Goal: Information Seeking & Learning: Find specific fact

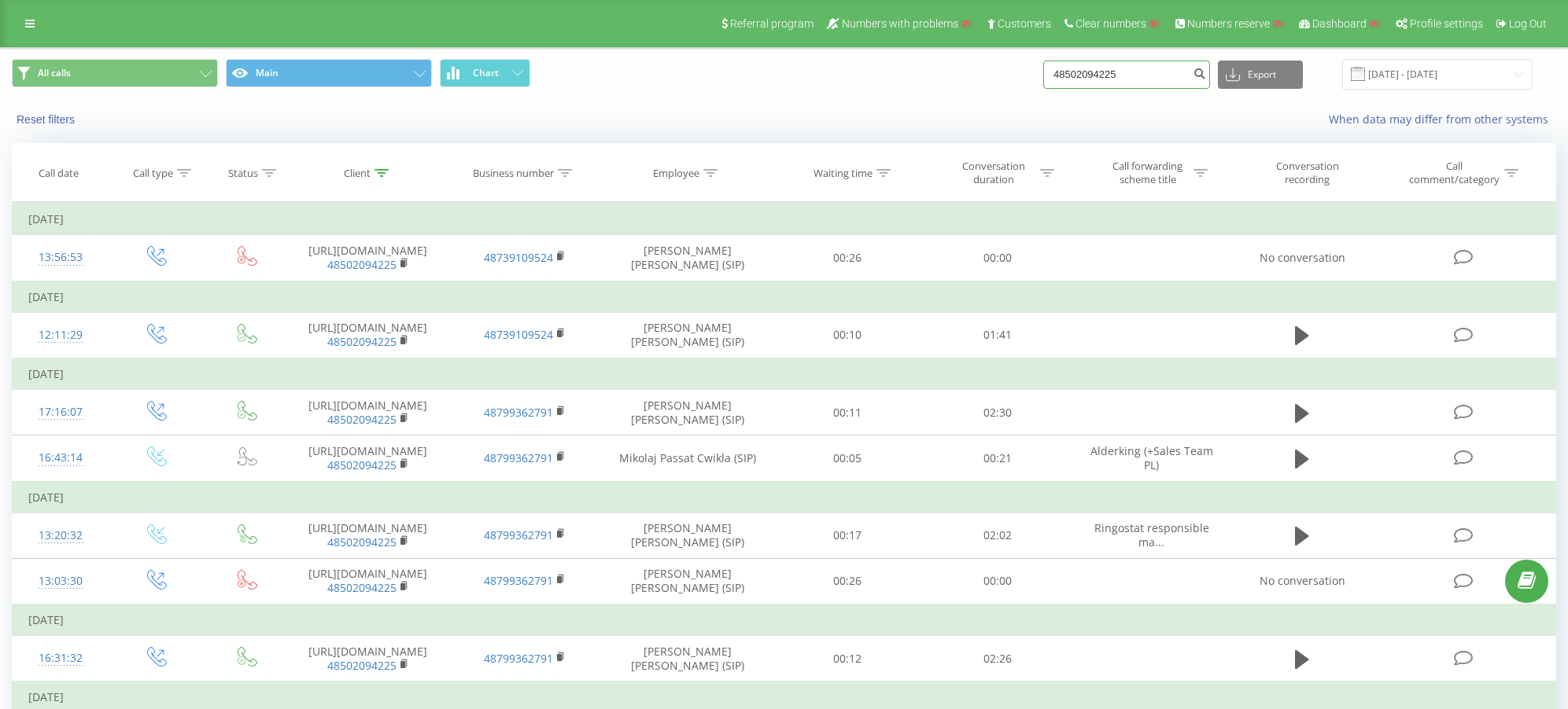
click at [1157, 76] on input "48502094225" at bounding box center [1127, 74] width 167 height 28
paste input "73413689"
type input "48734136895"
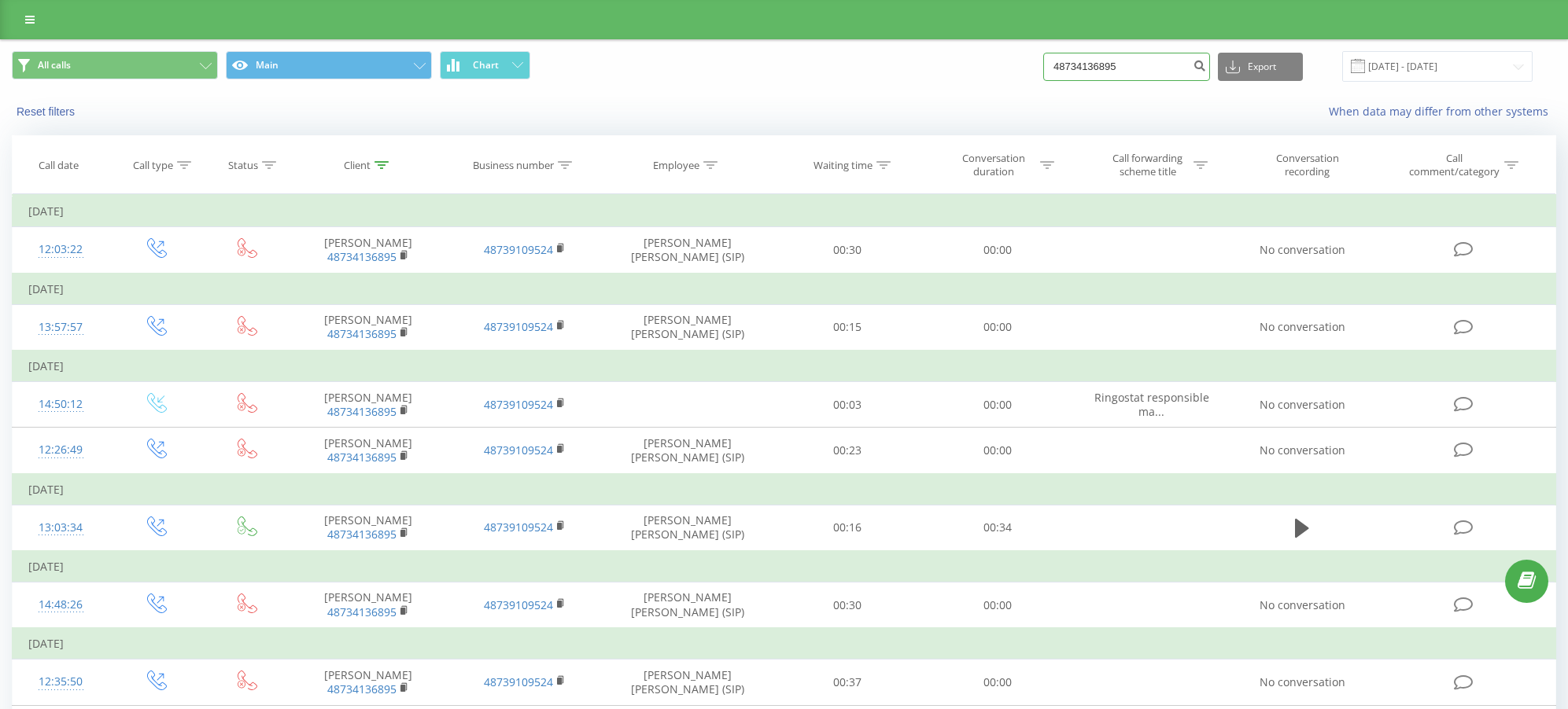
click at [1171, 59] on input "48734136895" at bounding box center [1127, 67] width 167 height 28
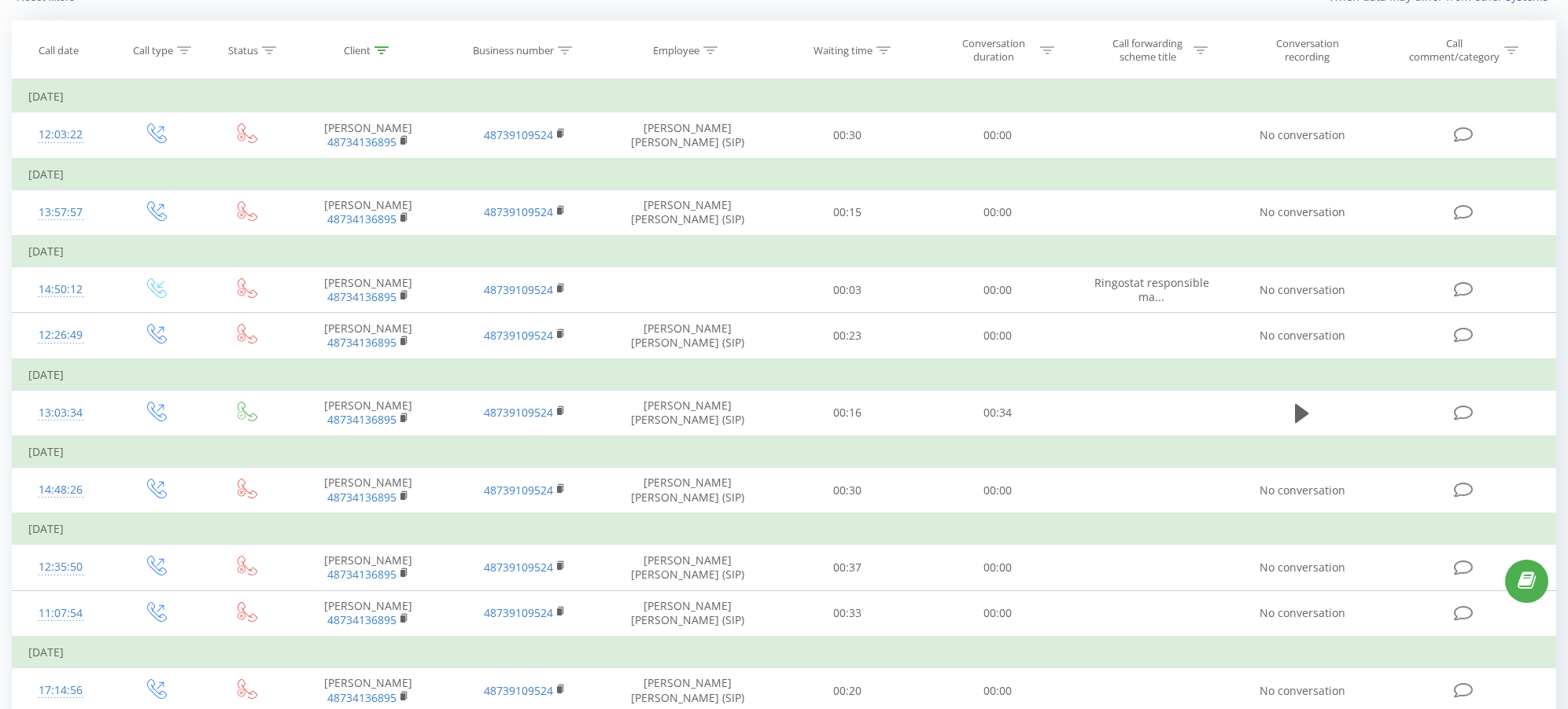
scroll to position [118, 0]
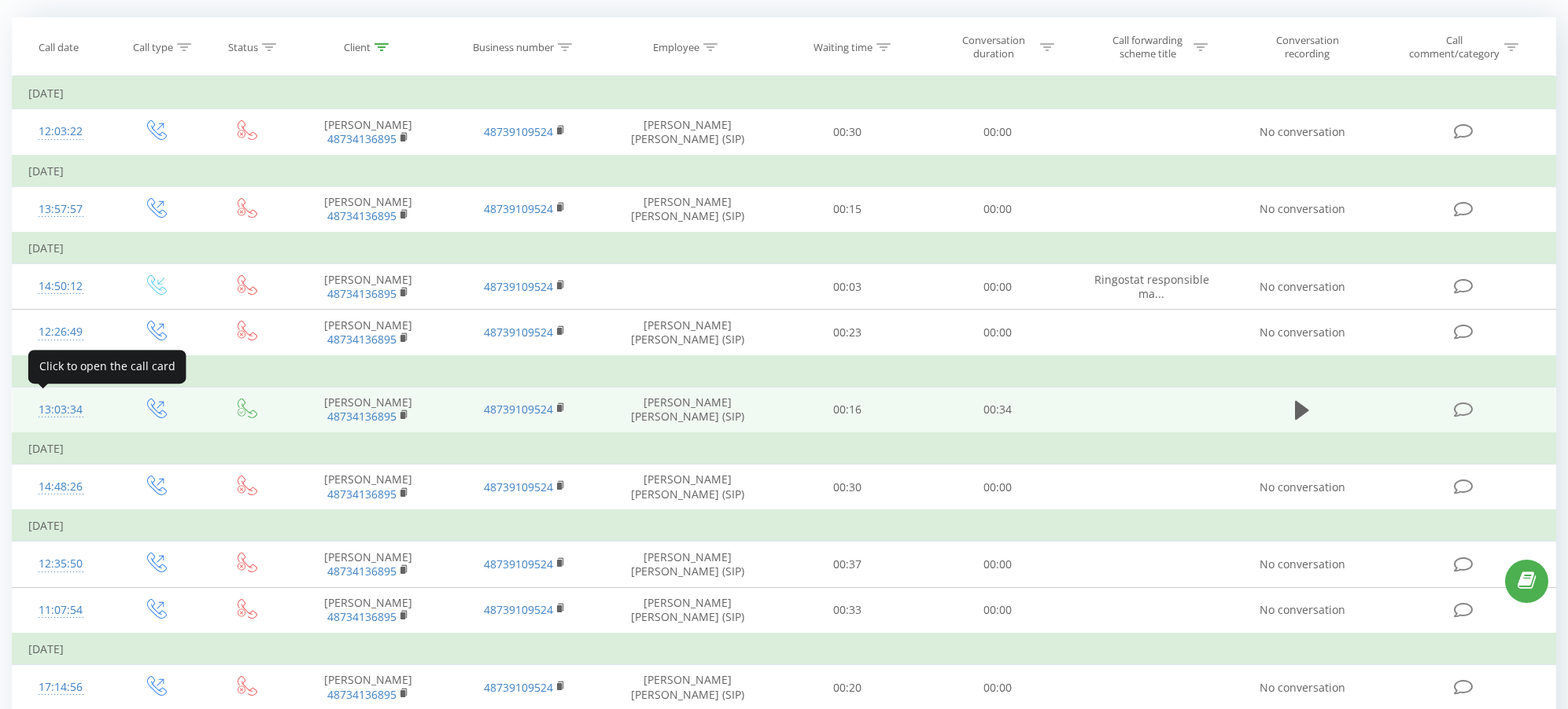
click at [64, 403] on div "13:03:34" at bounding box center [60, 410] width 64 height 31
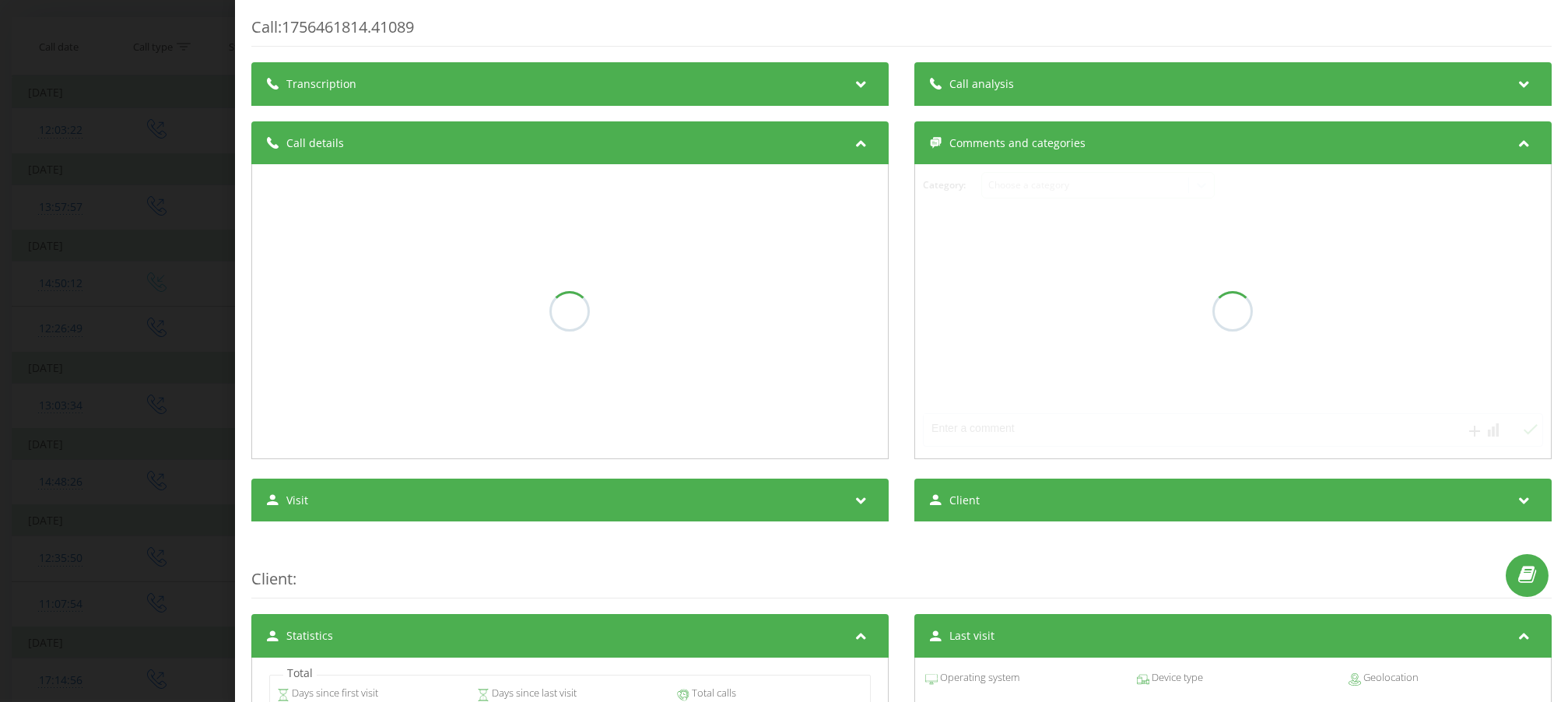
click at [852, 86] on icon at bounding box center [861, 82] width 19 height 15
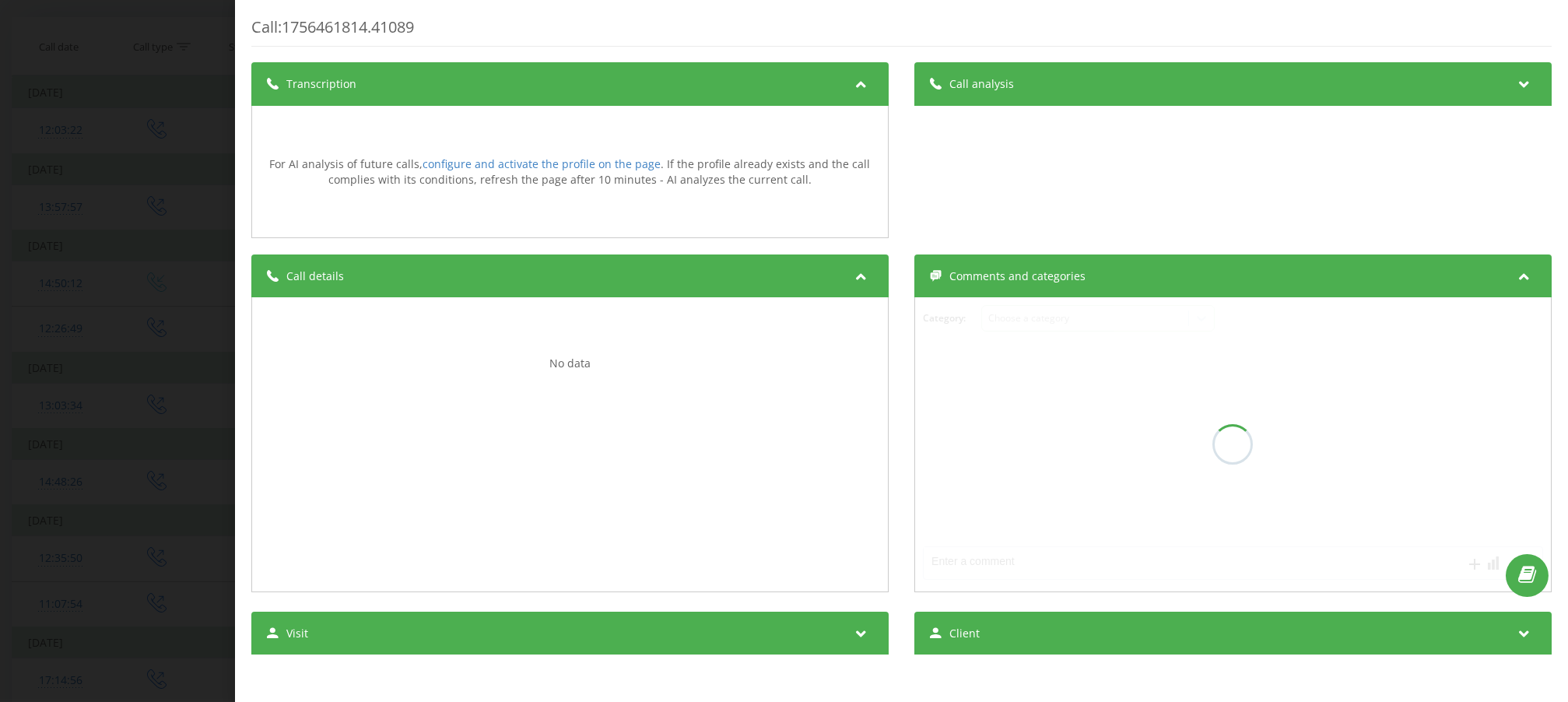
click at [141, 260] on div "Call : 1756461814.41089 Transcription For AI analysis of future calls, configur…" at bounding box center [784, 351] width 1568 height 702
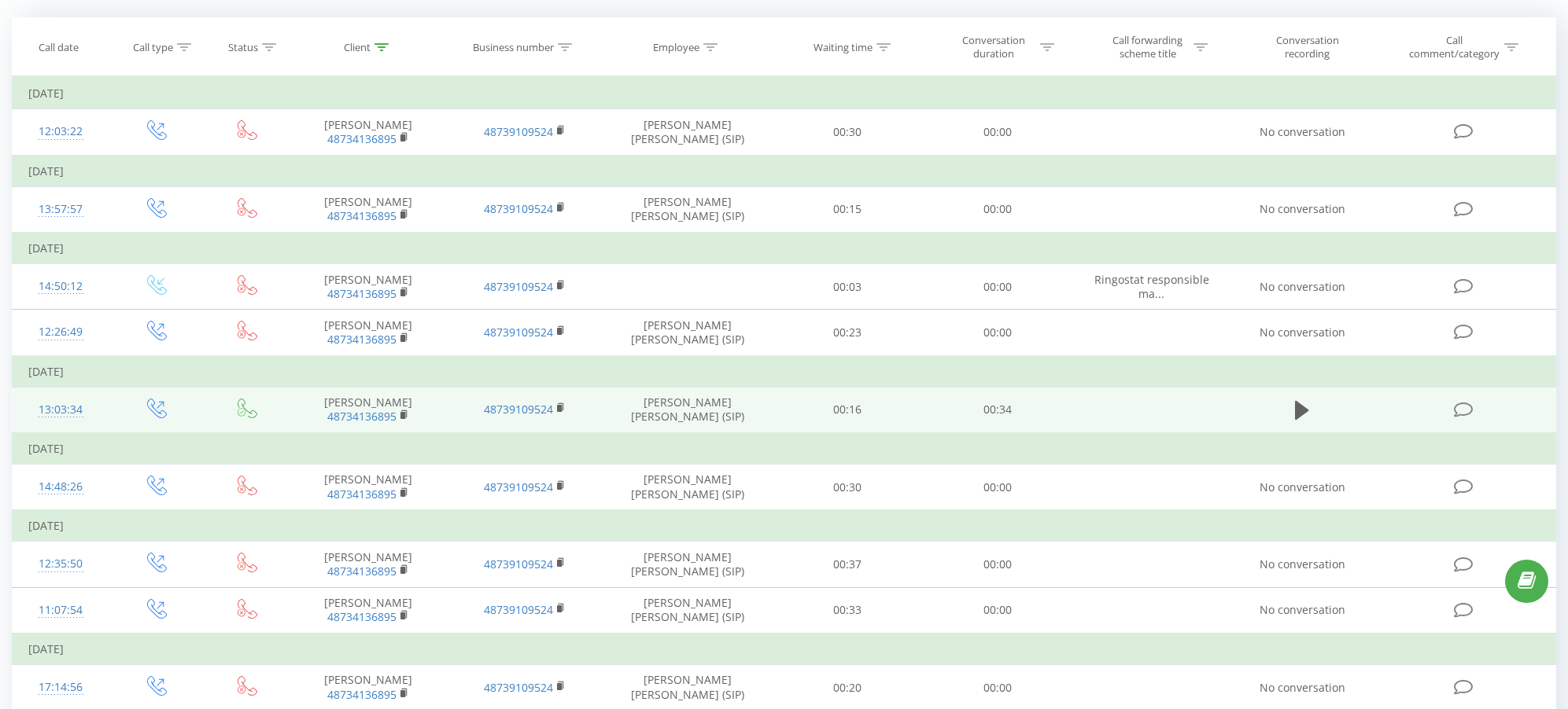
click at [53, 401] on div "13:03:34" at bounding box center [60, 410] width 64 height 31
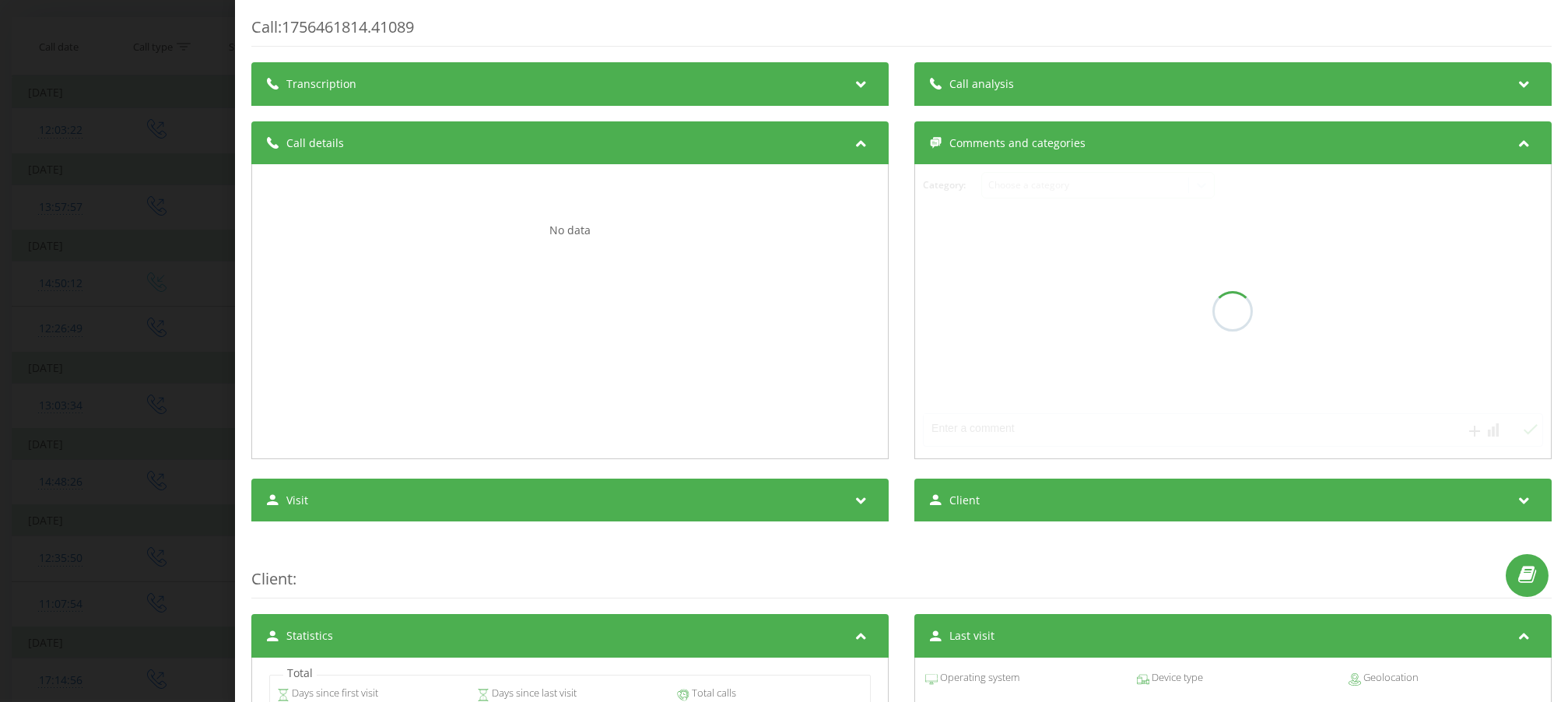
click at [127, 331] on div "Call : 1756461814.41089 Transcription For AI analysis of future calls, configur…" at bounding box center [784, 351] width 1568 height 702
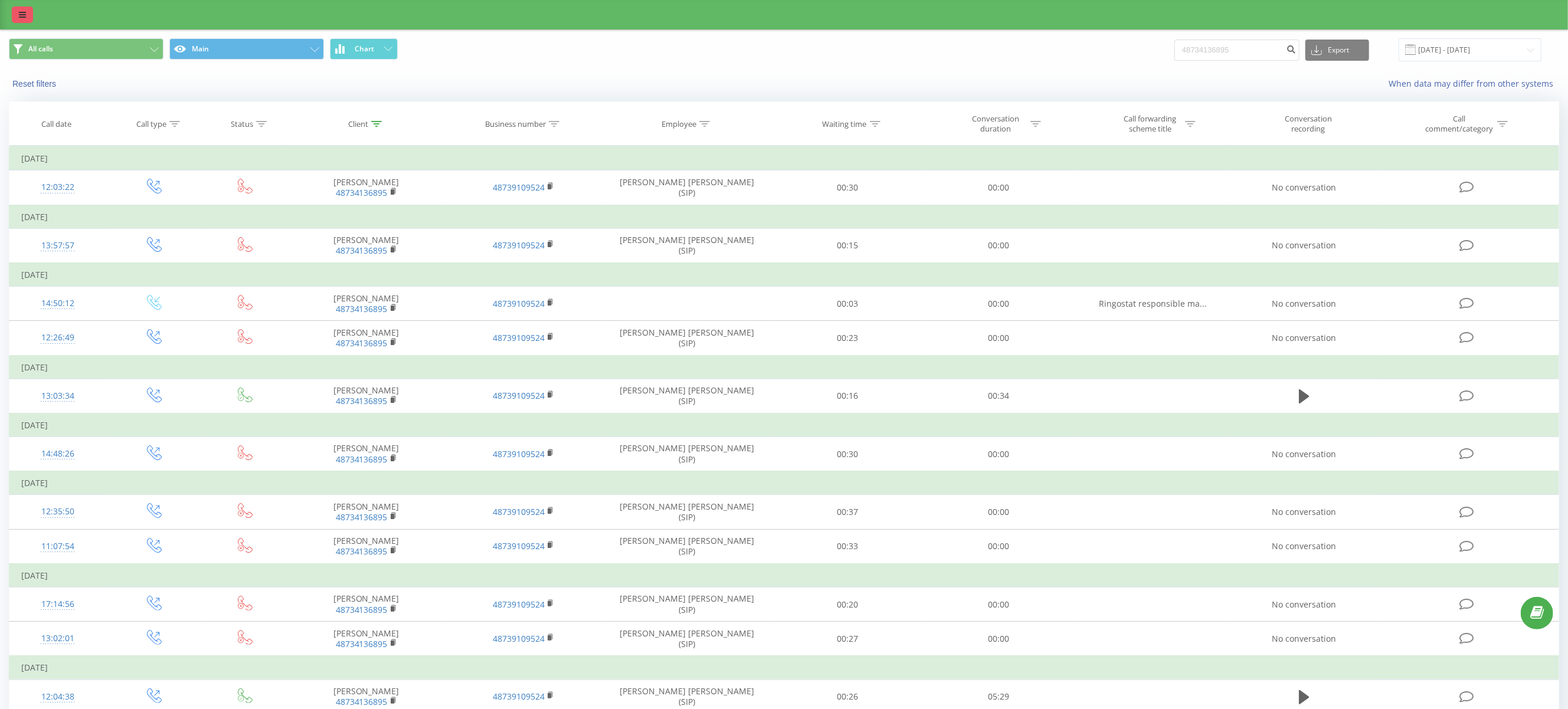
click at [12, 16] on link at bounding box center [22, 14] width 21 height 16
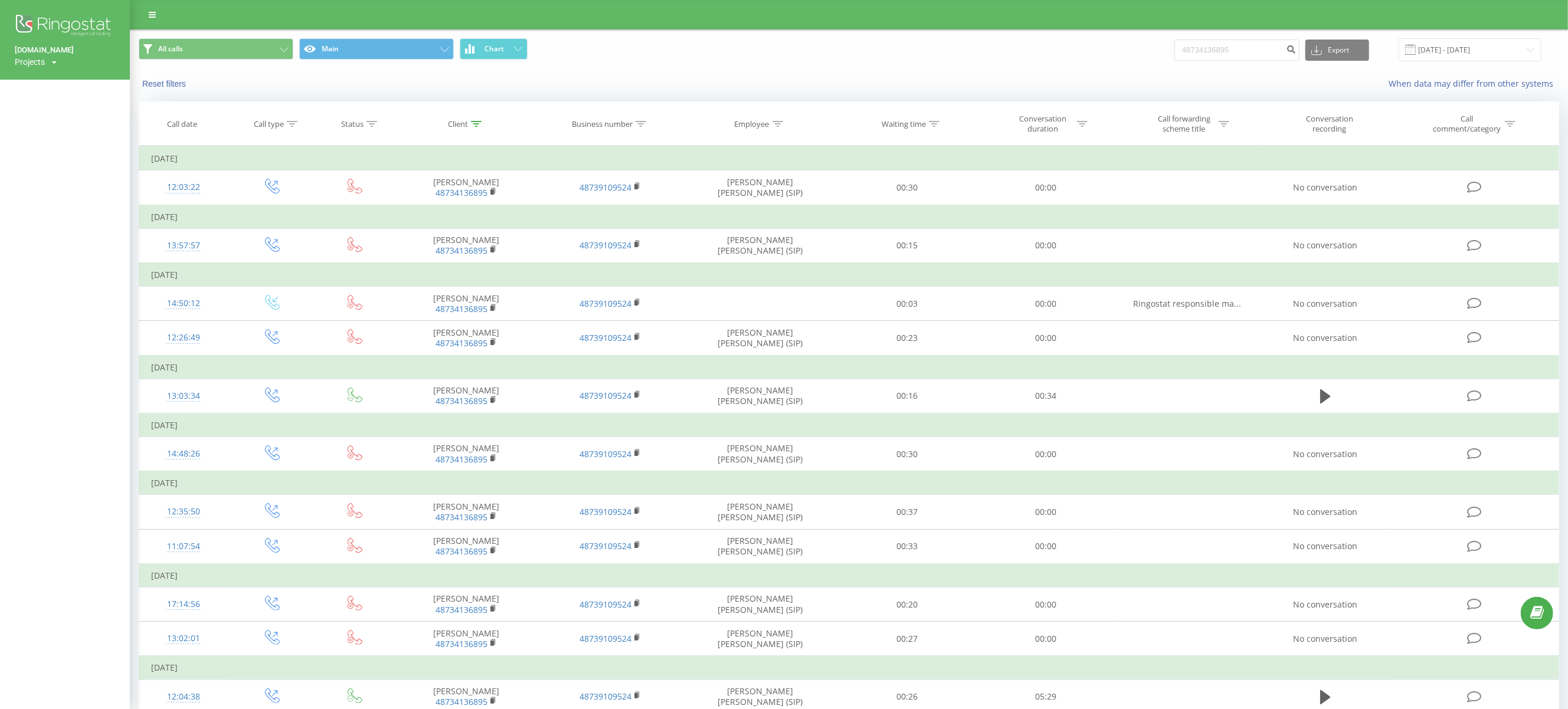
click at [40, 65] on div "Projects" at bounding box center [30, 62] width 30 height 12
click at [264, 93] on div "Reset filters When data may differ from other systems" at bounding box center [849, 83] width 1437 height 28
click at [220, 84] on div "Reset filters" at bounding box center [400, 83] width 539 height 12
click at [148, 15] on link at bounding box center [152, 14] width 21 height 16
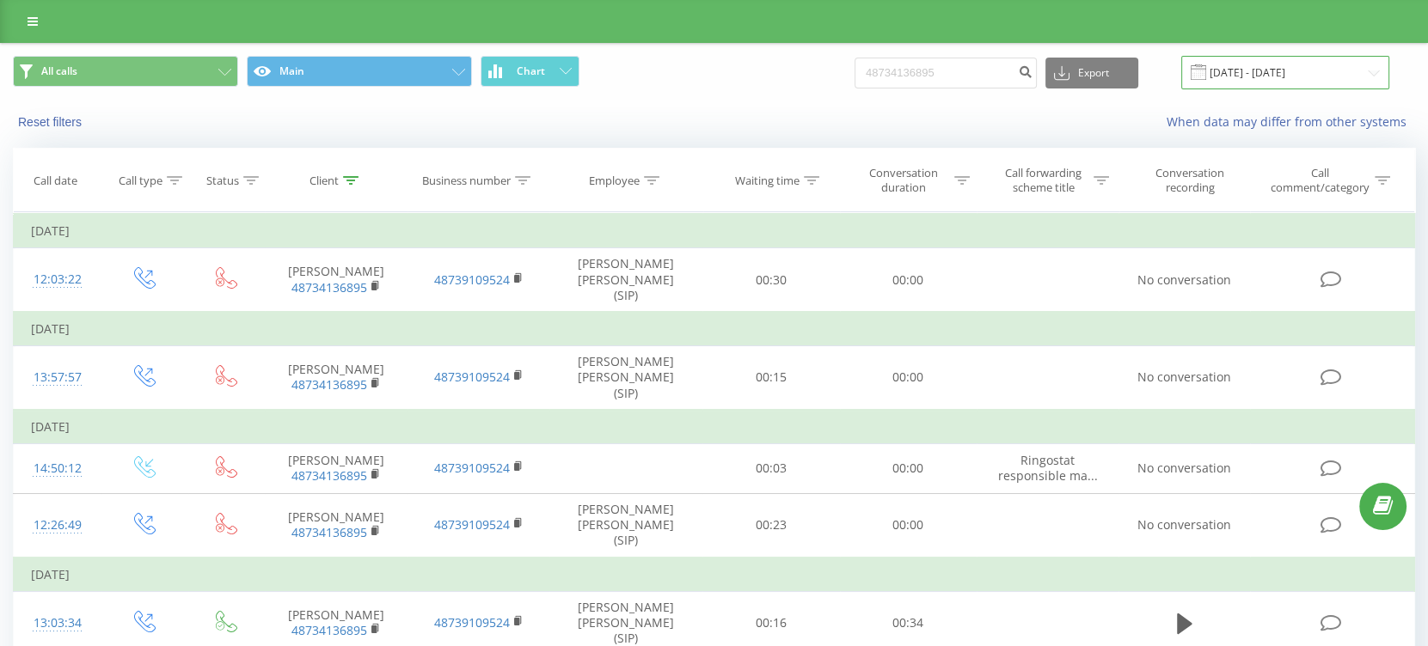
click at [1262, 69] on input "[DATE] - [DATE]" at bounding box center [1285, 73] width 208 height 34
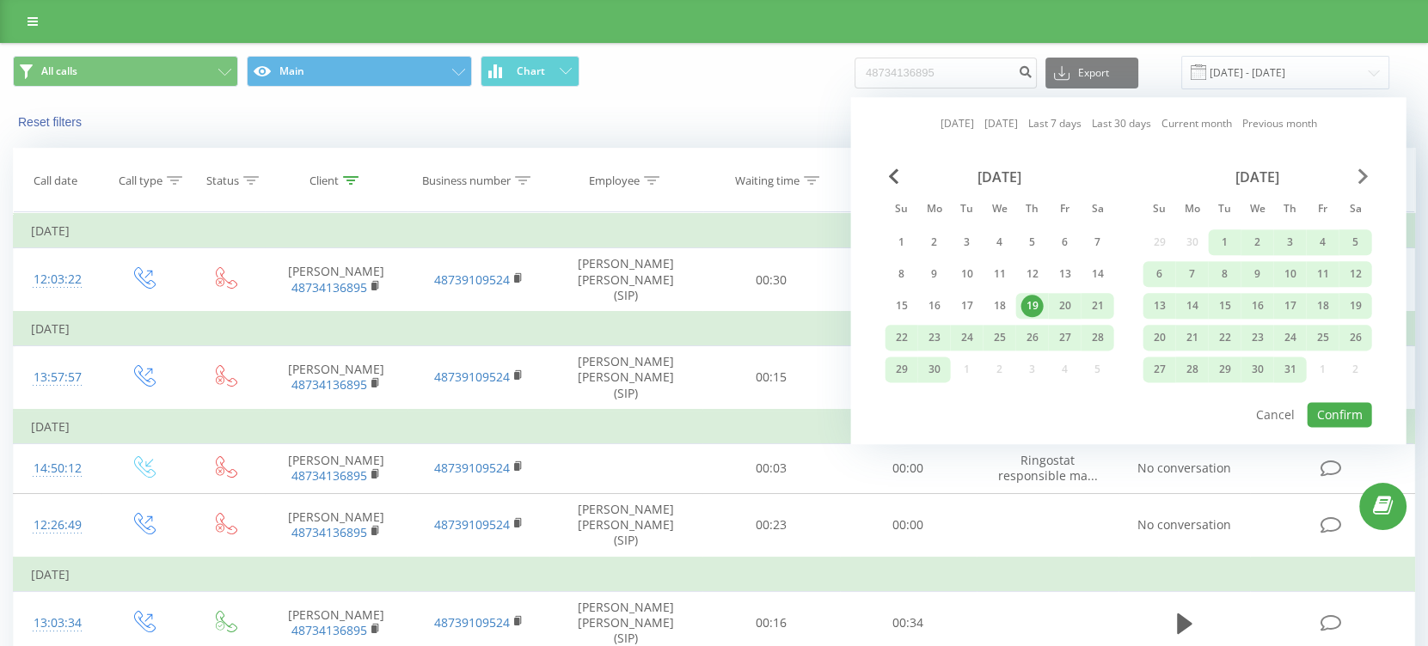
click at [1364, 170] on span "Next Month" at bounding box center [1363, 175] width 10 height 15
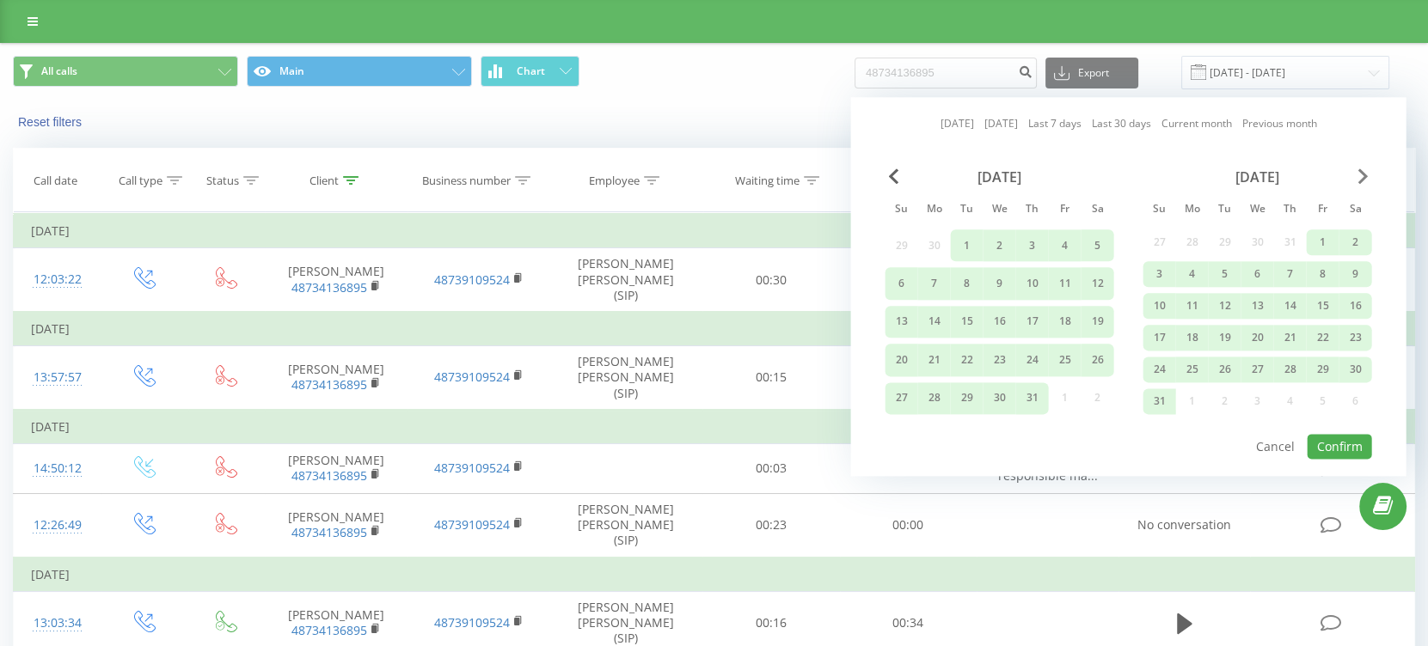
click at [1364, 170] on span "Next Month" at bounding box center [1363, 175] width 10 height 15
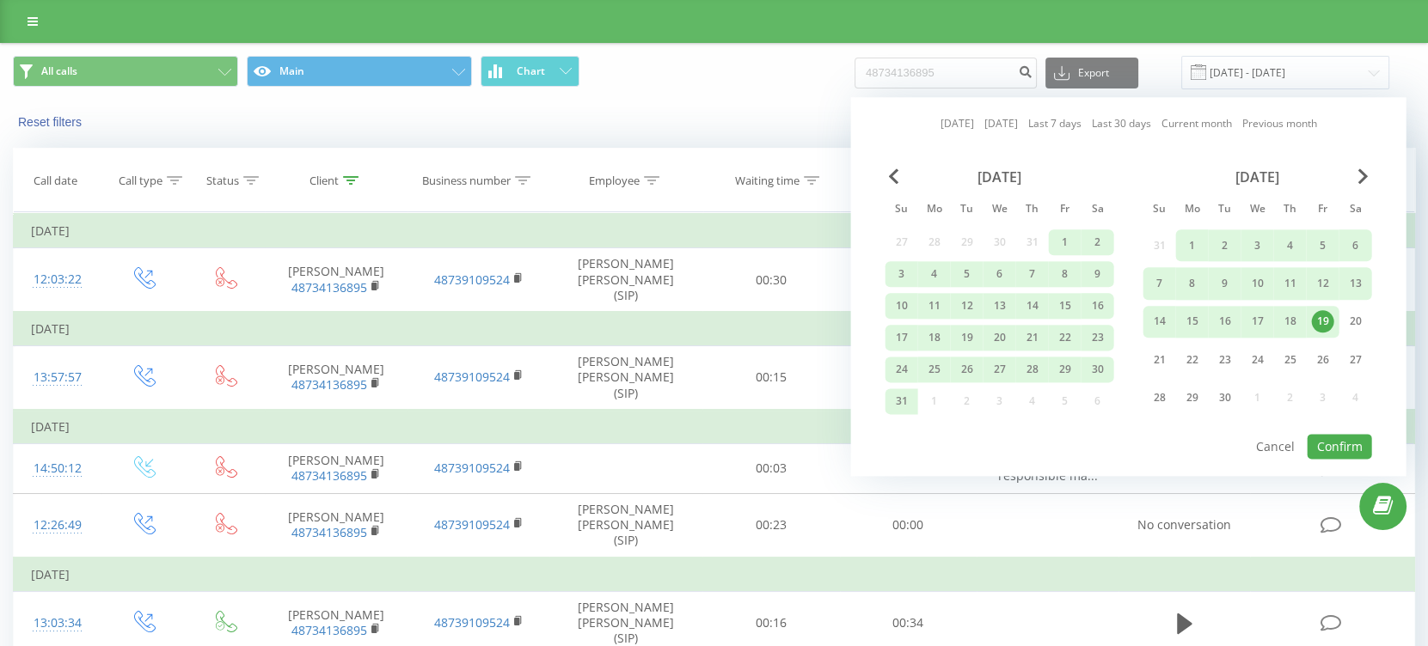
click at [1279, 119] on link "Previous month" at bounding box center [1279, 124] width 75 height 16
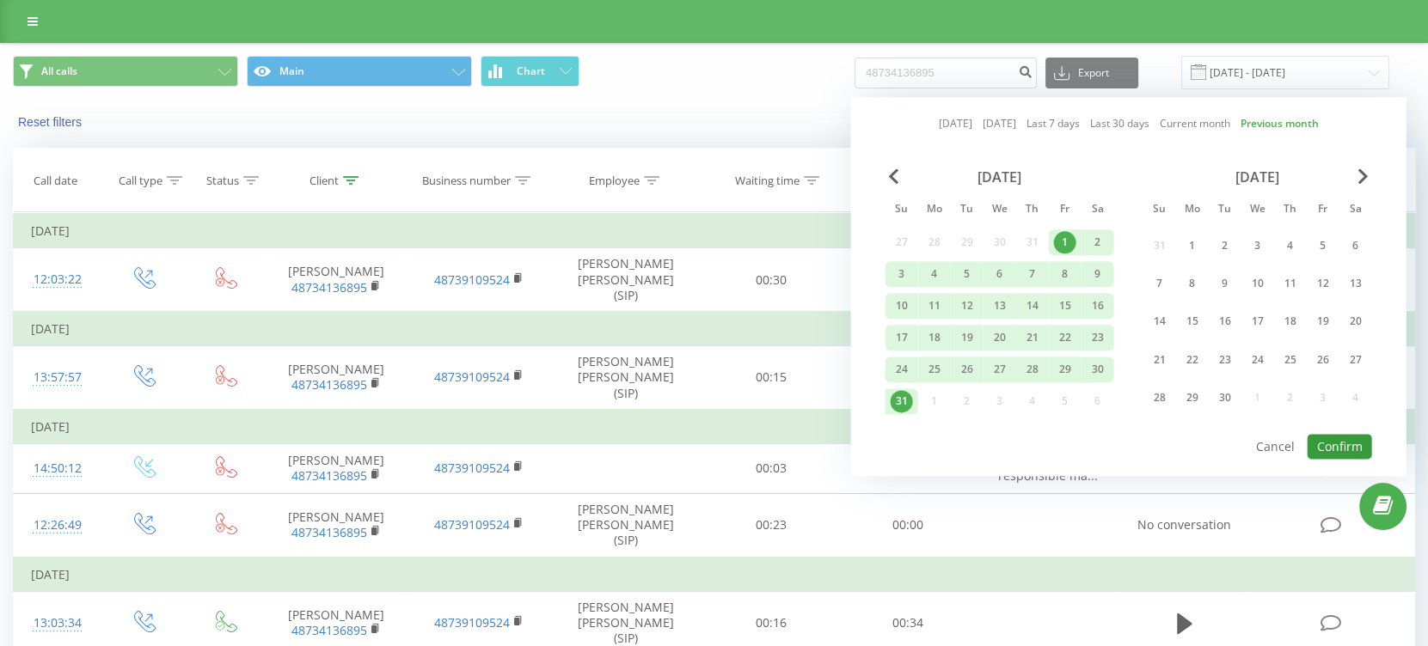
click at [1338, 434] on button "Confirm" at bounding box center [1339, 446] width 64 height 25
type input "01.08.2025 - 31.08.2025"
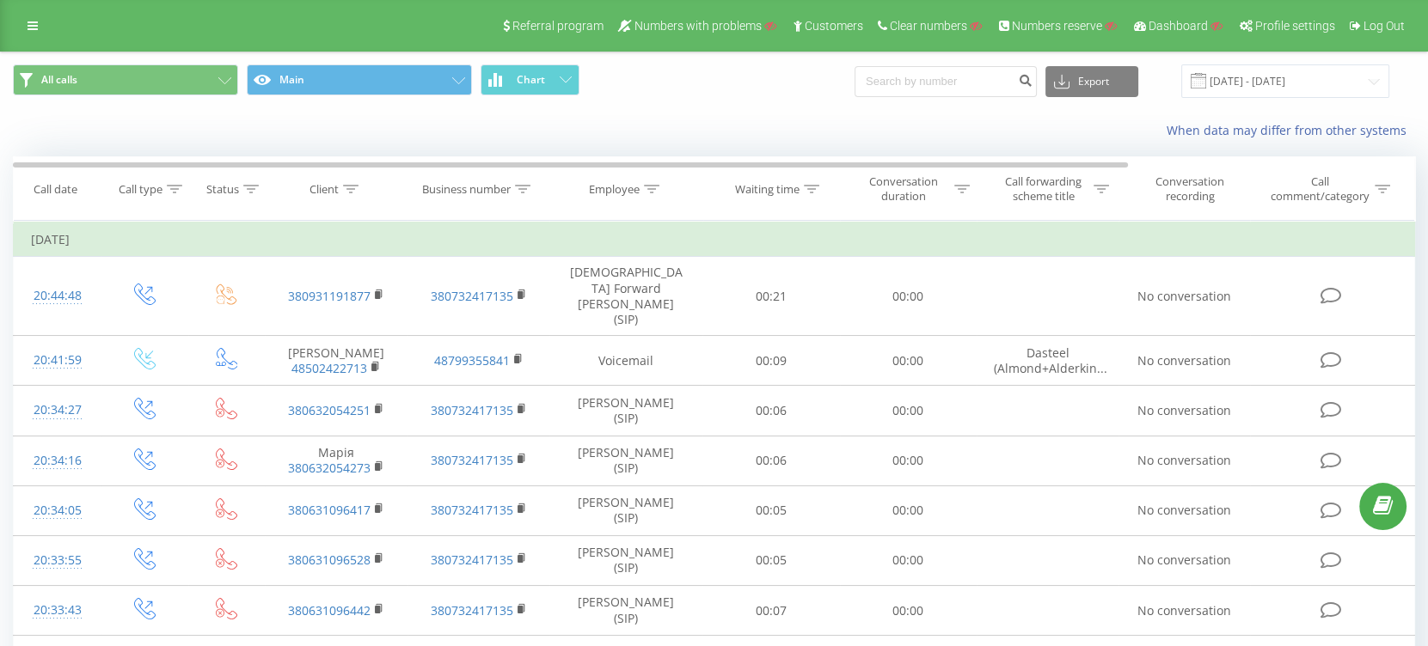
click at [814, 113] on div "When data may differ from other systems" at bounding box center [714, 130] width 1426 height 41
click at [698, 117] on div "When data may differ from other systems" at bounding box center [714, 130] width 1426 height 41
click at [1141, 21] on span "Log Out" at bounding box center [1383, 26] width 41 height 14
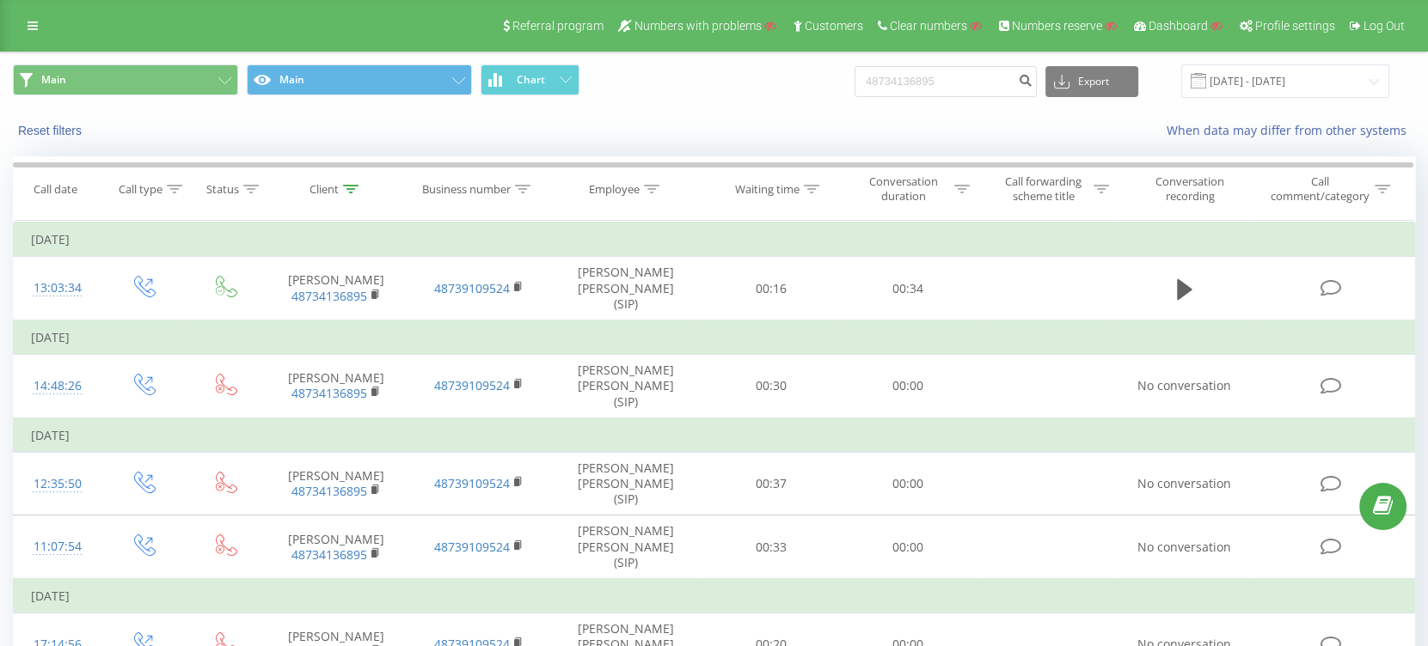
click at [666, 122] on div "When data may differ from other systems" at bounding box center [980, 130] width 891 height 17
click at [29, 20] on icon at bounding box center [33, 26] width 10 height 12
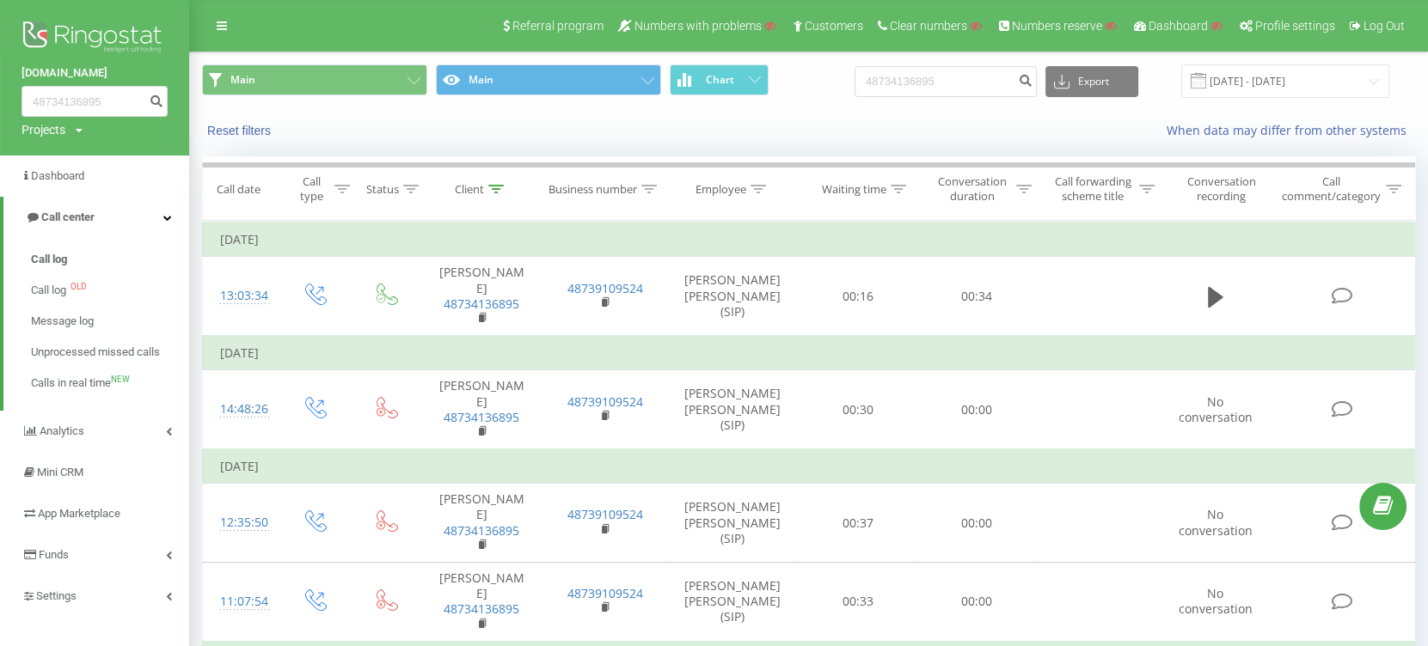
click at [76, 132] on icon at bounding box center [79, 130] width 7 height 10
click at [65, 160] on input "text" at bounding box center [70, 156] width 86 height 25
paste input "Carsonnet"
type input "Carsonnet"
click at [148, 153] on link "Search" at bounding box center [138, 156] width 51 height 25
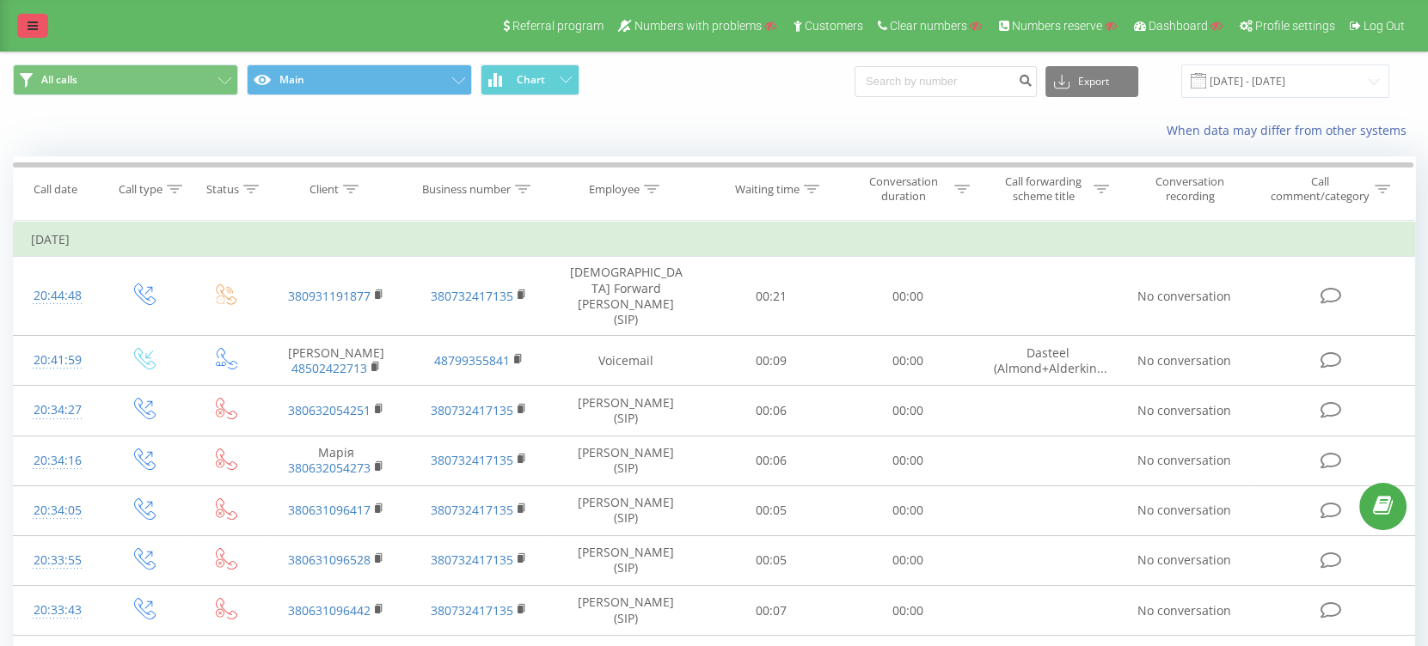
click at [24, 20] on link at bounding box center [32, 26] width 31 height 24
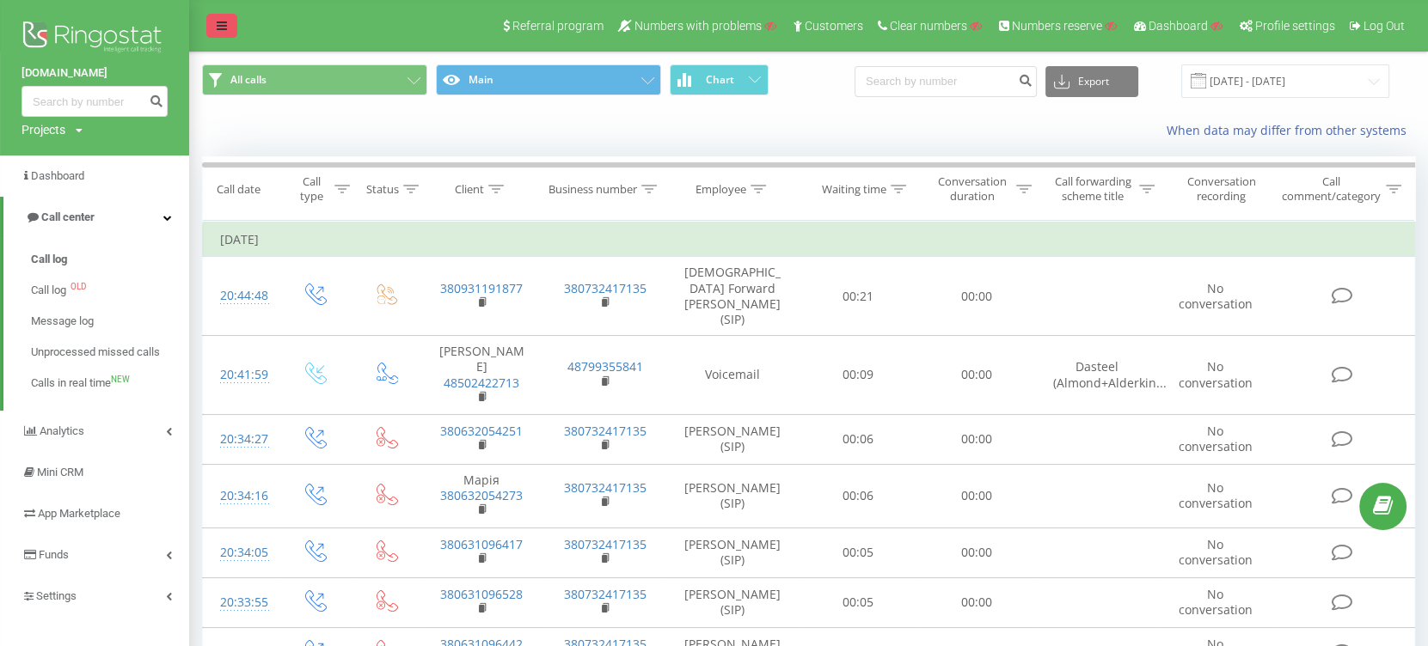
click at [24, 20] on img at bounding box center [94, 38] width 146 height 43
click at [338, 25] on div "Referral program Numbers with problems Customers Clear numbers Numbers reserve …" at bounding box center [714, 26] width 1428 height 52
click at [301, 125] on div "When data may differ from other systems" at bounding box center [808, 130] width 1237 height 41
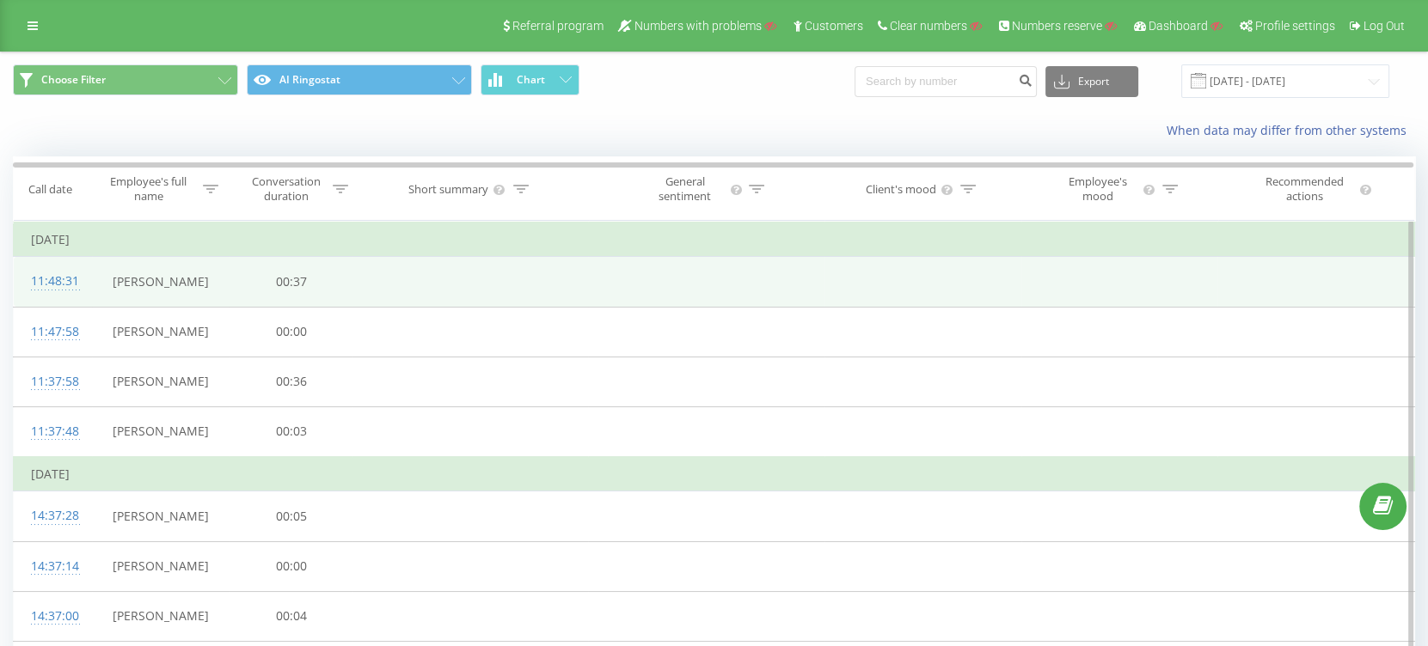
click at [47, 274] on div "11:48:31" at bounding box center [53, 282] width 44 height 34
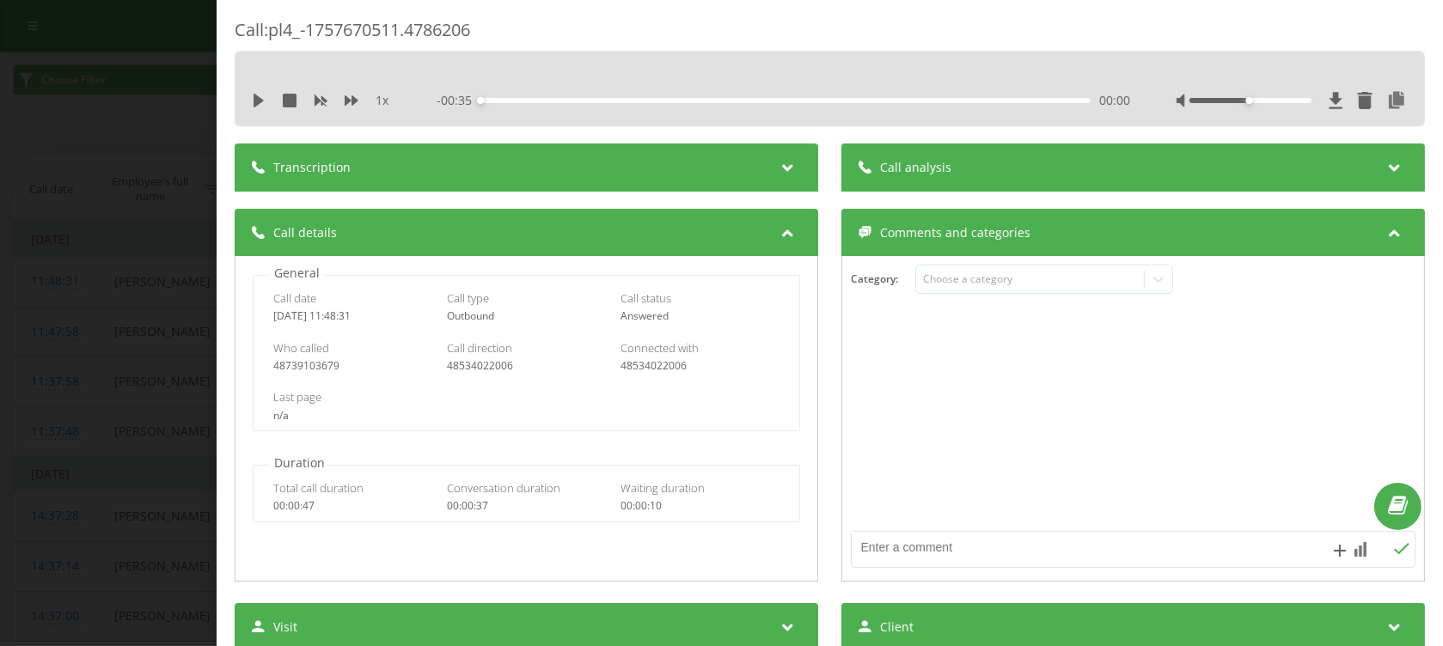
click at [777, 162] on icon at bounding box center [787, 164] width 21 height 17
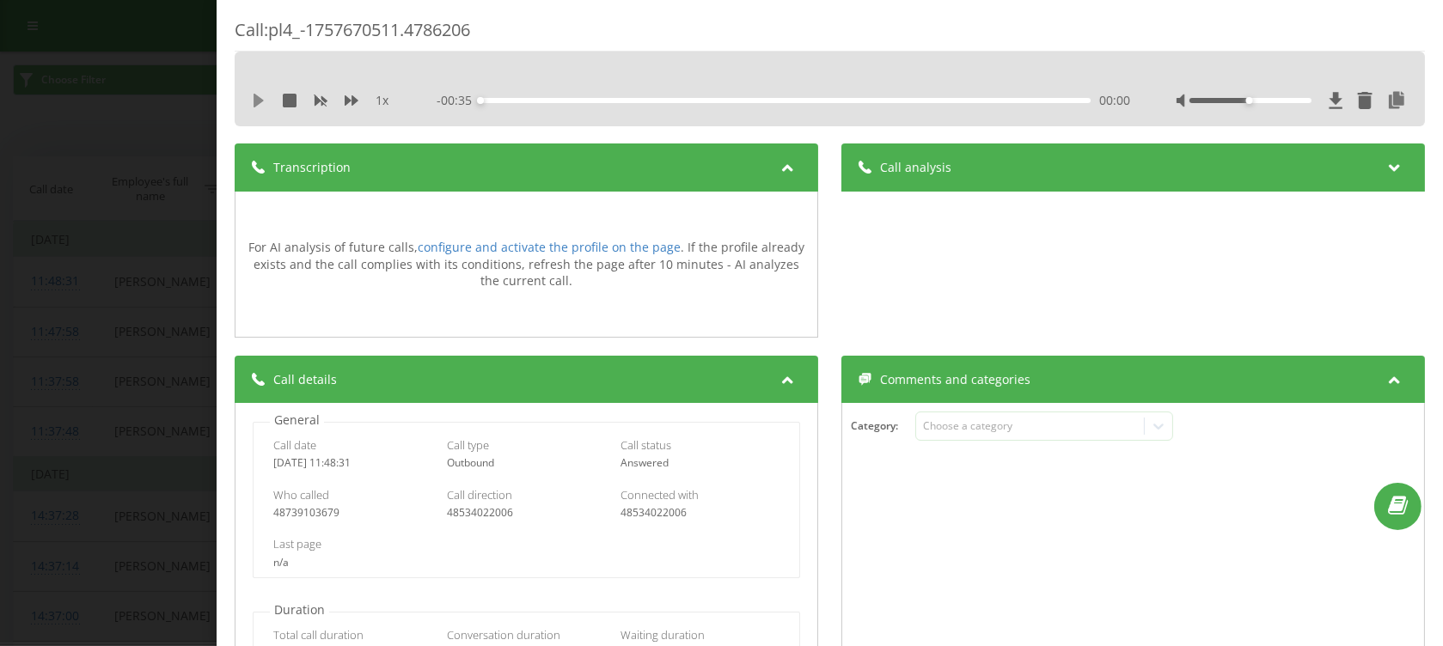
click at [254, 97] on icon at bounding box center [259, 101] width 10 height 14
click at [480, 101] on div "00:00" at bounding box center [785, 100] width 610 height 5
click at [131, 335] on div "Call : pl4_-1757670511.4786206 1 x - 00:01 00:33 00:33 Transcription For AI ana…" at bounding box center [721, 323] width 1443 height 646
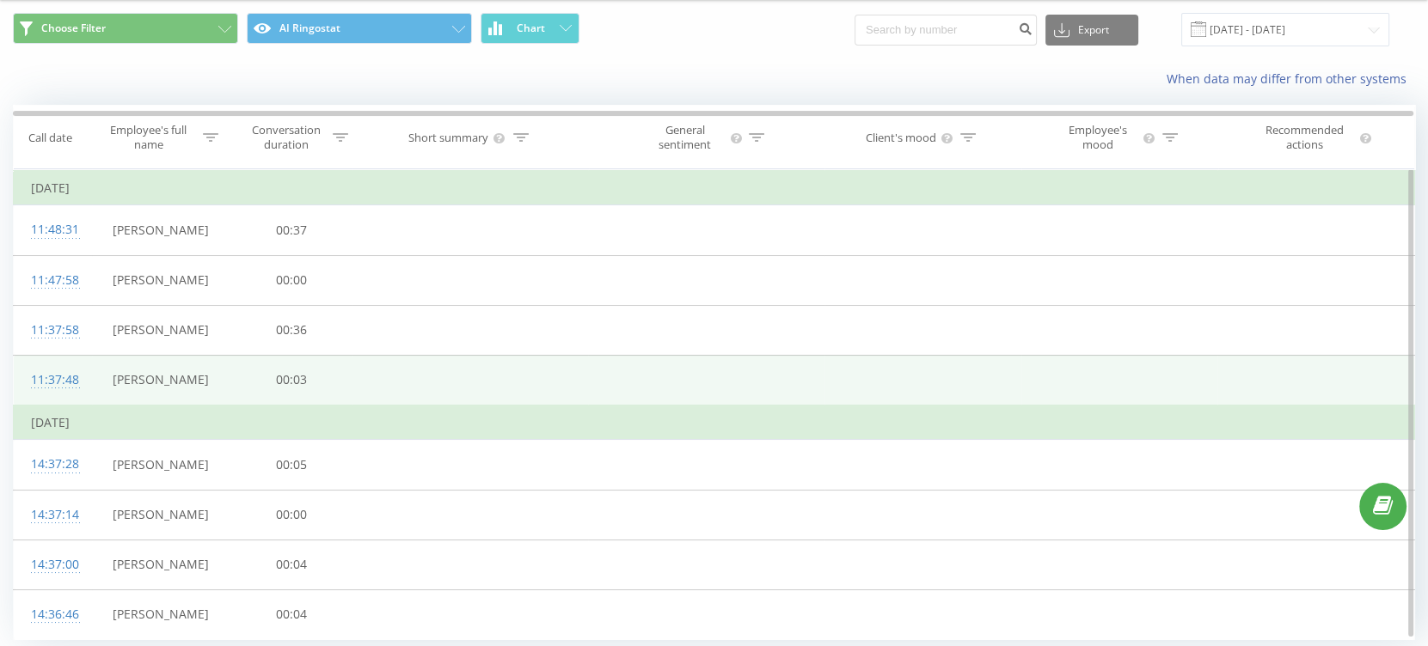
scroll to position [107, 0]
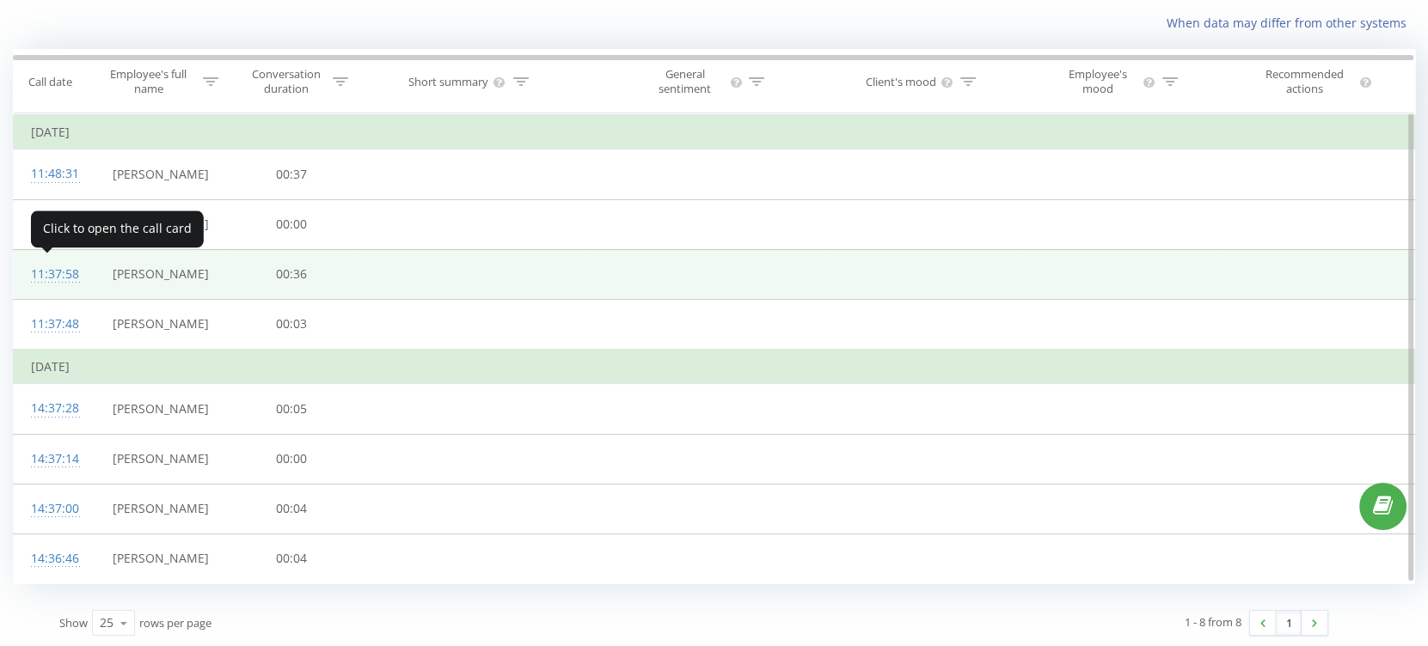
click at [50, 274] on div "11:37:58" at bounding box center [53, 275] width 44 height 34
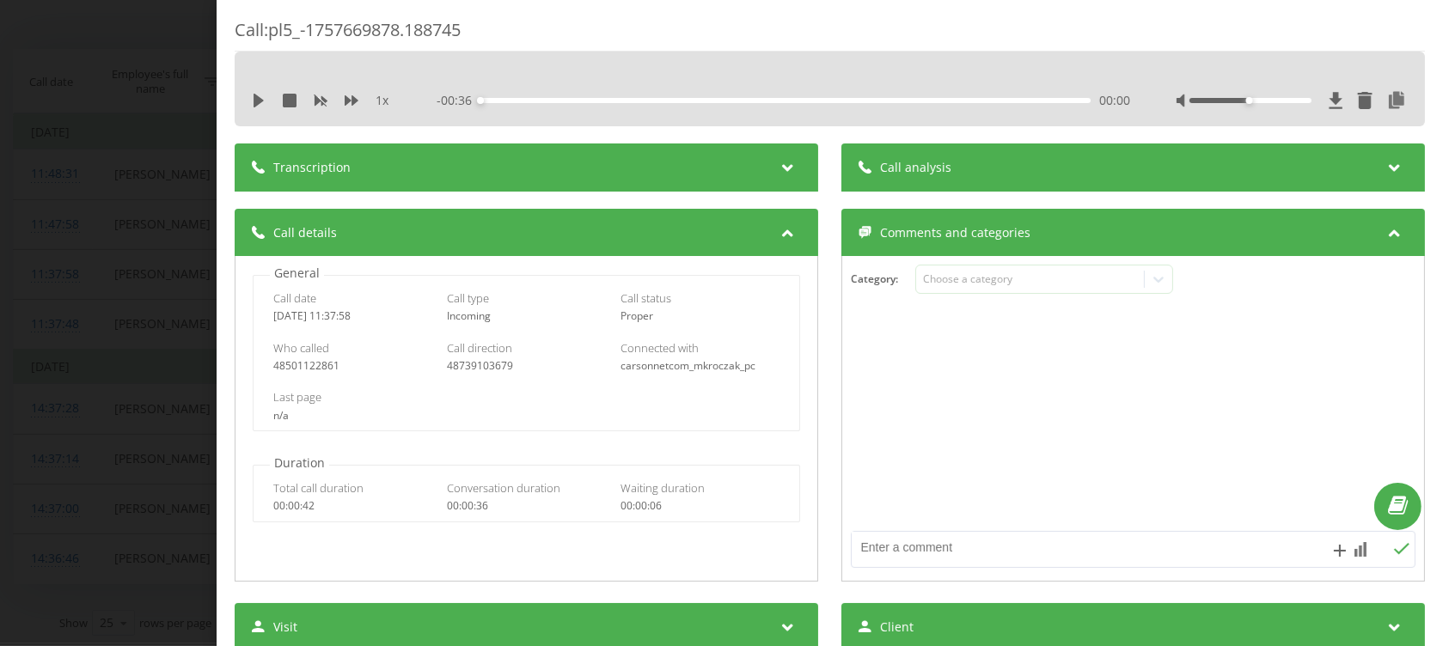
click at [319, 162] on span "Transcription" at bounding box center [311, 167] width 77 height 17
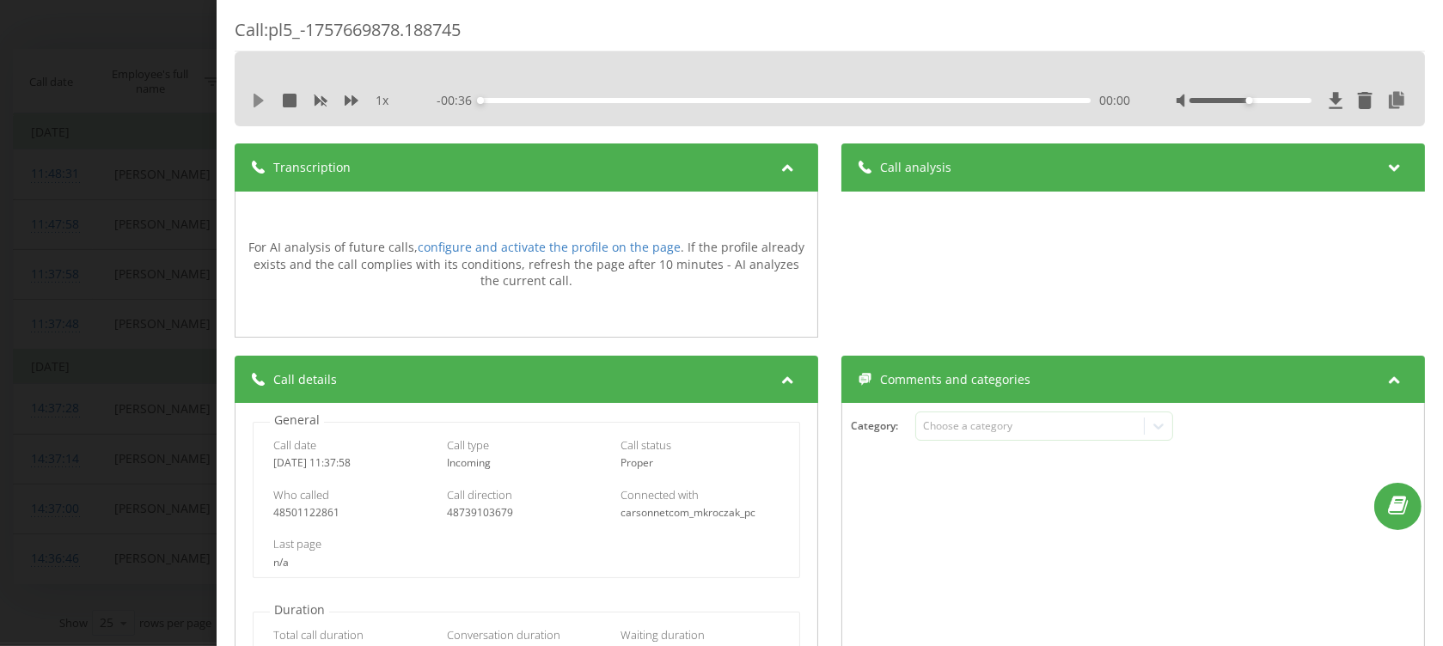
click at [254, 97] on icon at bounding box center [259, 101] width 10 height 14
click at [124, 228] on div "Call : pl5_-1757669878.188745 1 x - 00:12 00:24 00:24 Transcription For AI anal…" at bounding box center [721, 323] width 1443 height 646
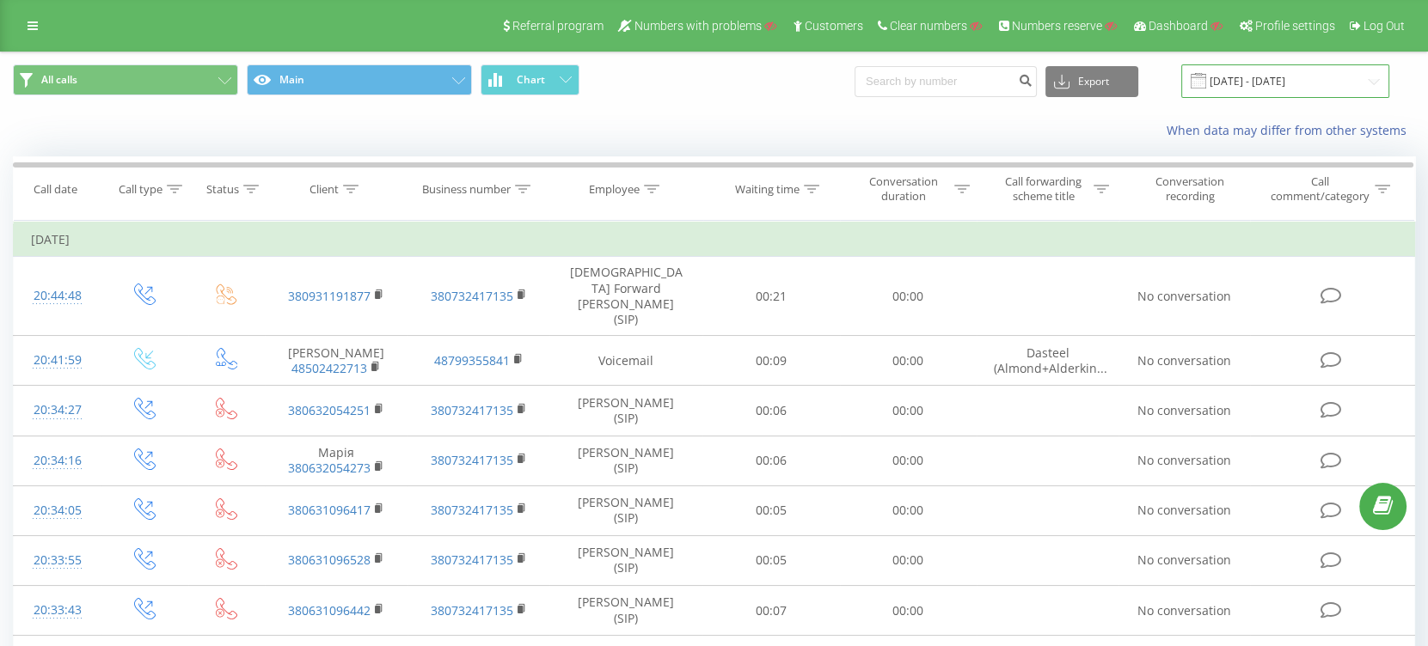
click at [1255, 83] on input "[DATE] - [DATE]" at bounding box center [1285, 81] width 208 height 34
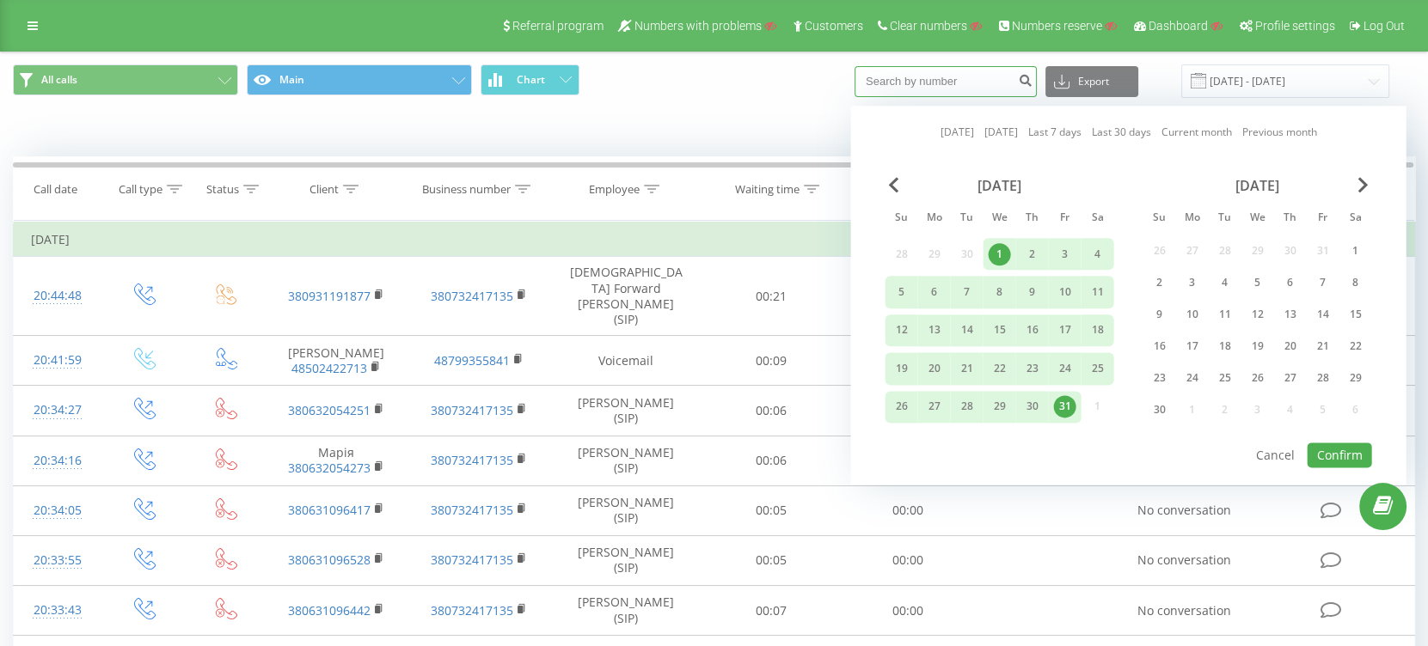
click at [923, 87] on input at bounding box center [945, 81] width 182 height 31
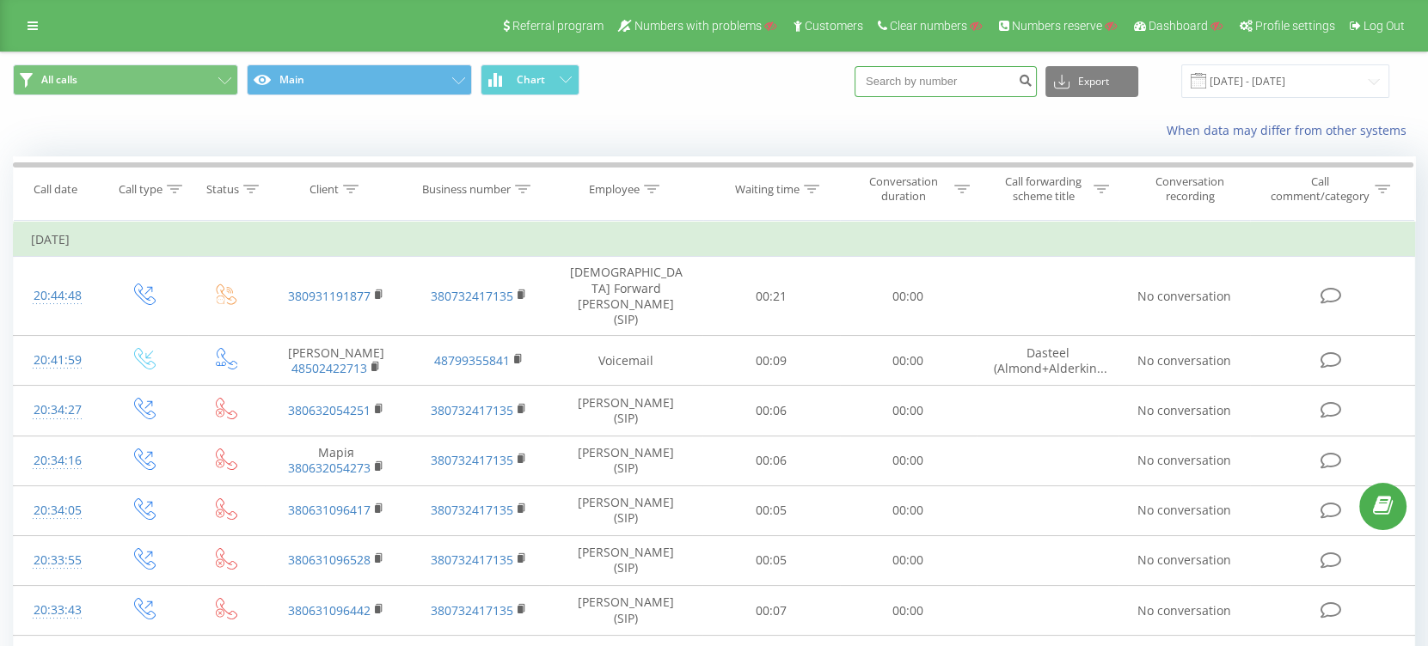
paste input "48723833525"
type input "48723833525"
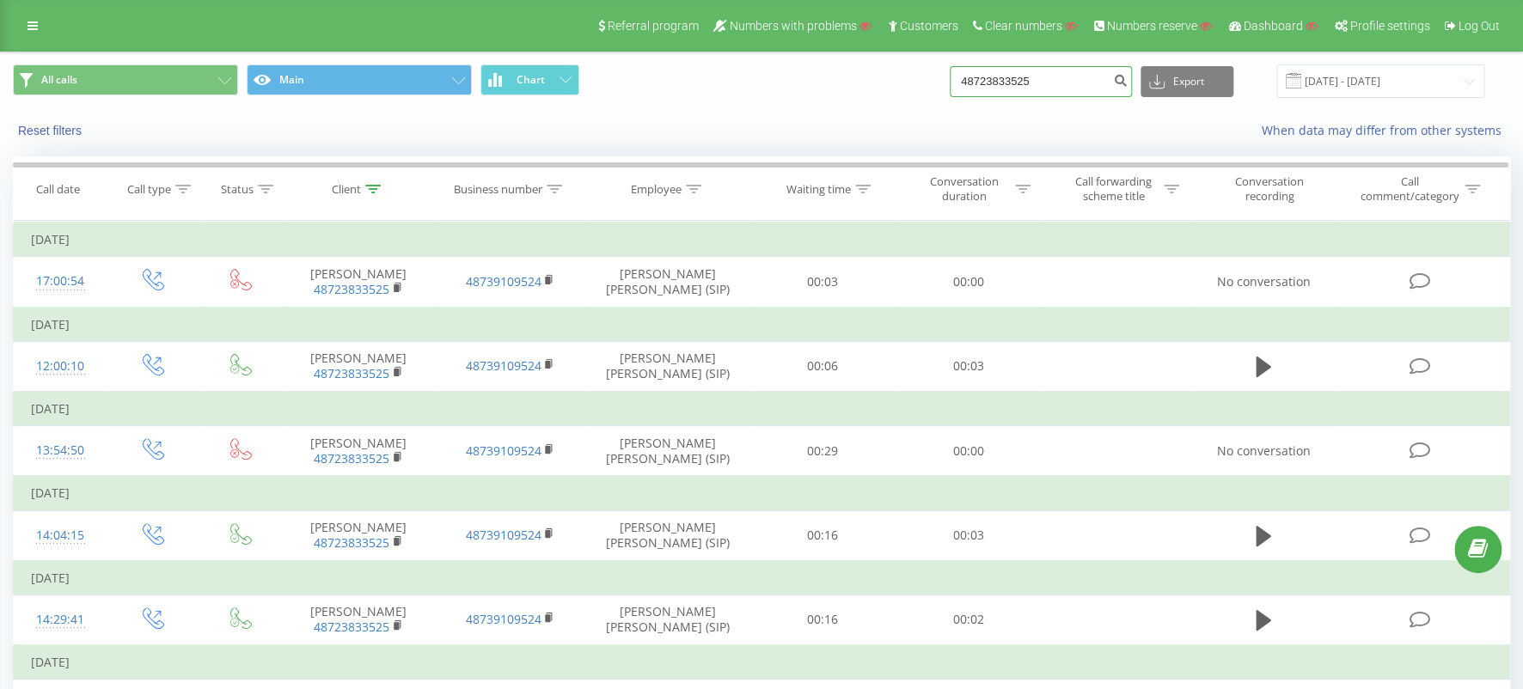
click at [1079, 84] on input "48723833525" at bounding box center [1041, 81] width 182 height 31
click at [1078, 84] on input "48723833525" at bounding box center [1041, 81] width 182 height 31
paste input "690184642"
type input "48690184642"
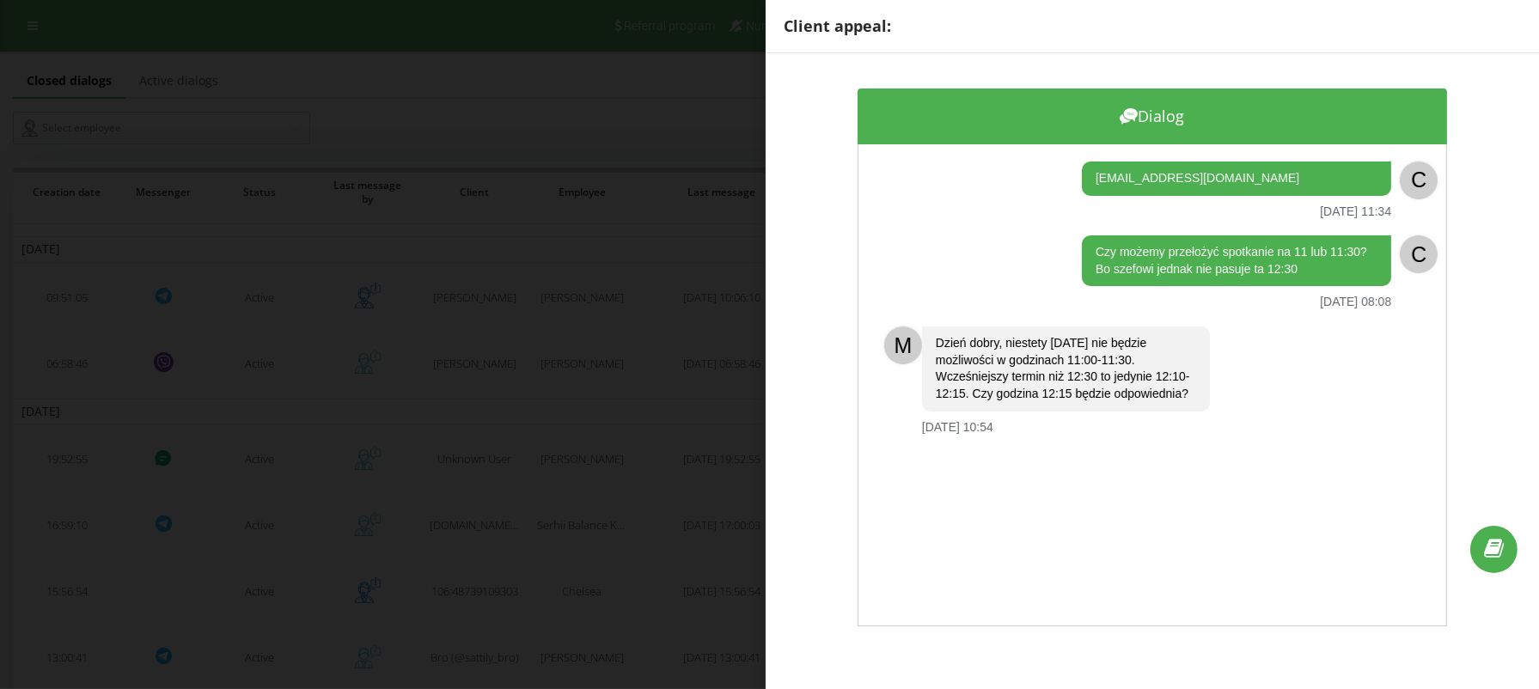
click at [511, 194] on div "Client appeal: Dialog [EMAIL_ADDRESS][DOMAIN_NAME] [DATE] 11:34 C ﻿Czy możemy p…" at bounding box center [769, 344] width 1539 height 689
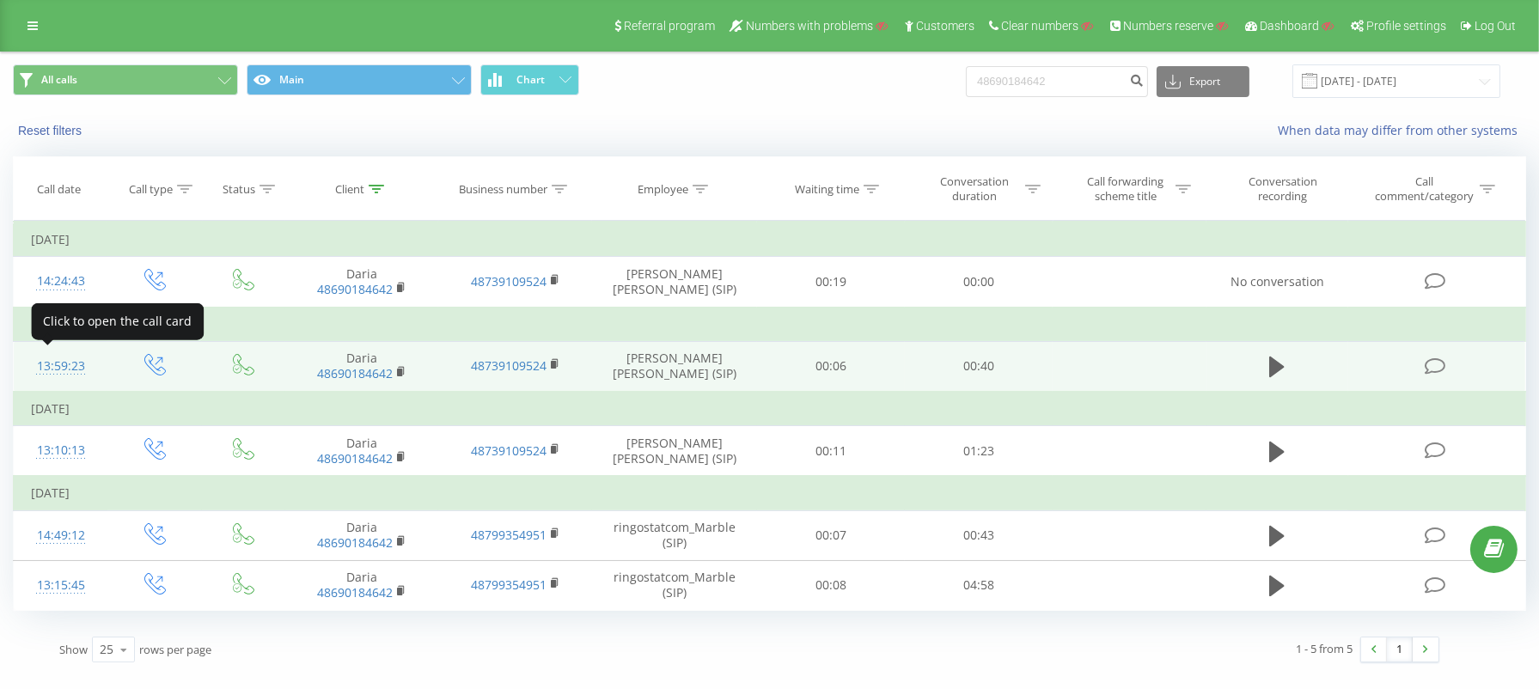
click at [54, 360] on div "13:59:23" at bounding box center [60, 367] width 59 height 34
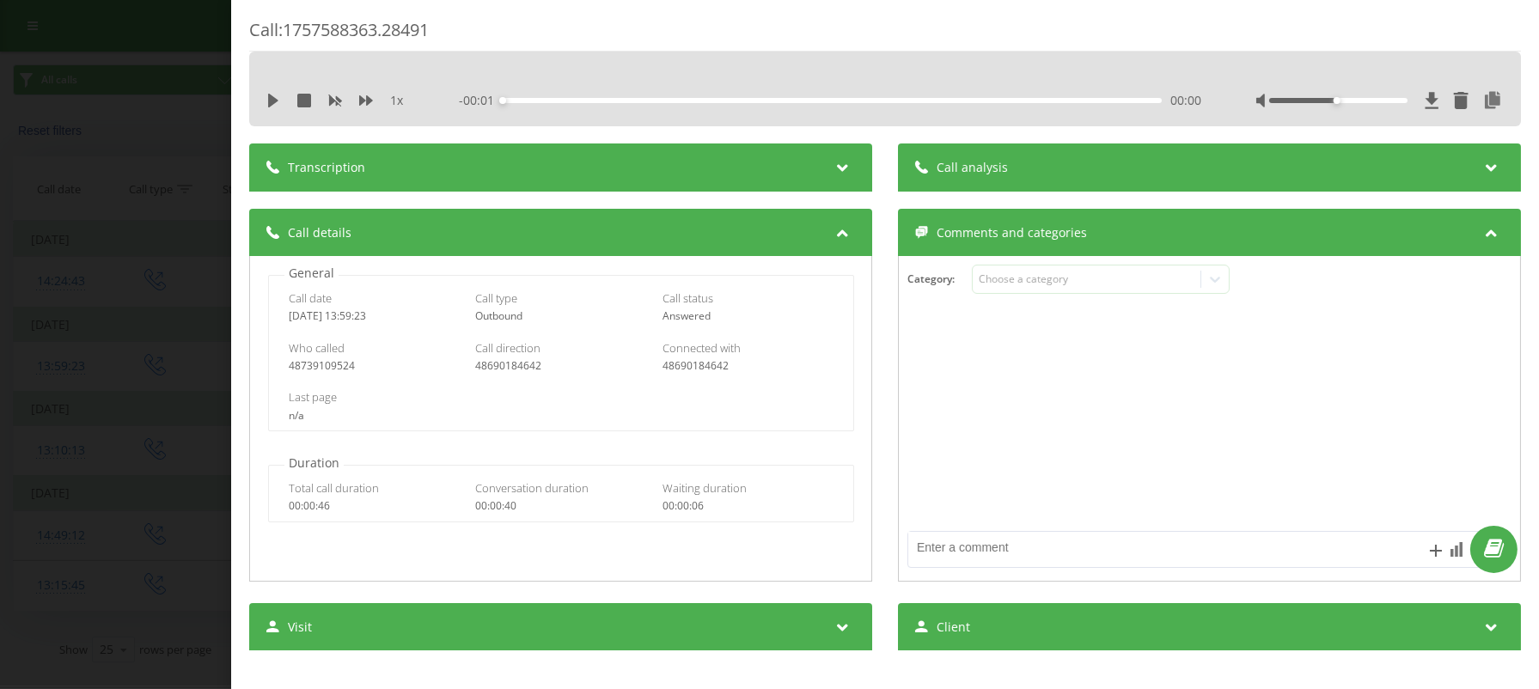
click at [808, 160] on div "Transcription" at bounding box center [560, 168] width 623 height 48
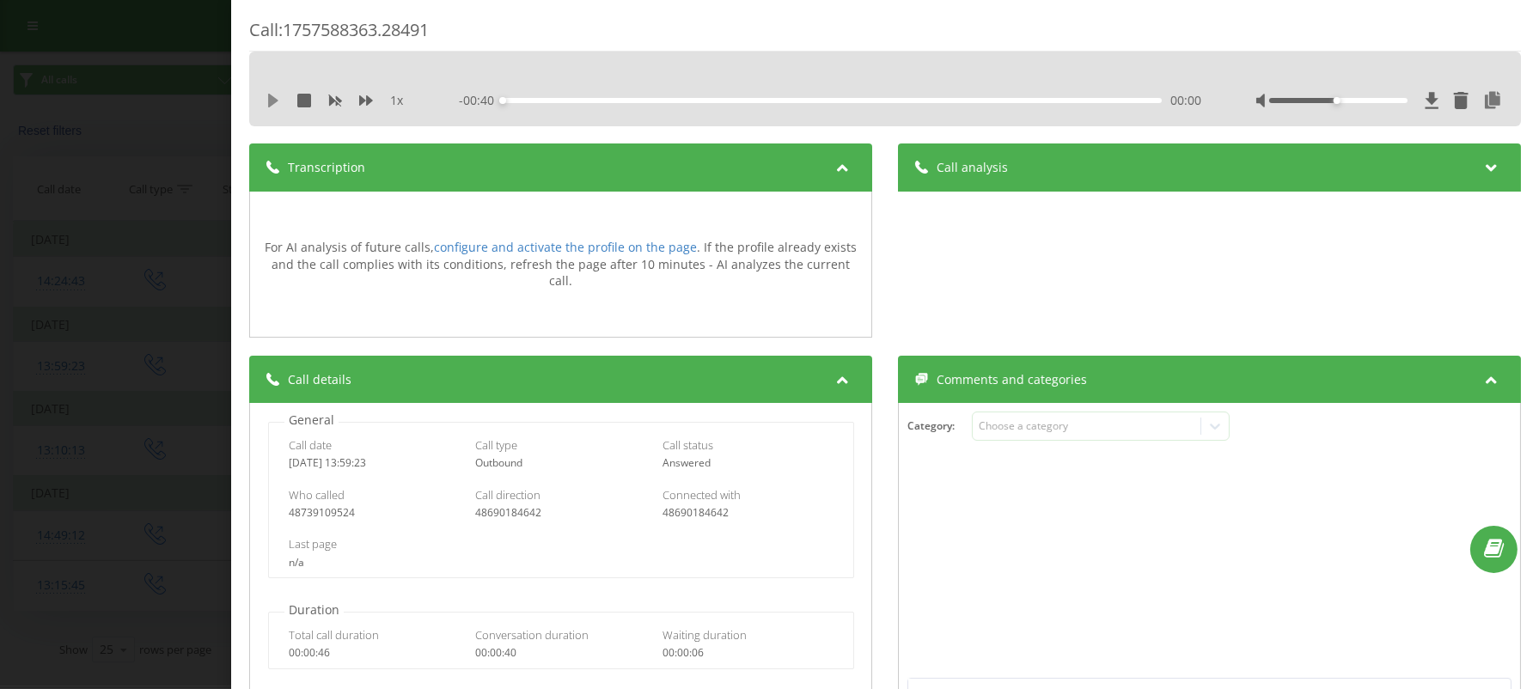
click at [268, 96] on icon at bounding box center [273, 101] width 10 height 14
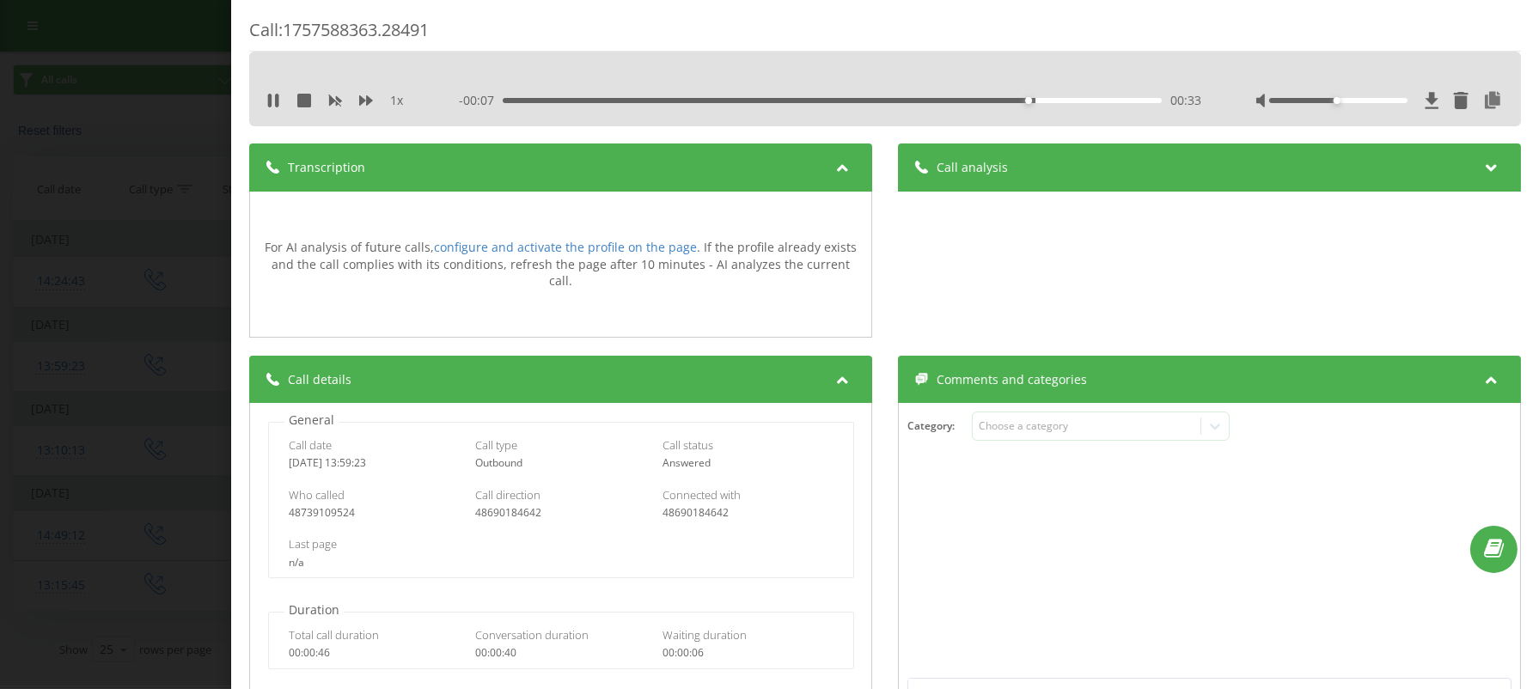
click at [57, 309] on div "Call : 1757588363.28491 1 x - 00:07 00:33 00:33 Transcription For AI analysis o…" at bounding box center [769, 344] width 1539 height 689
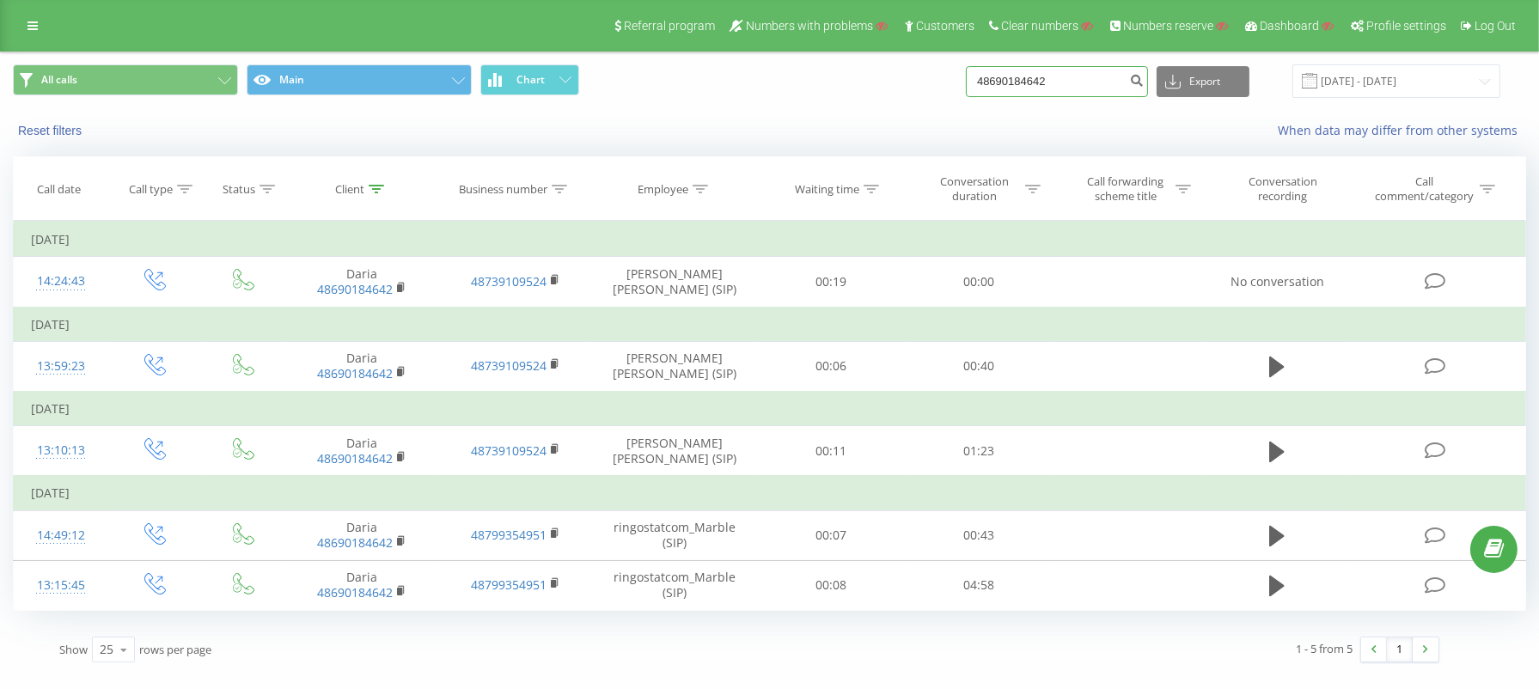
click at [1095, 86] on input "48690184642" at bounding box center [1057, 81] width 182 height 31
paste input "6845255"
type input "48668452552"
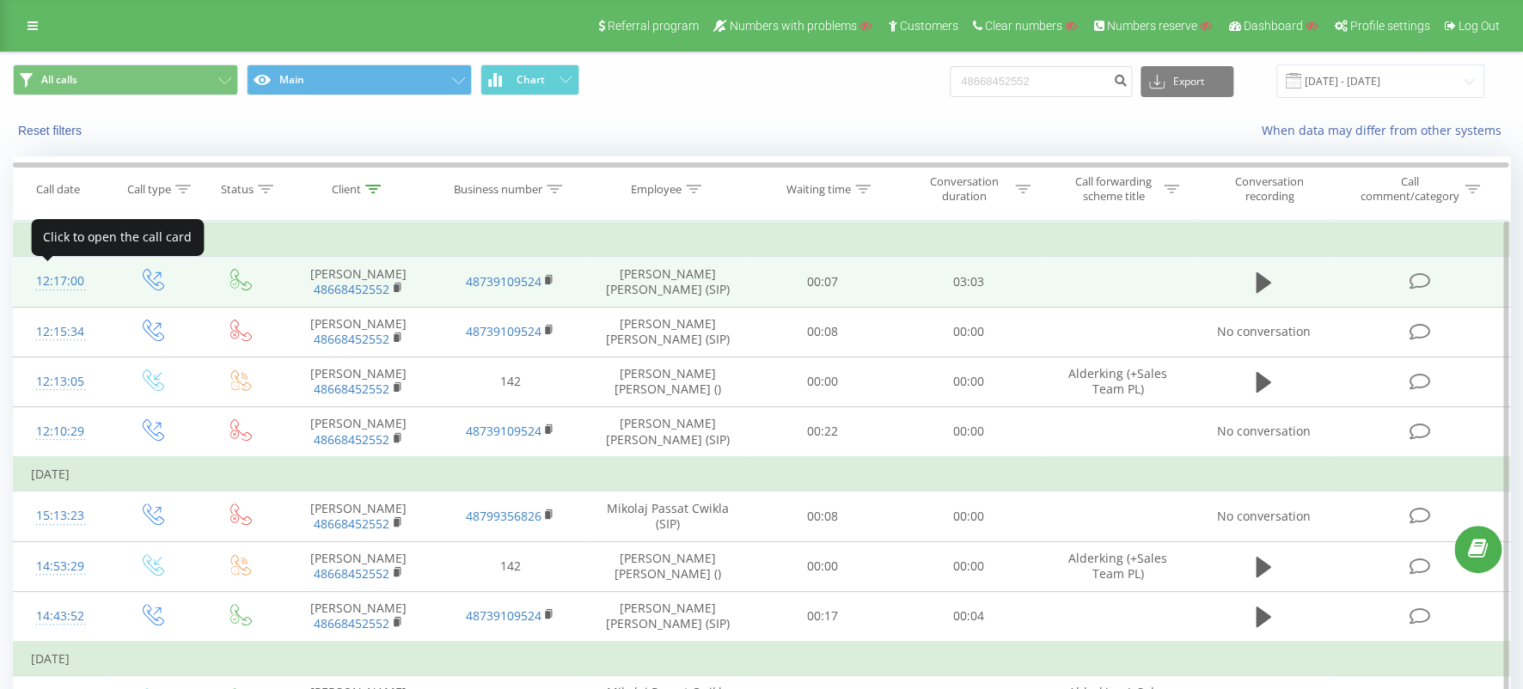
click at [47, 277] on div "12:17:00" at bounding box center [60, 282] width 58 height 34
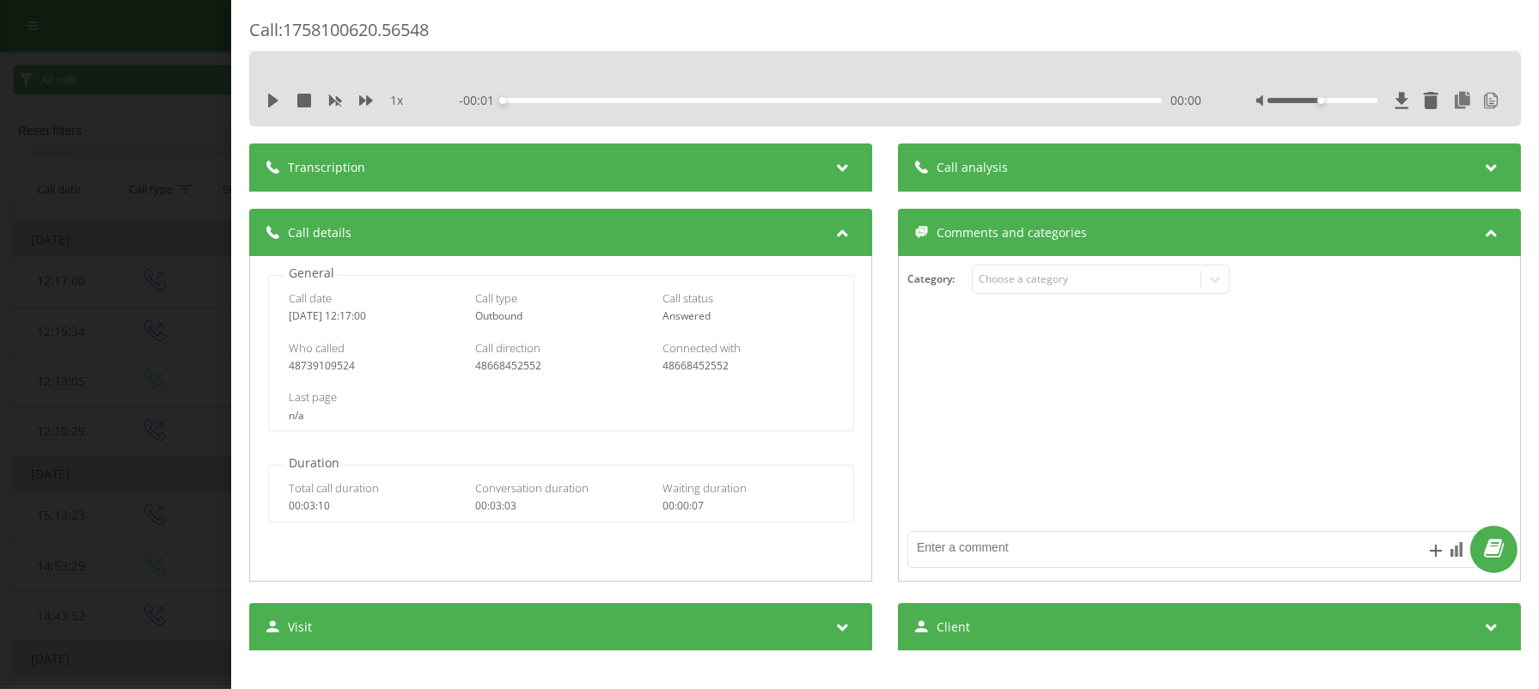
click at [839, 162] on icon at bounding box center [842, 164] width 21 height 17
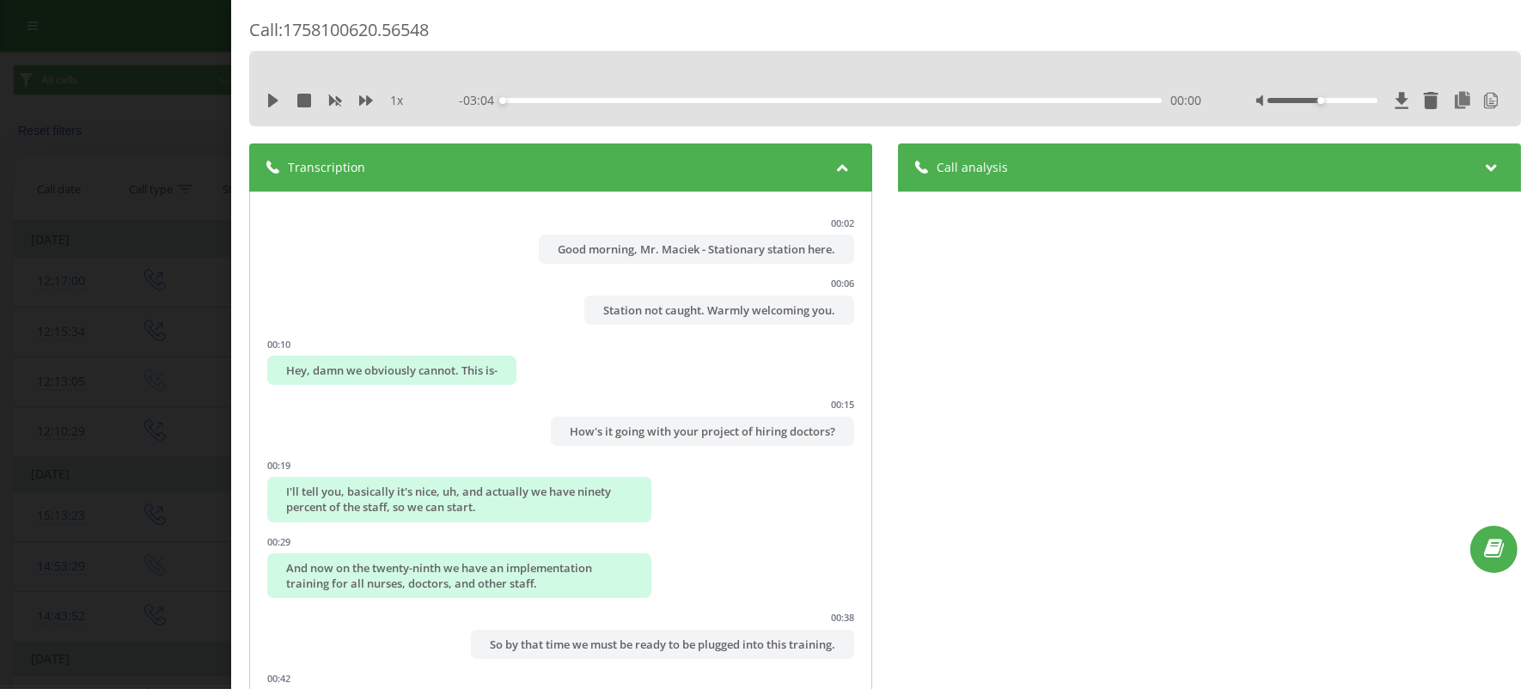
click at [263, 94] on div "1 x - 03:04 00:00 00:00" at bounding box center [885, 101] width 1246 height 26
click at [270, 101] on icon at bounding box center [273, 101] width 10 height 14
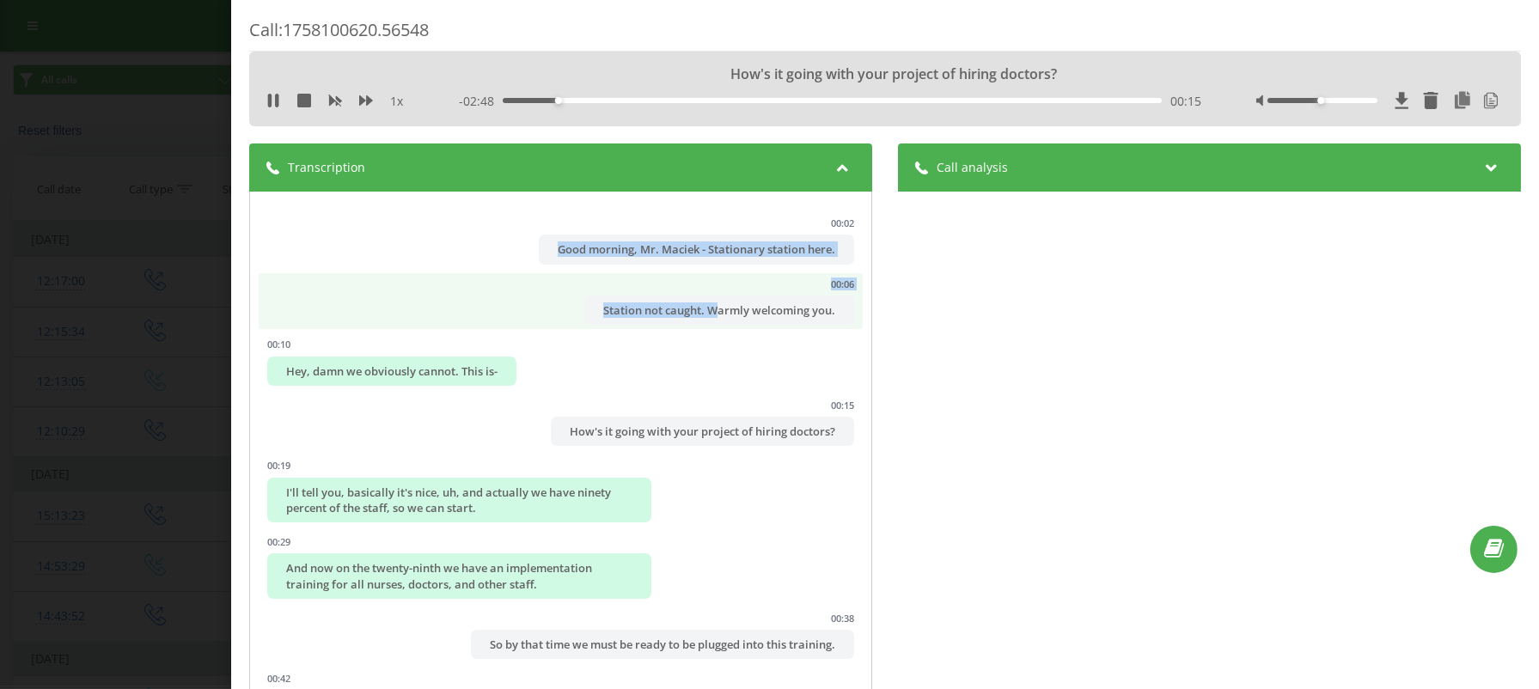
drag, startPoint x: 525, startPoint y: 244, endPoint x: 694, endPoint y: 291, distance: 175.8
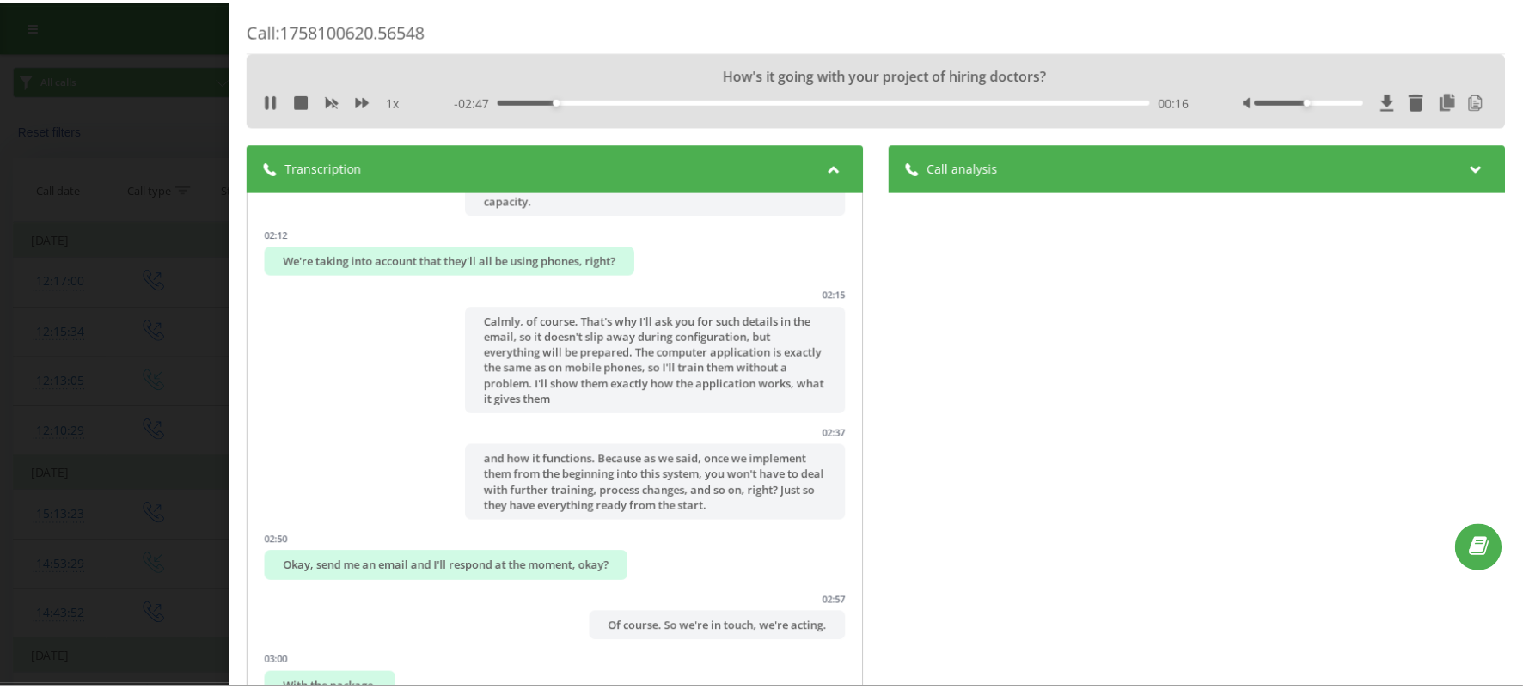
scroll to position [458, 0]
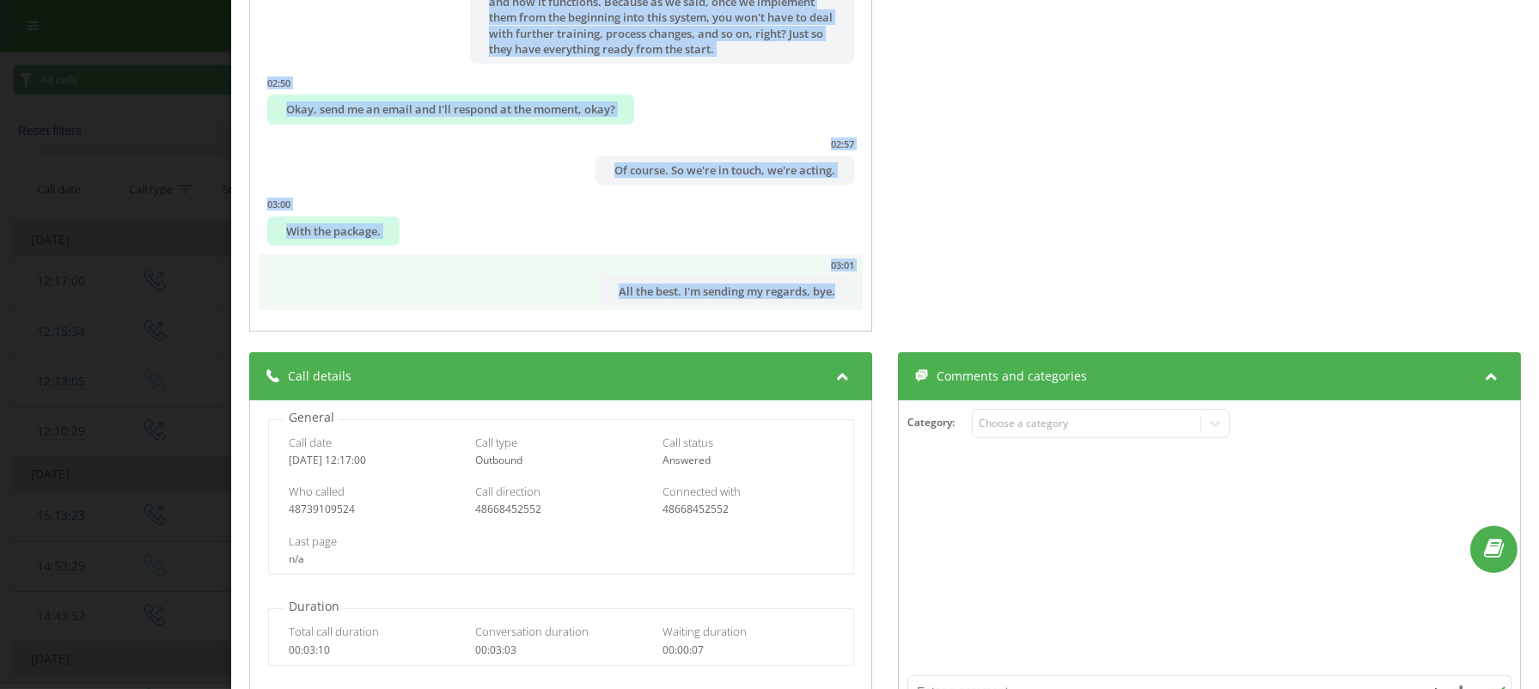
click at [813, 293] on div "All the best. I'm sending my regards, bye." at bounding box center [727, 291] width 254 height 29
copy ul "Good morning, Mr. Maciek - Stationary station here. 00:06 Station not caught. W…"
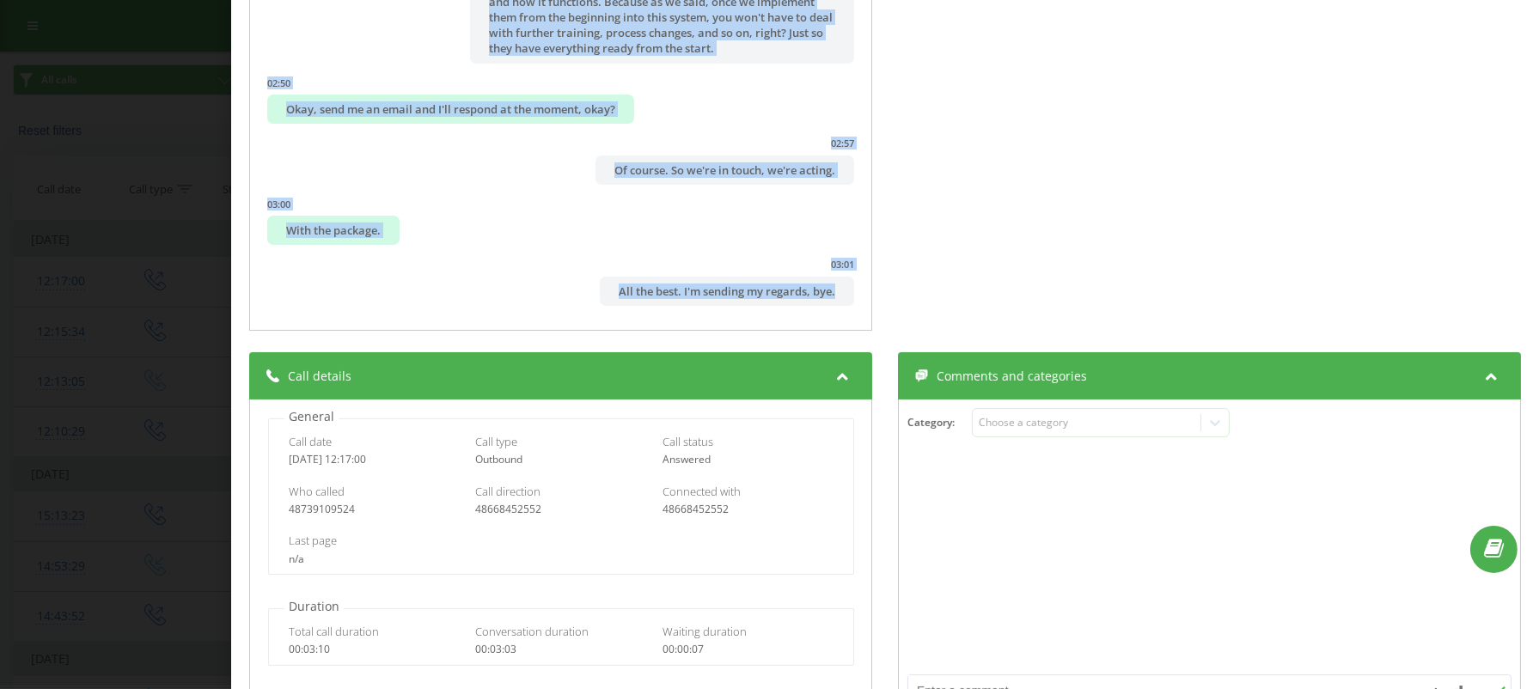
click at [80, 242] on div "Call : 1758100620.56548 1 x 00:00 03:04 03:04 Transcription 00:02 Good morning,…" at bounding box center [769, 344] width 1539 height 689
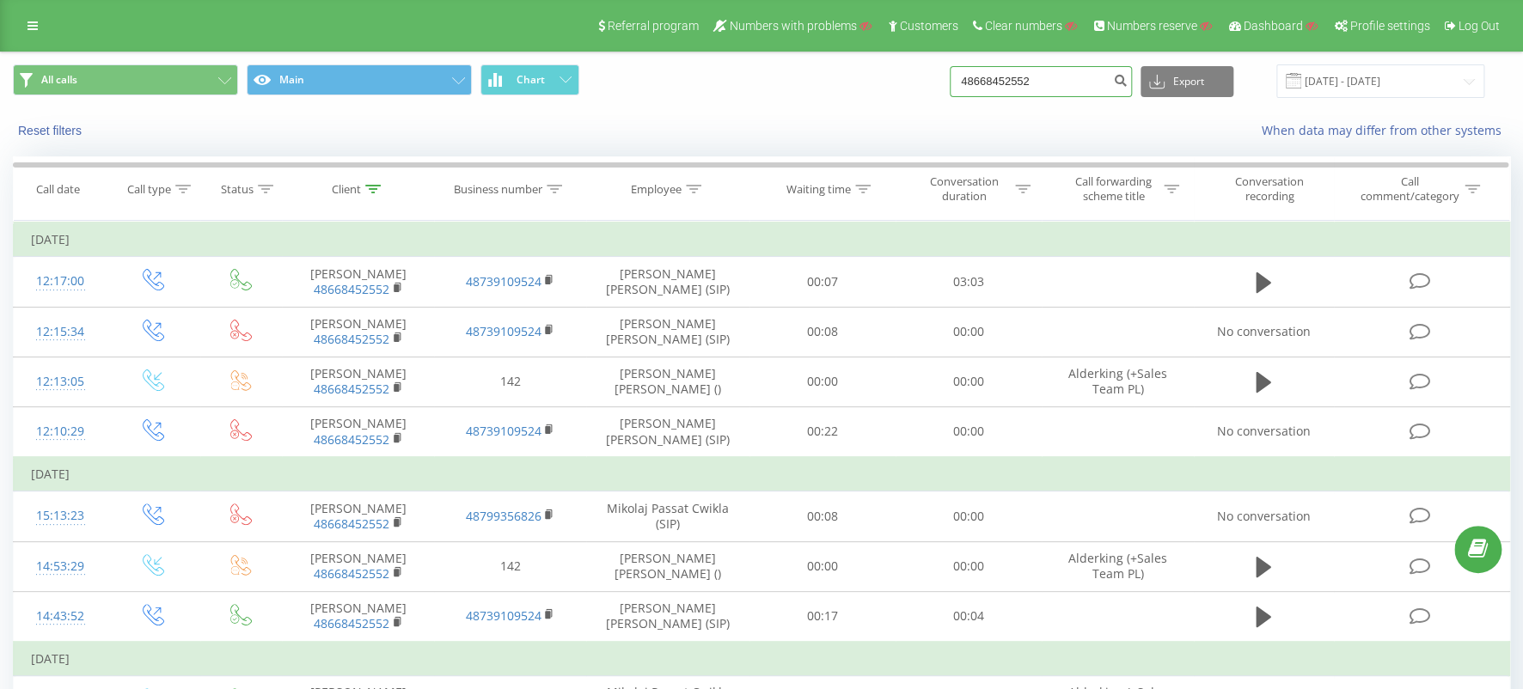
click at [1082, 77] on input "48668452552" at bounding box center [1041, 81] width 182 height 31
paste input "04253833"
type input "48604253833"
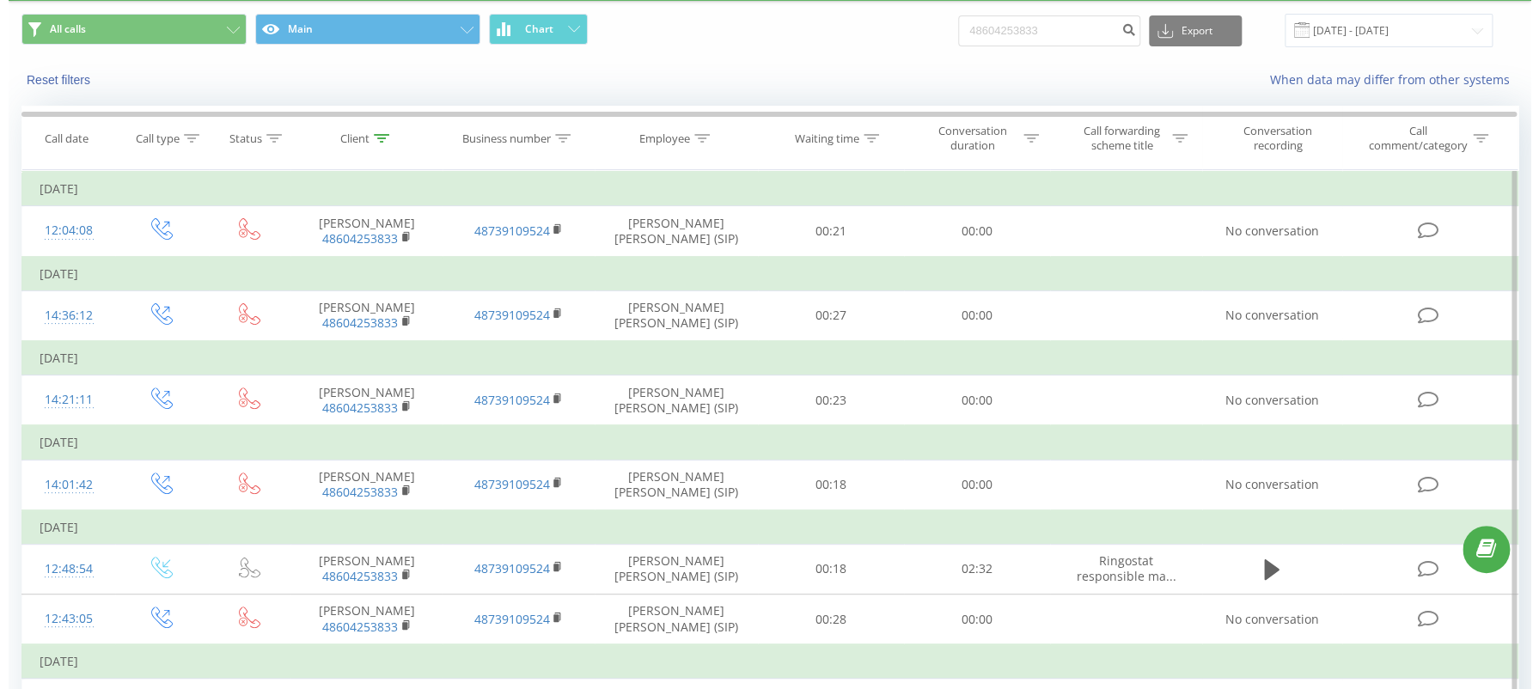
scroll to position [114, 0]
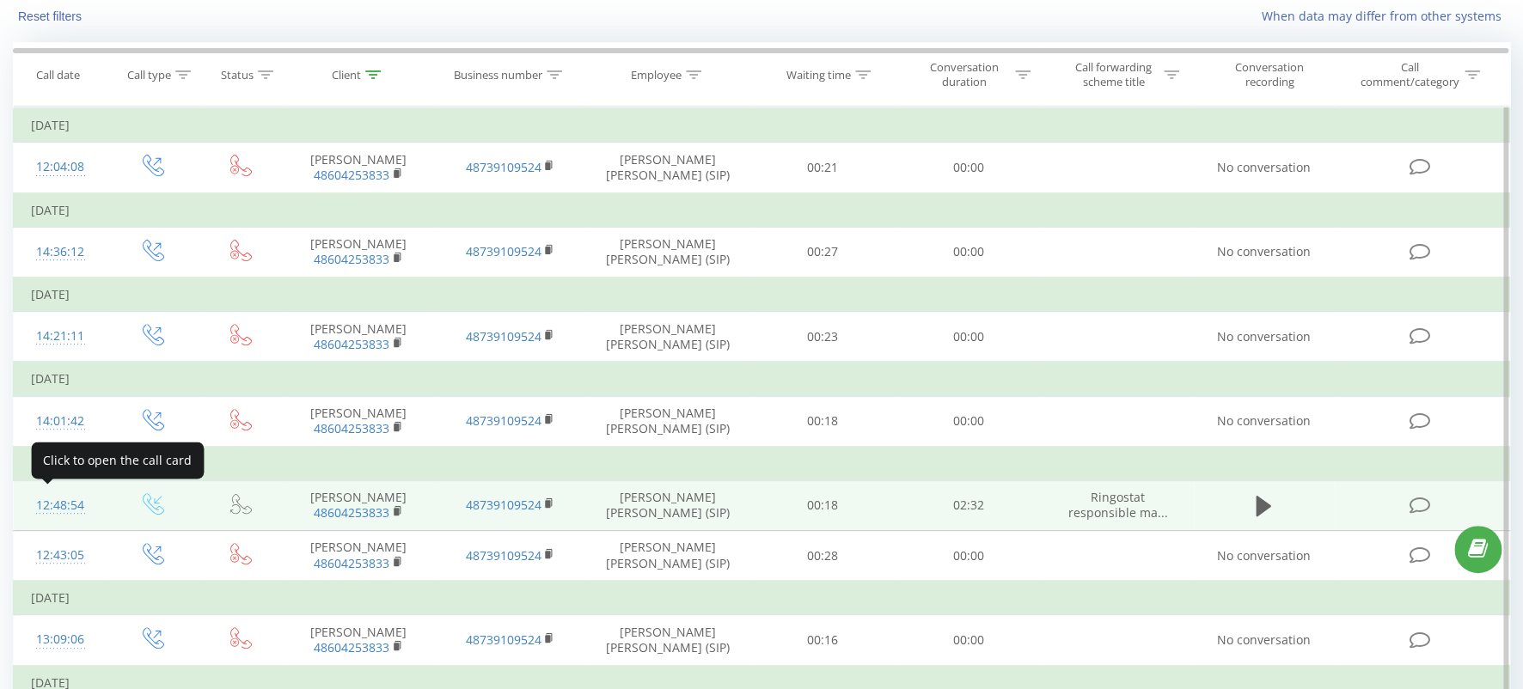
click at [57, 499] on div "12:48:54" at bounding box center [60, 506] width 58 height 34
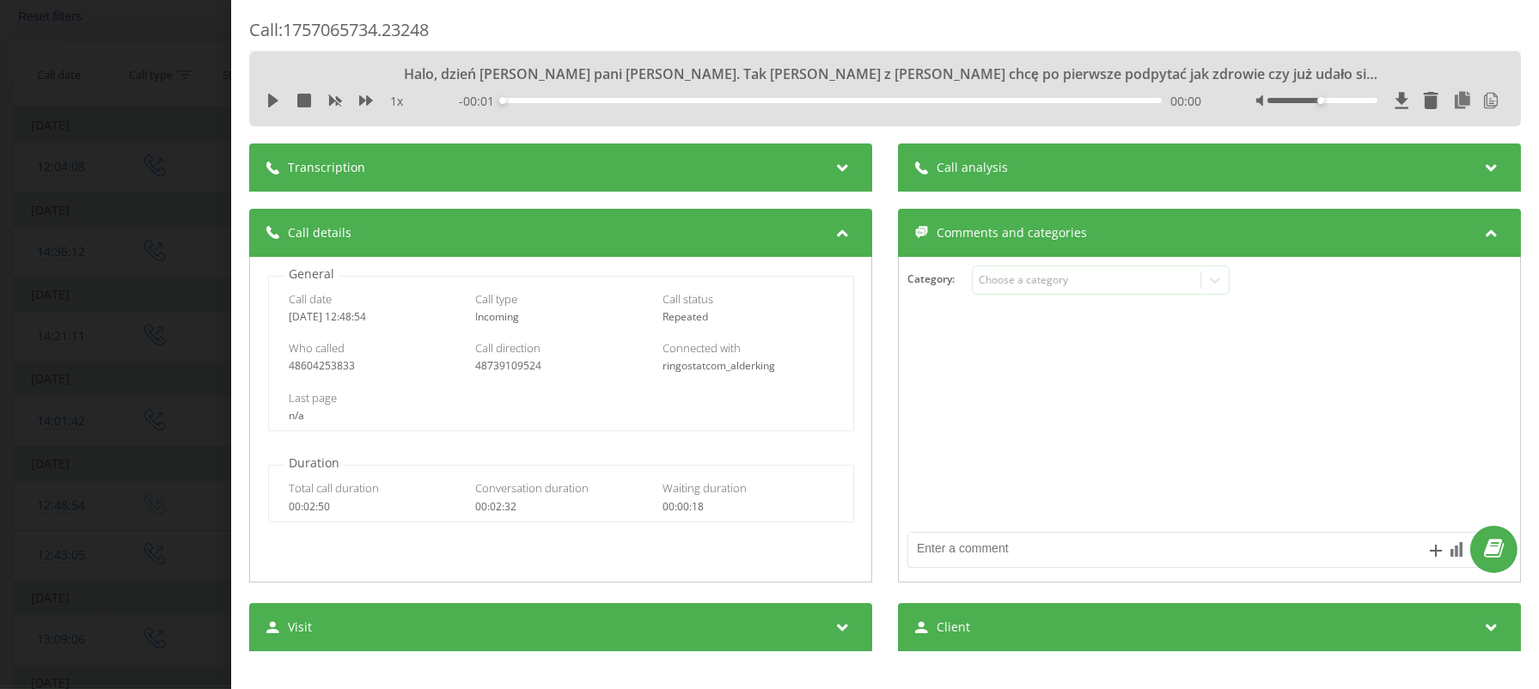
click at [834, 164] on icon at bounding box center [842, 164] width 21 height 17
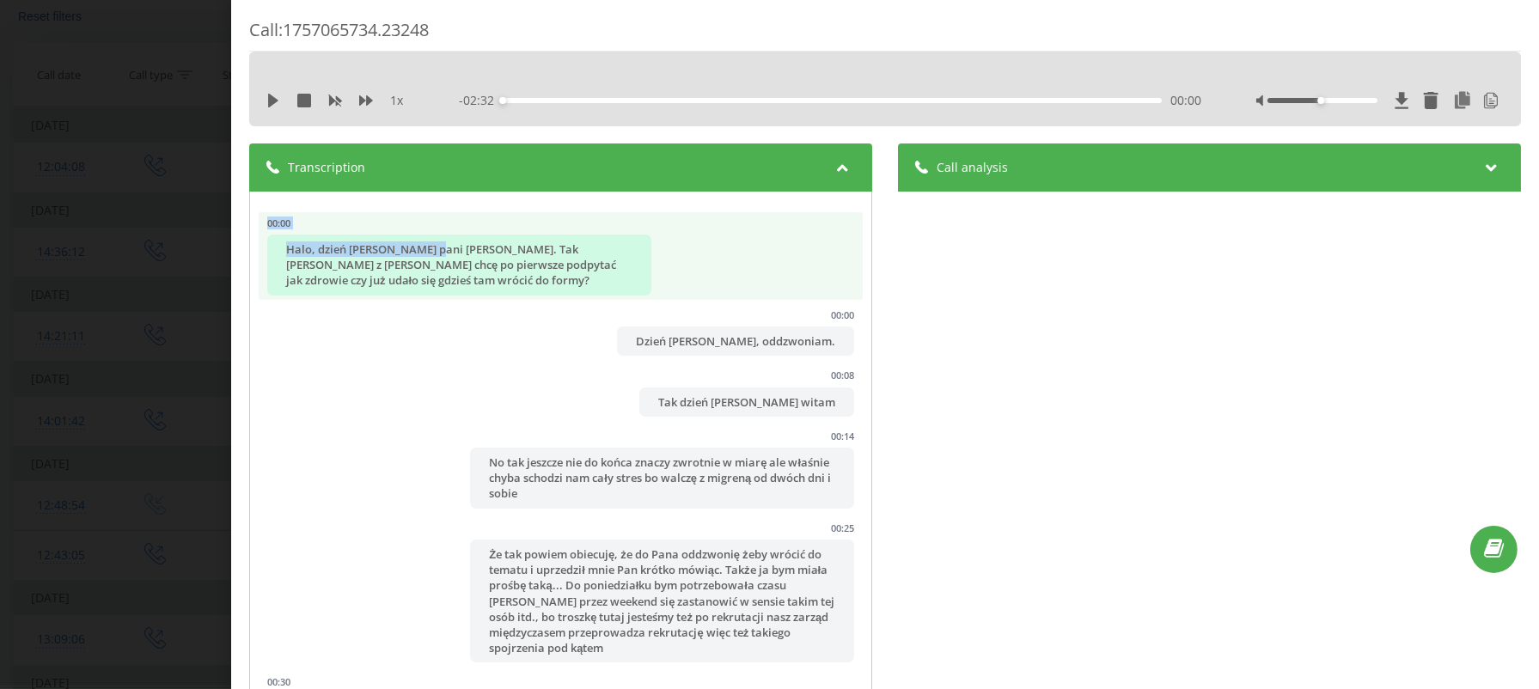
drag, startPoint x: 260, startPoint y: 213, endPoint x: 431, endPoint y: 253, distance: 176.4
click at [431, 253] on li "00:00 Halo, dzień dobry pani Jolanto. Tak Arkadiusz Ringostato z tej strony chc…" at bounding box center [561, 256] width 604 height 88
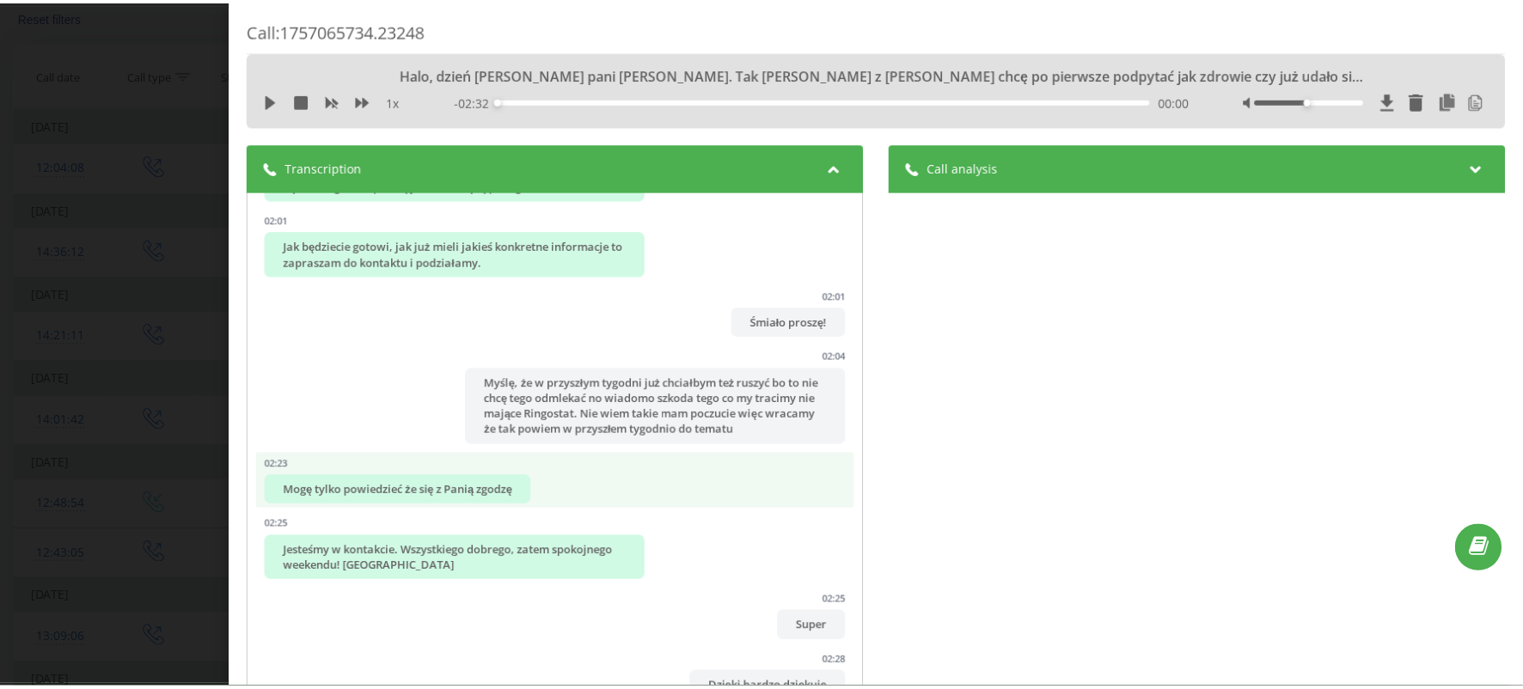
scroll to position [114, 0]
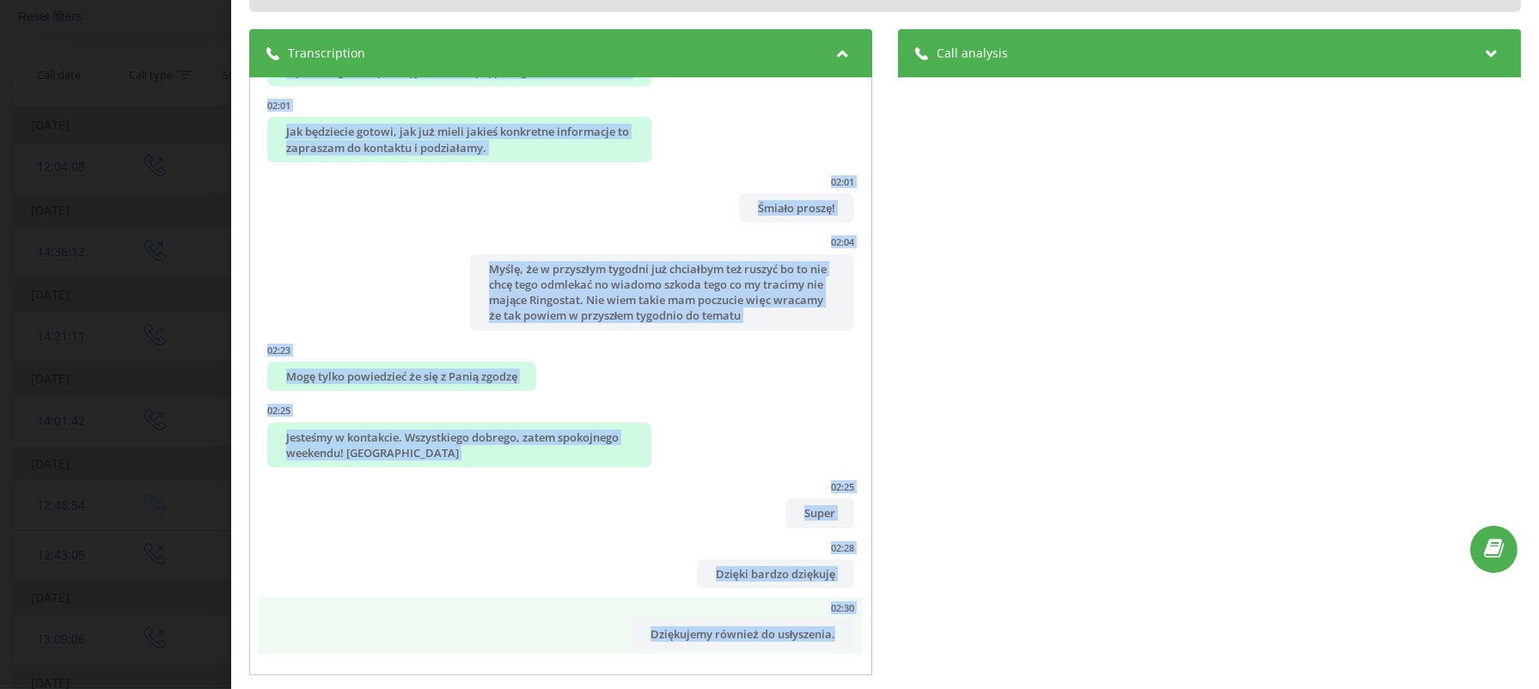
click at [812, 634] on div "Dziękujemy również do usłyszenia." at bounding box center [743, 634] width 223 height 29
copy ul "00:00 Halo, dzień dobry pani Jolanto. Tak Arkadiusz Ringostato z tej strony chc…"
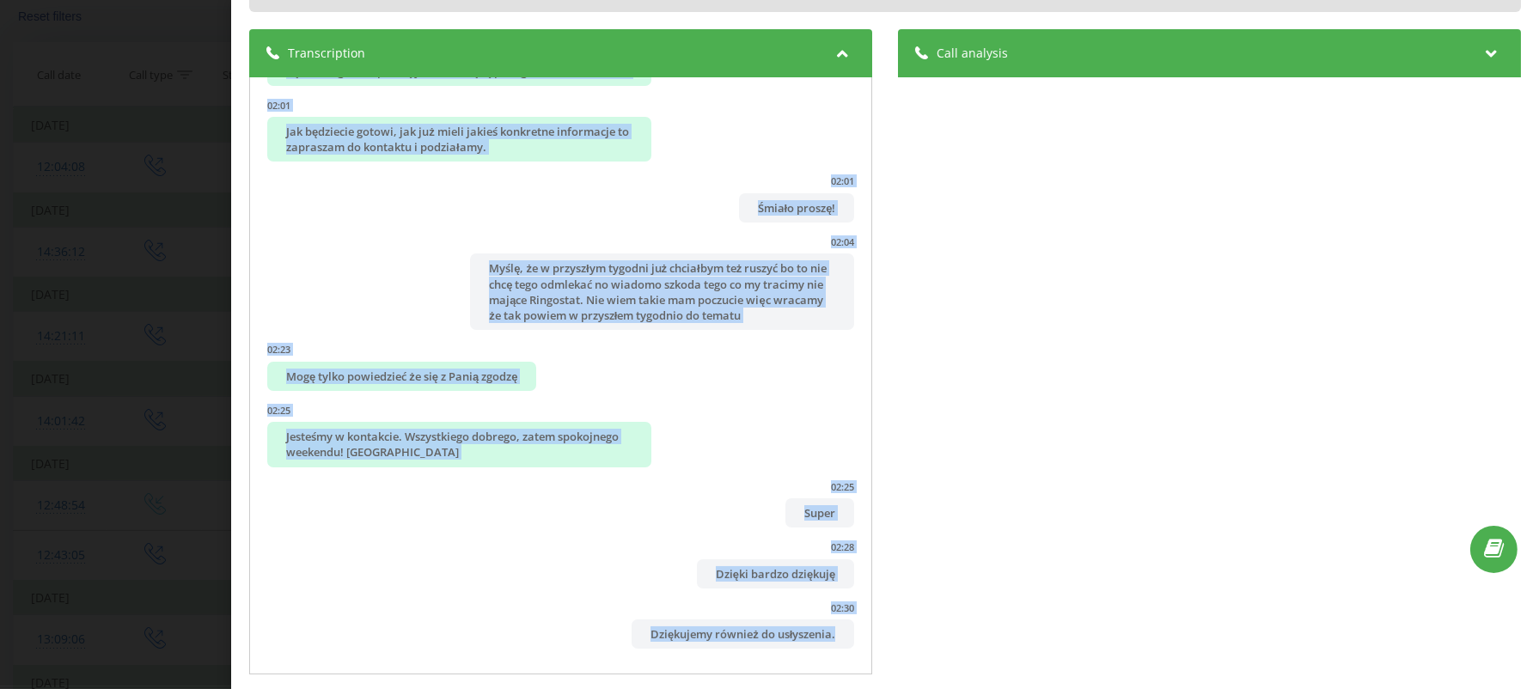
click at [131, 256] on div "Call : 1757065734.23248 1 x - 02:32 00:00 00:00 Transcription 00:00 Halo, dzień…" at bounding box center [769, 344] width 1539 height 689
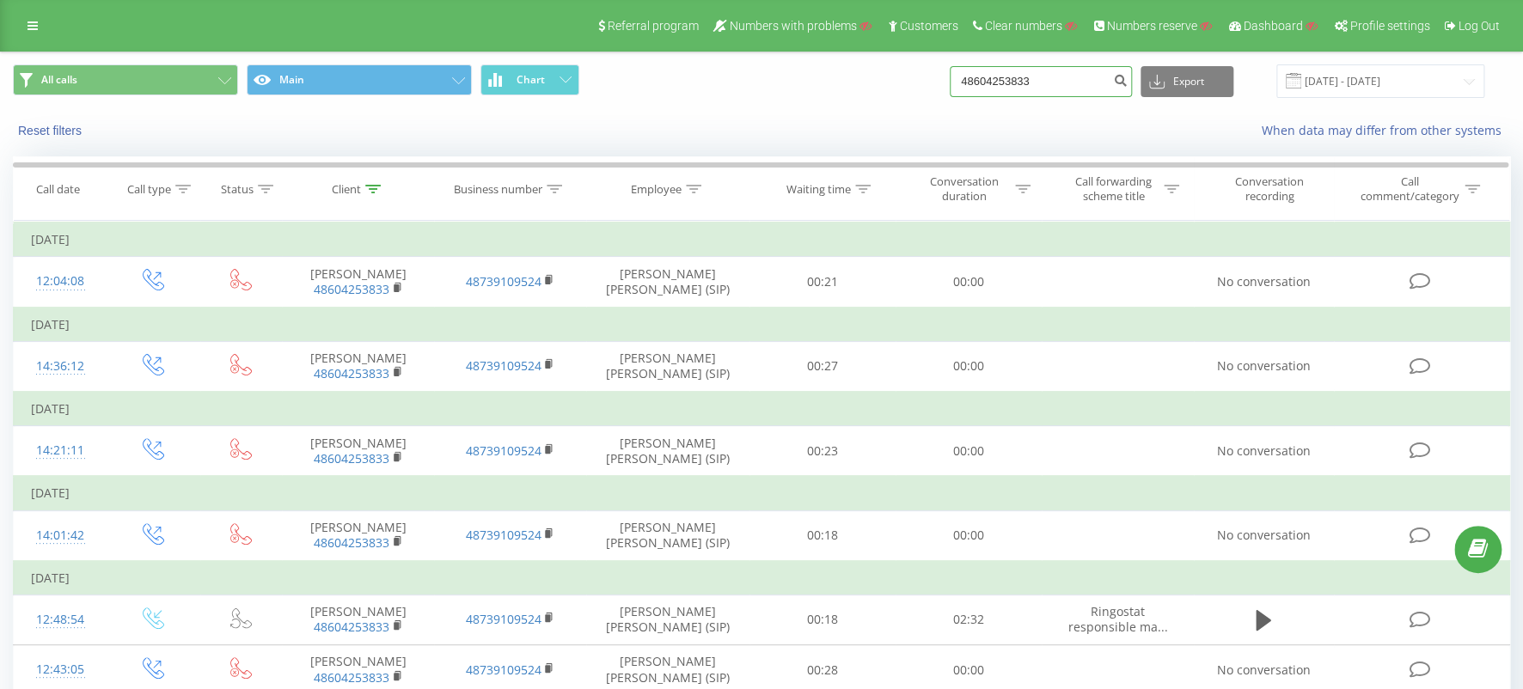
click at [1080, 83] on input "48604253833" at bounding box center [1041, 81] width 182 height 31
paste input "8816917"
type input "48608816917"
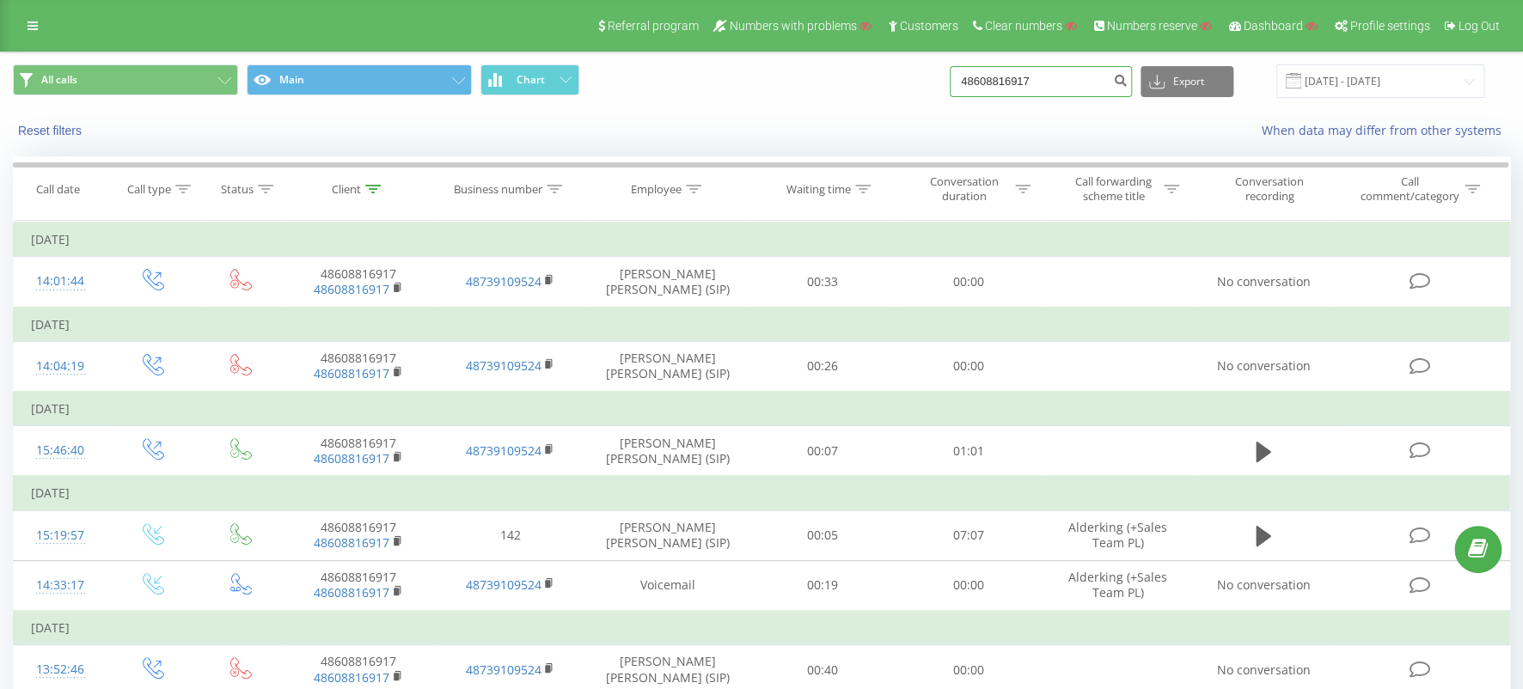
click at [1063, 86] on input "48608816917" at bounding box center [1041, 81] width 182 height 31
paste input "797909775"
type input "48797909775"
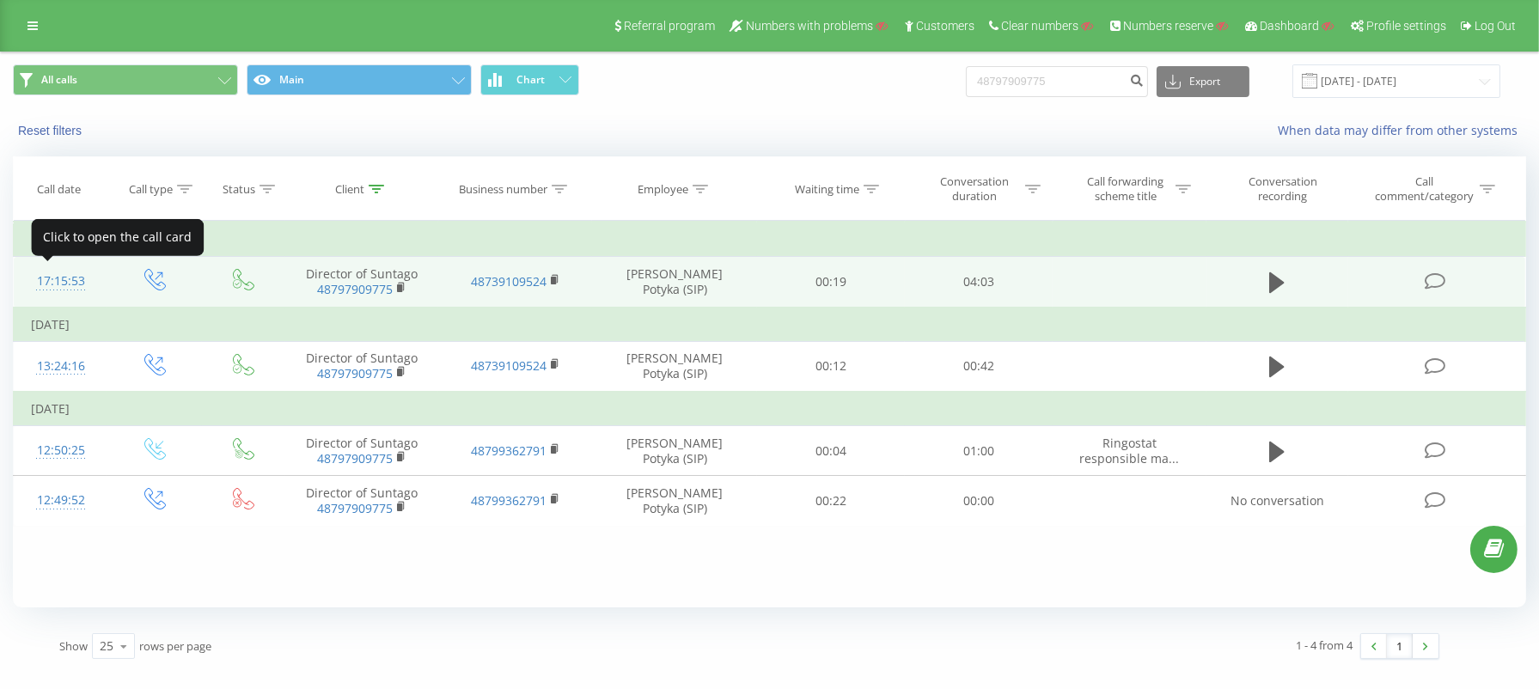
click at [57, 275] on div "17:15:53" at bounding box center [60, 282] width 59 height 34
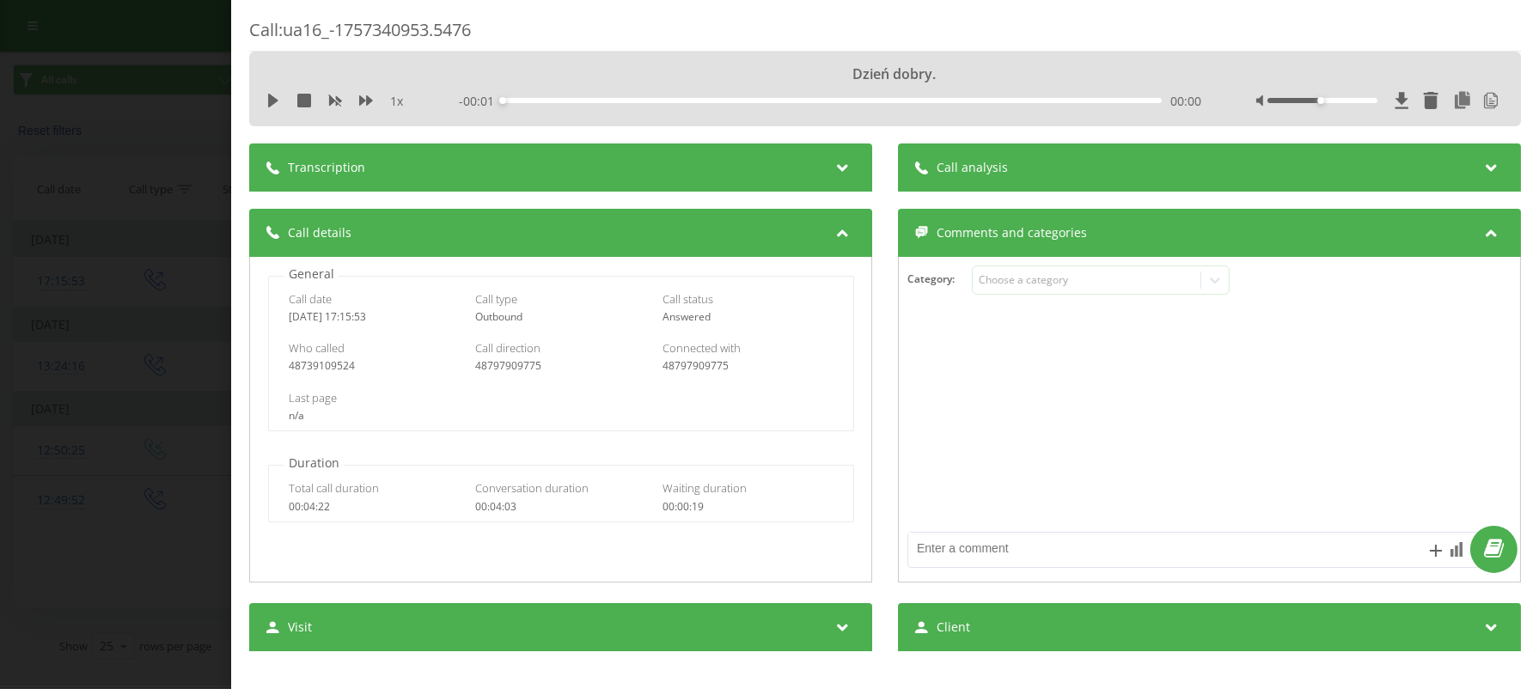
click at [832, 157] on icon at bounding box center [842, 164] width 21 height 17
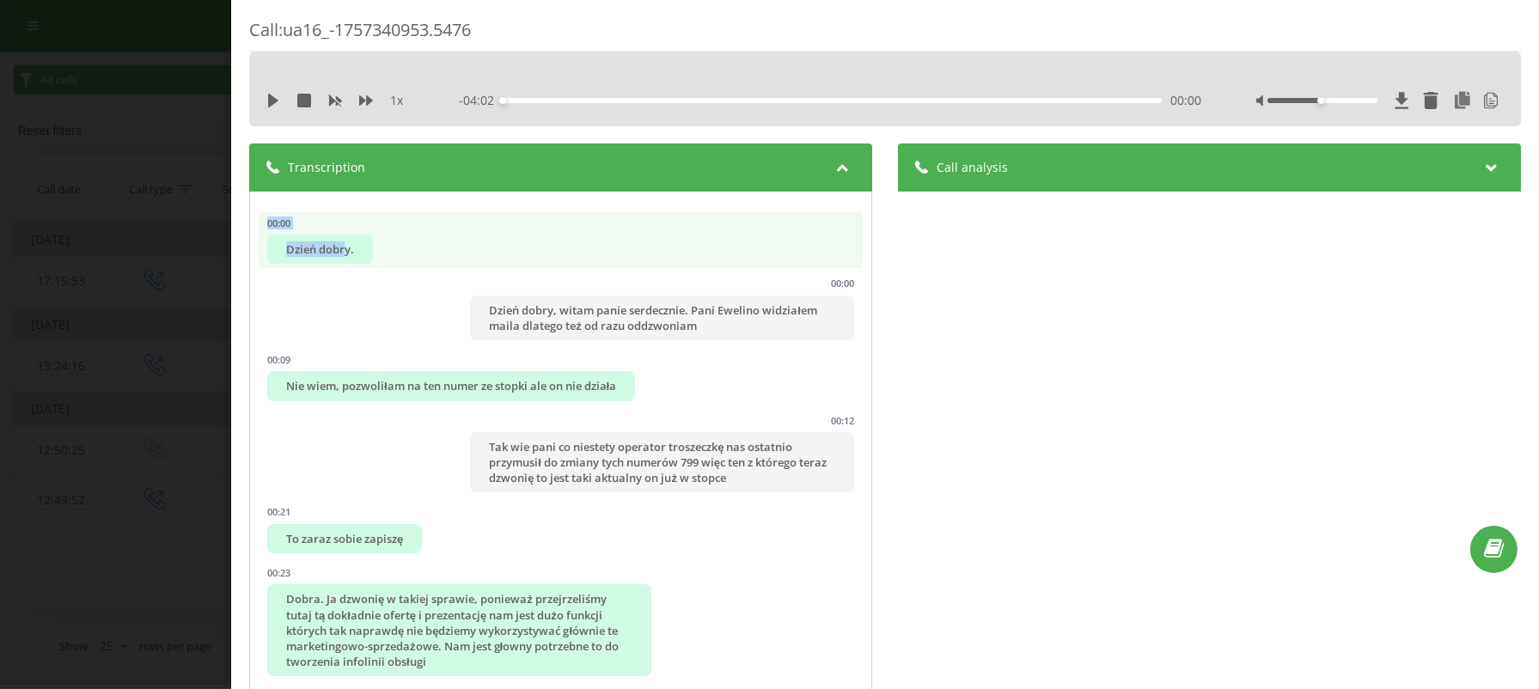
drag, startPoint x: 254, startPoint y: 212, endPoint x: 343, endPoint y: 229, distance: 90.2
click at [343, 229] on div "00:00 Dzień dobry. 00:00 Dzień dobry, witam panie serdecznie. Pani Ewelino widz…" at bounding box center [560, 491] width 623 height 598
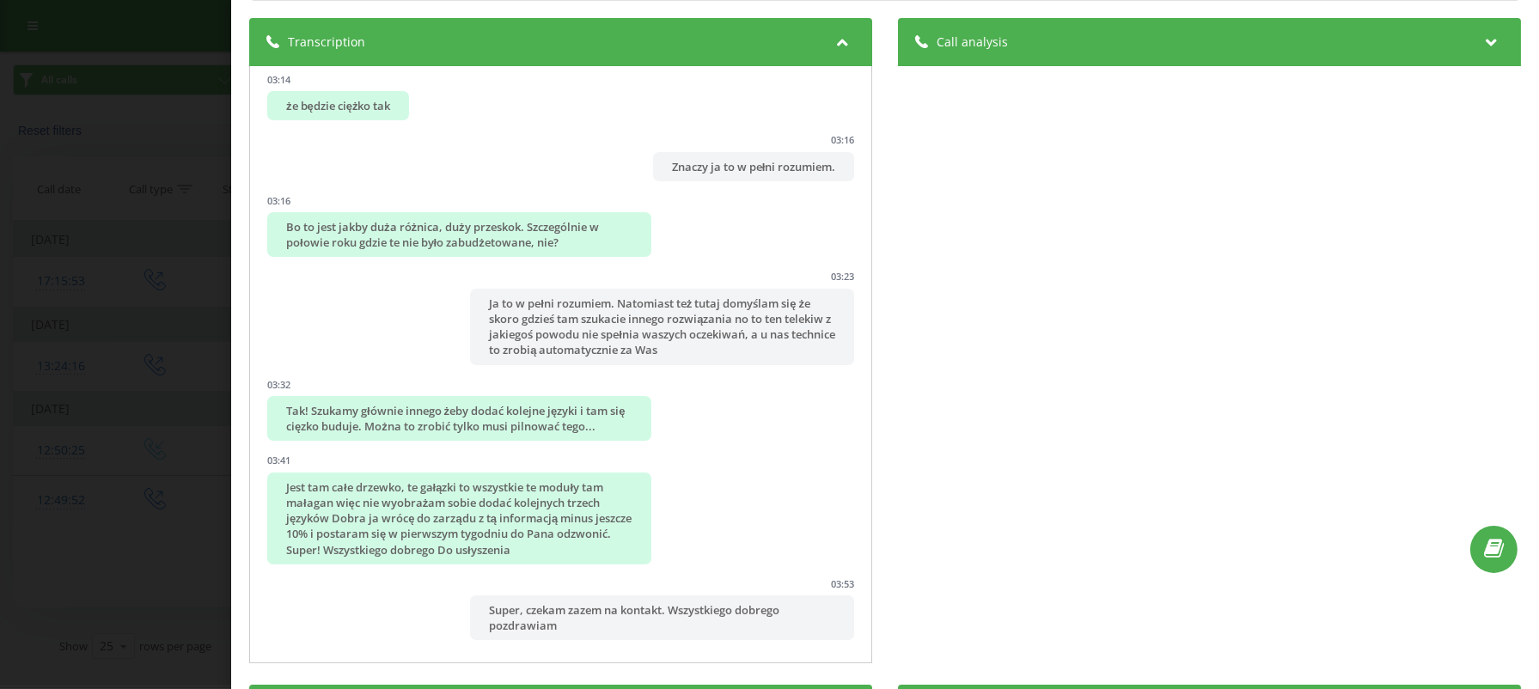
scroll to position [344, 0]
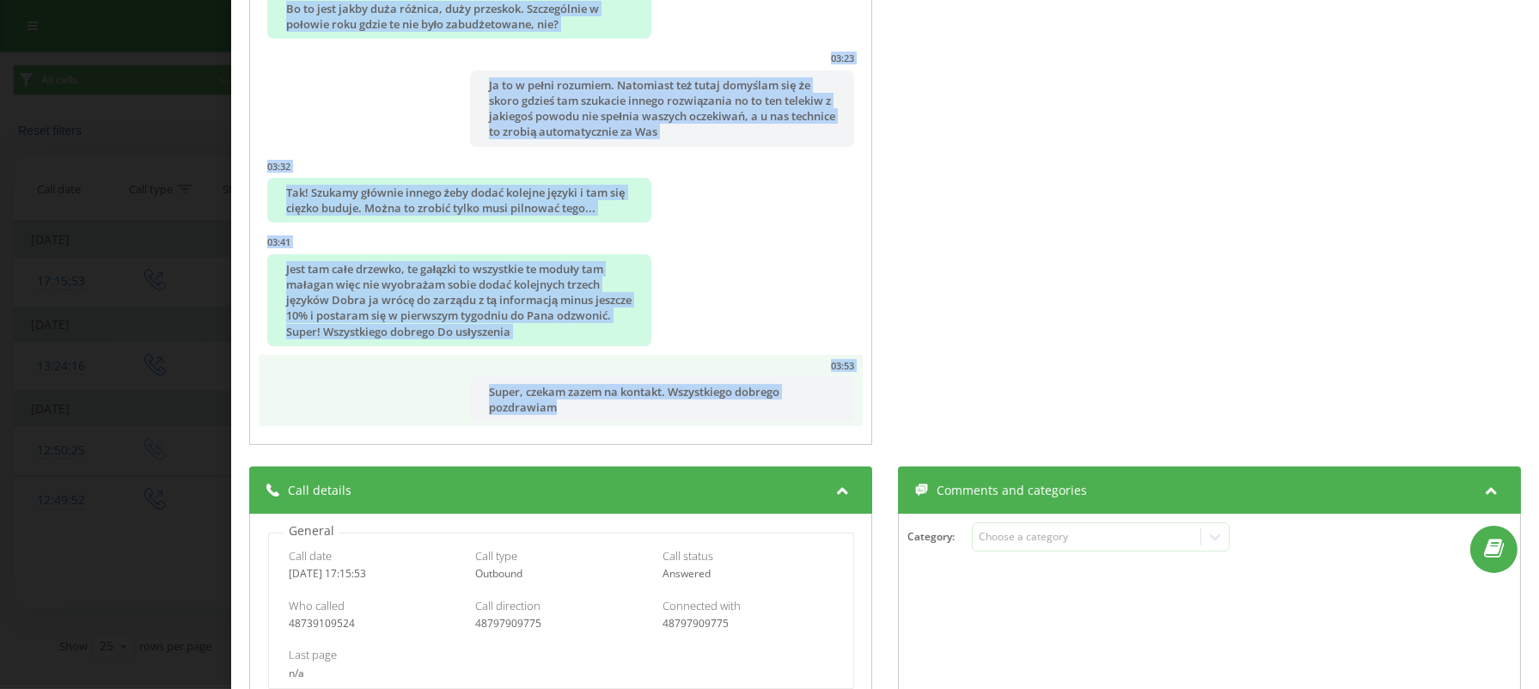
click at [621, 419] on div "Super, czekam zazem na kontakt. Wszystkiego dobrego pozdrawiam" at bounding box center [662, 399] width 384 height 45
copy ul "00:00 Dzień dobry. 00:00 Dzień dobry, witam panie serdecznie. Pani Ewelino widz…"
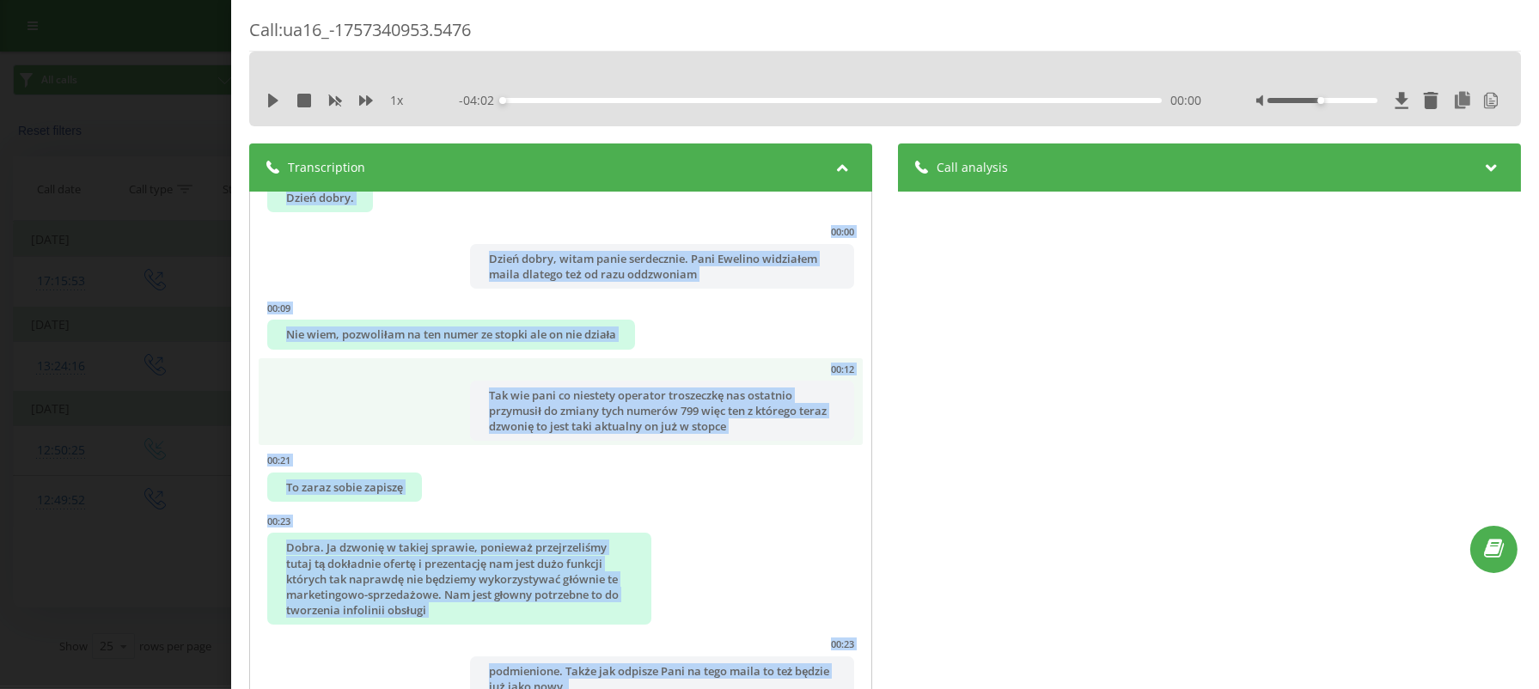
scroll to position [229, 0]
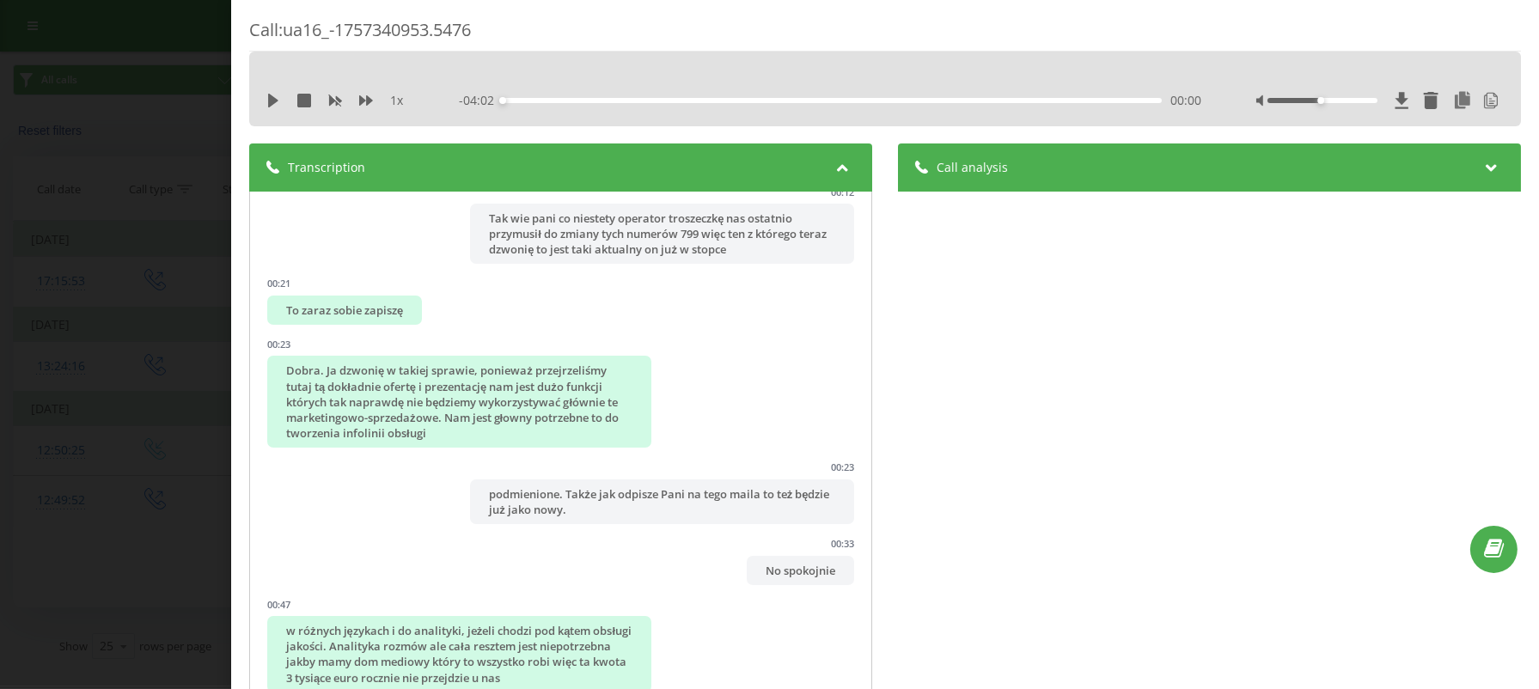
click at [1050, 402] on div "Call analysis Profile name Sales Team (Prompt by Skyline) Dialogue topic Client…" at bounding box center [1209, 469] width 623 height 650
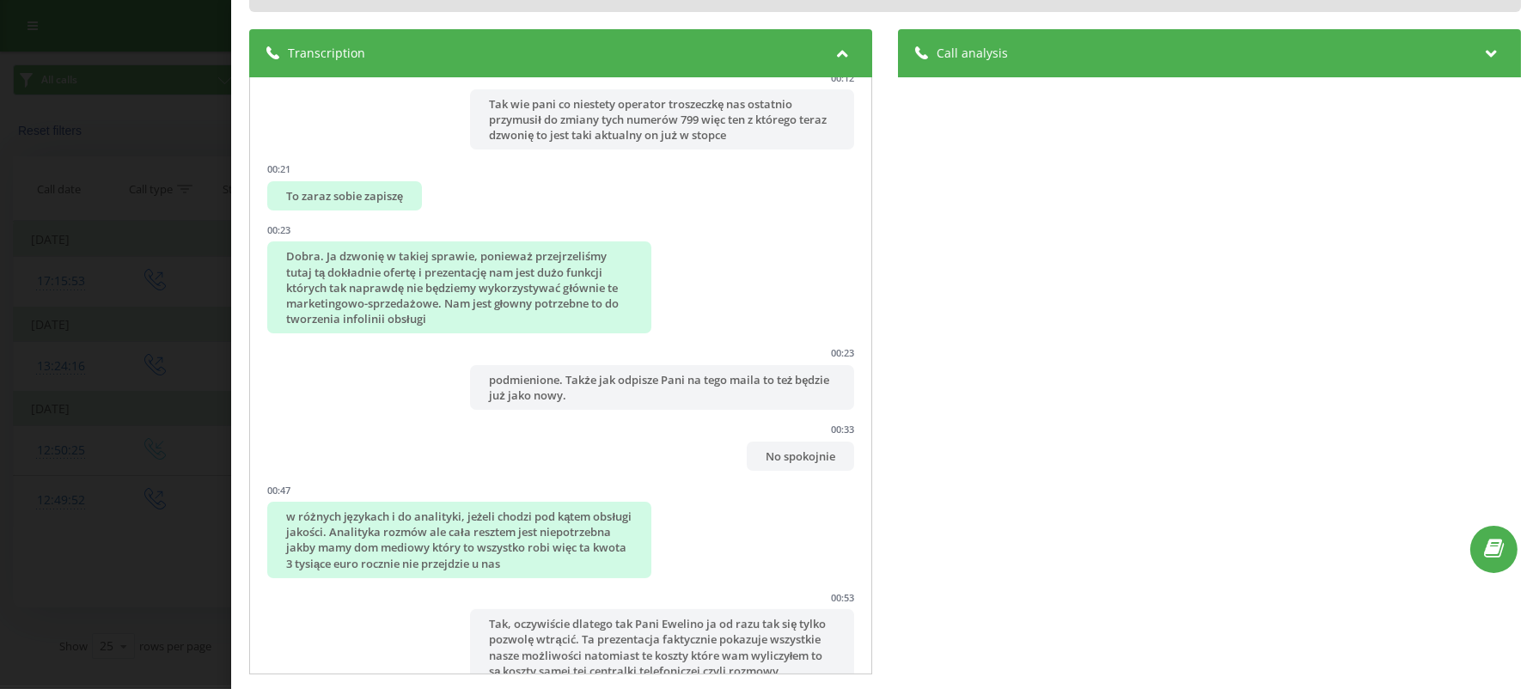
scroll to position [344, 0]
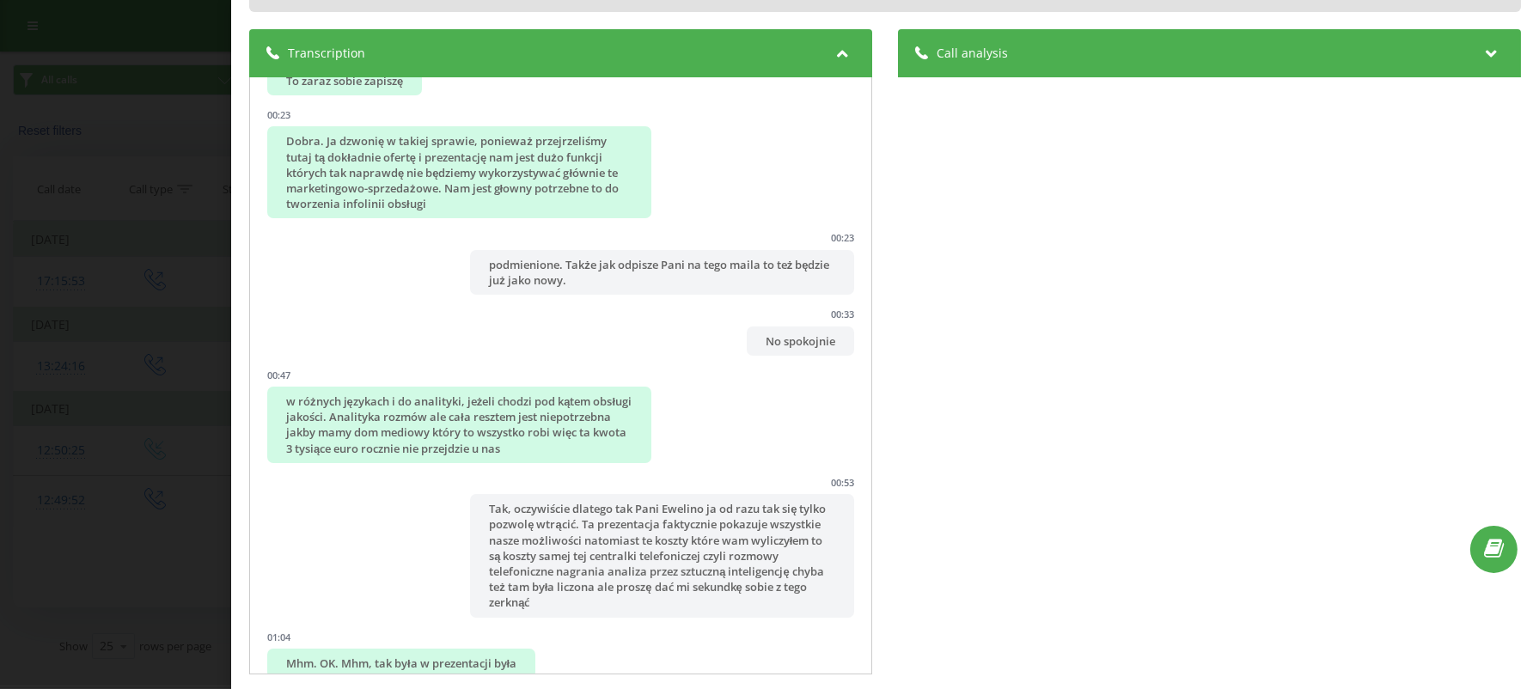
click at [67, 266] on div "Call : ua16_-1757340953.5476 1 x - 04:02 00:00 00:00 Transcription 00:00 Dzień …" at bounding box center [769, 344] width 1539 height 689
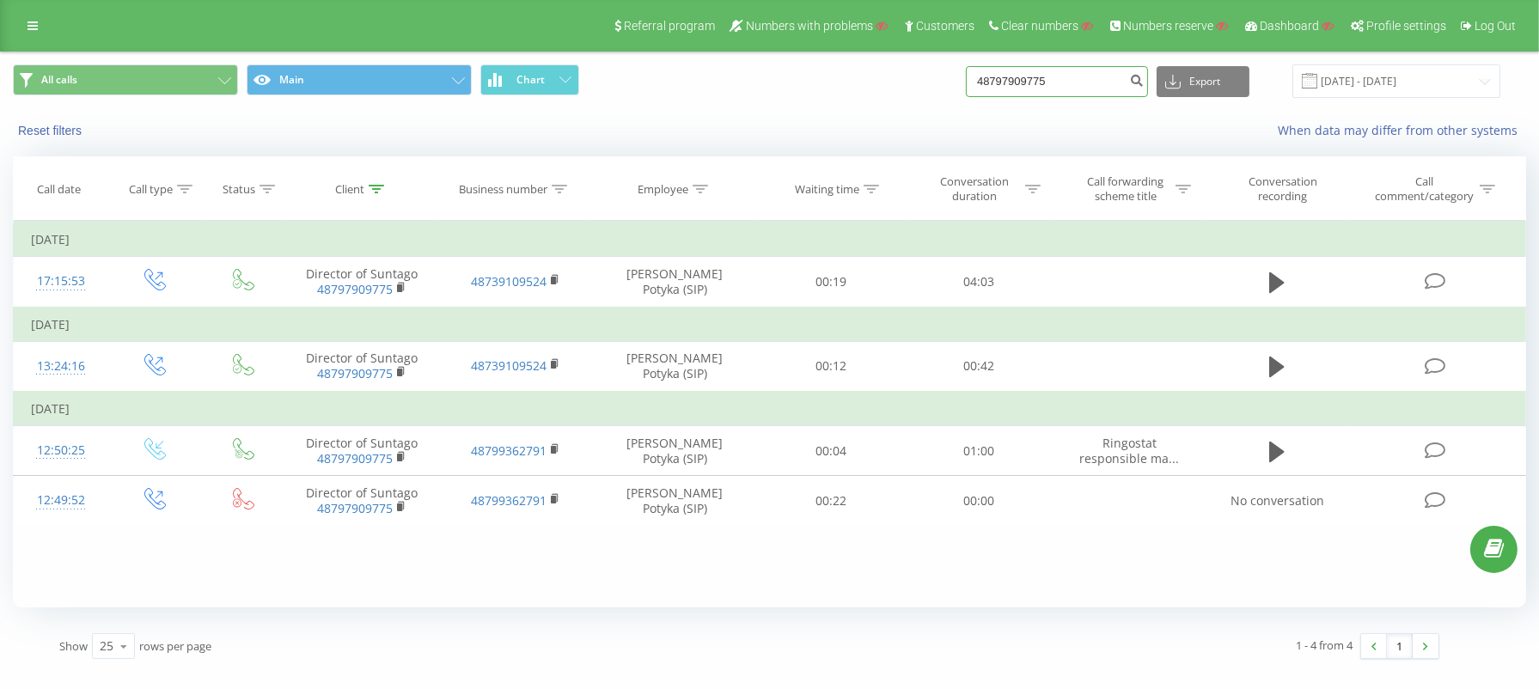
click at [1086, 83] on input "48797909775" at bounding box center [1057, 81] width 182 height 31
paste input "0897588"
type input "48790897588"
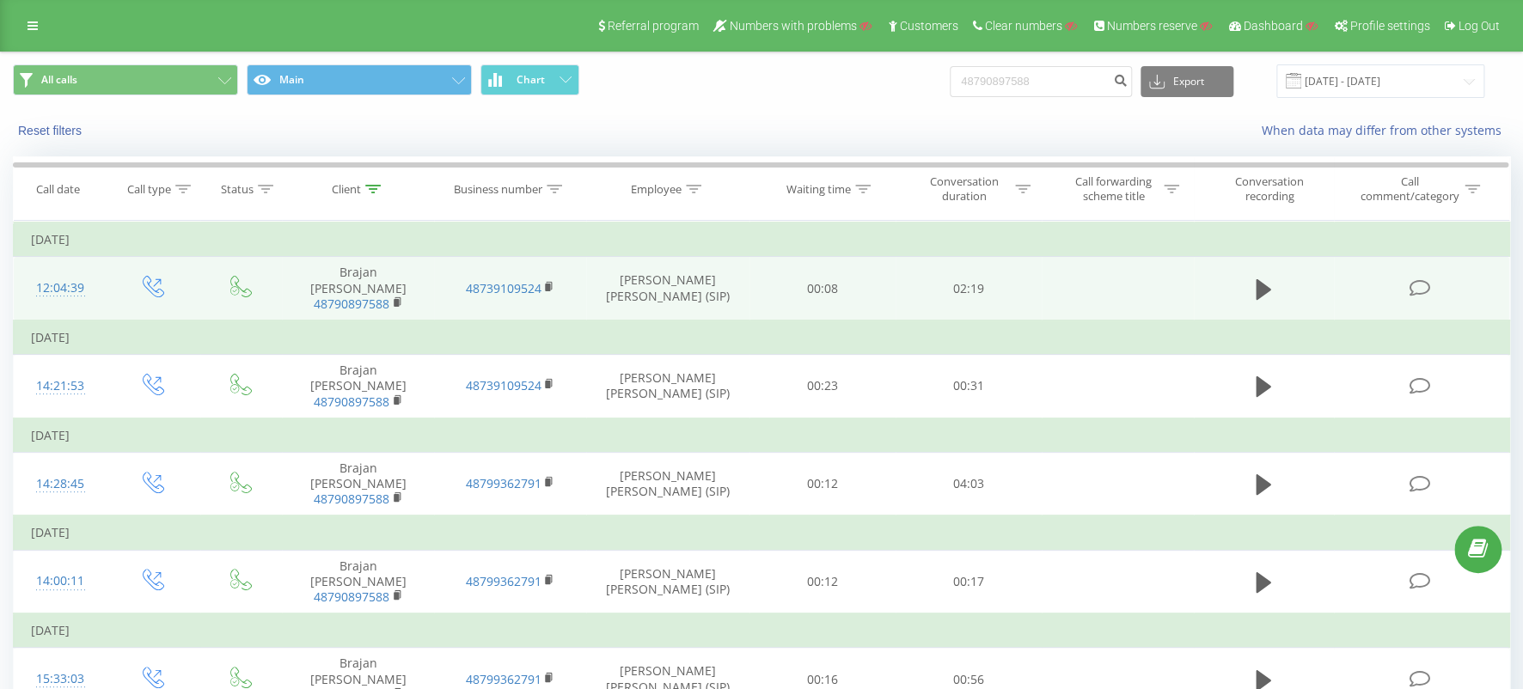
click at [56, 278] on div "12:04:39" at bounding box center [60, 289] width 58 height 34
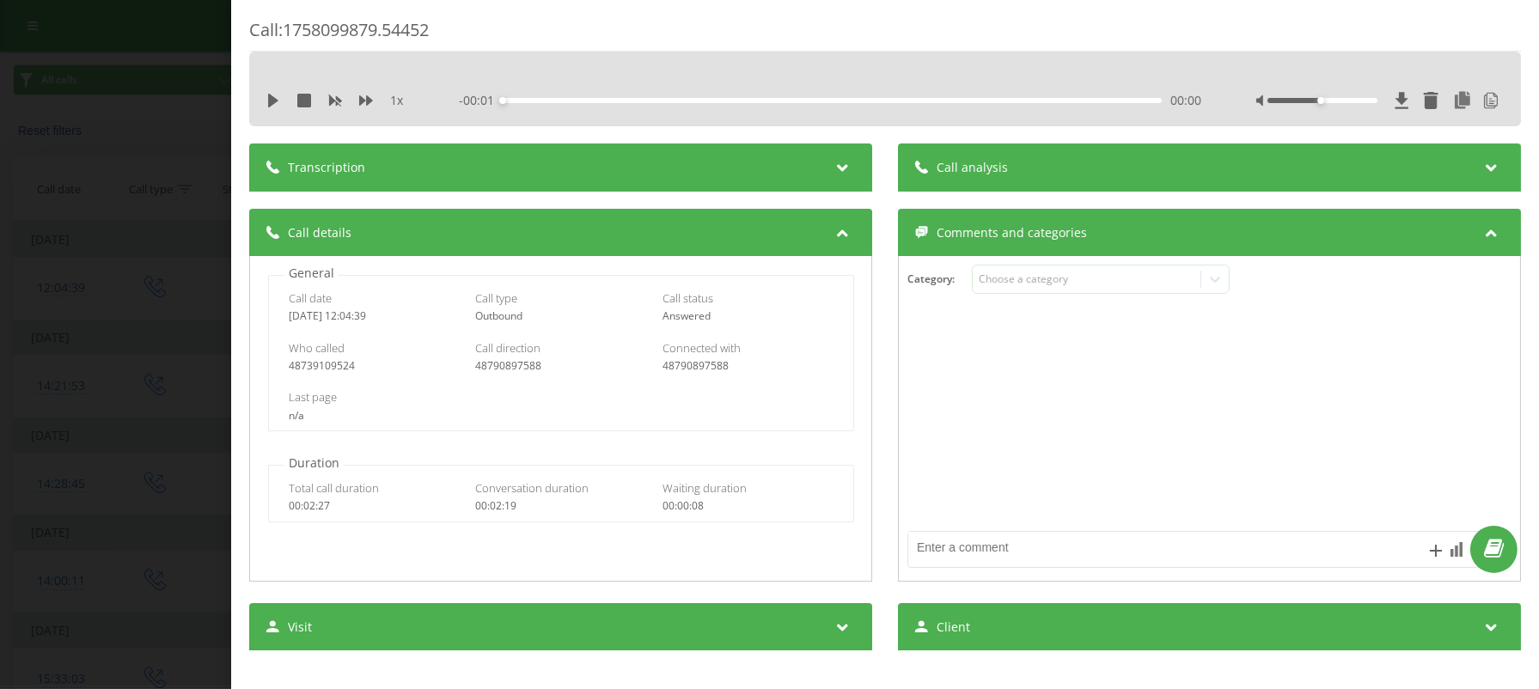
click at [832, 170] on icon at bounding box center [842, 164] width 21 height 17
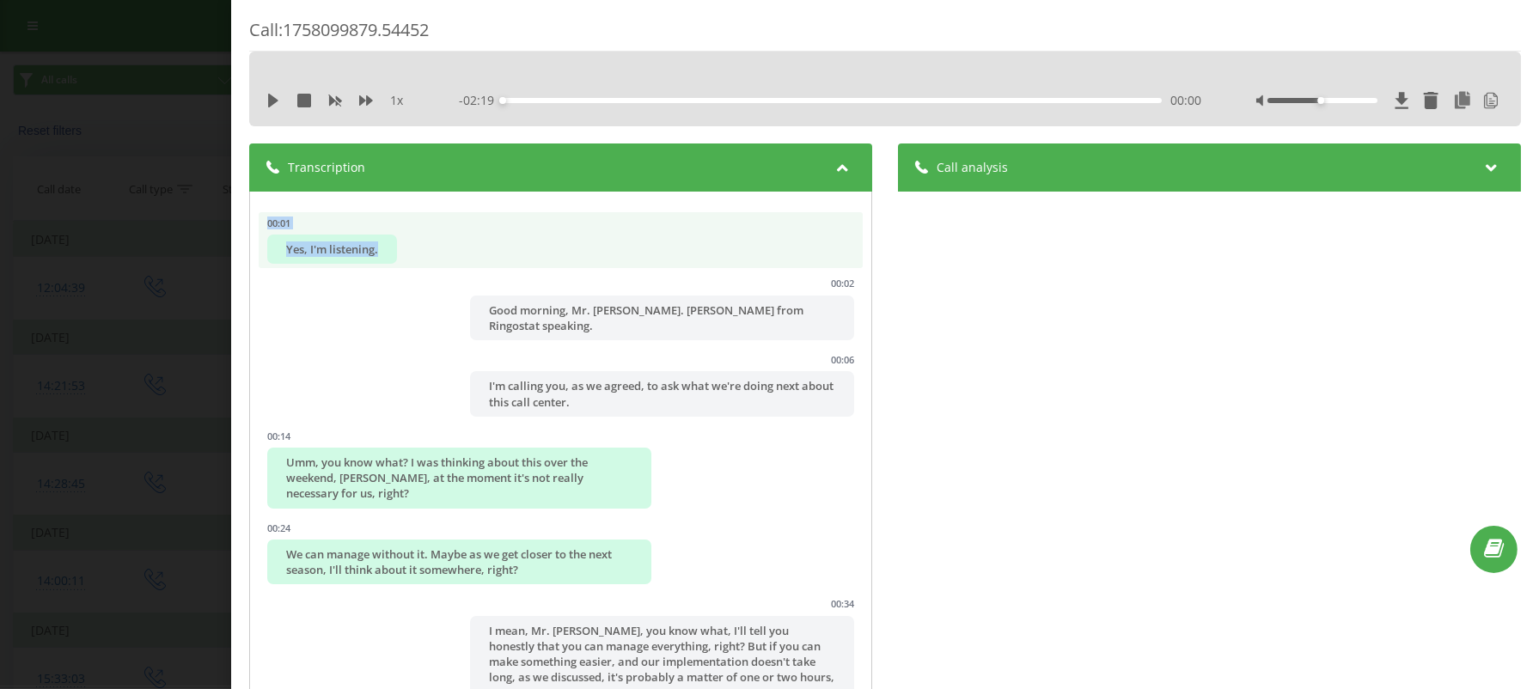
drag, startPoint x: 257, startPoint y: 206, endPoint x: 402, endPoint y: 250, distance: 151.7
click at [402, 250] on div "00:01 Yes, I'm listening. 00:02 Good morning, Mr. [PERSON_NAME]. [PERSON_NAME] …" at bounding box center [560, 491] width 623 height 598
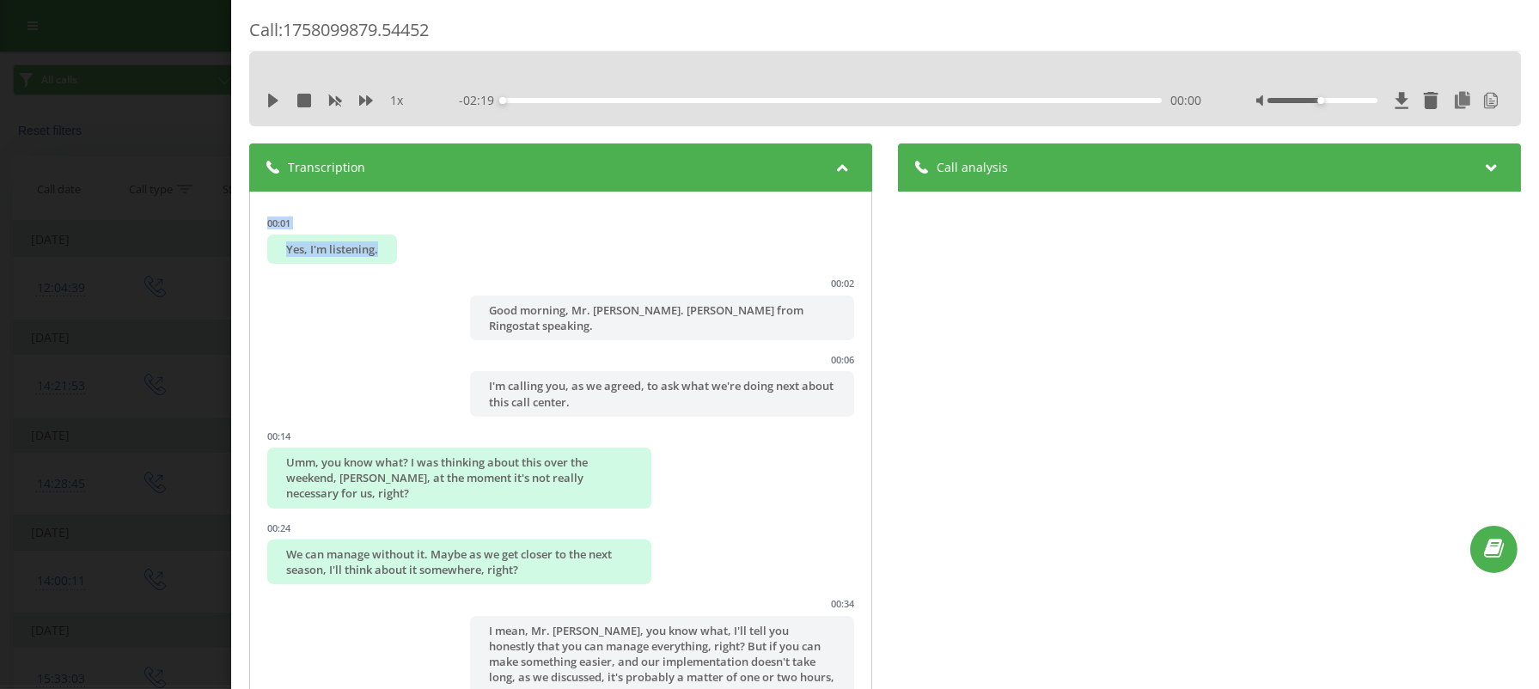
scroll to position [845, 0]
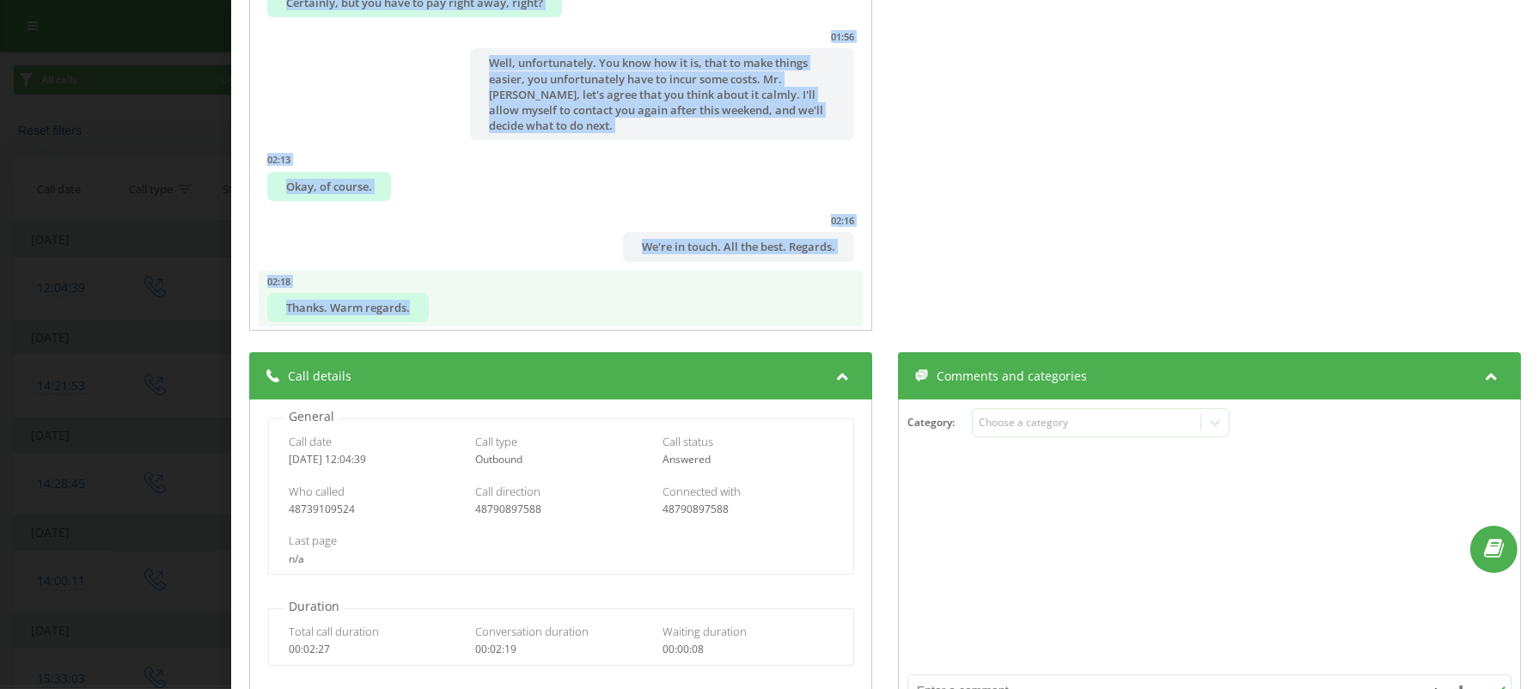
click at [461, 291] on li "02:18 Thanks. Warm regards." at bounding box center [561, 299] width 604 height 57
copy ul "00:01 Yes, I'm listening. 00:02 Good morning, Mr. [PERSON_NAME]. [PERSON_NAME] …"
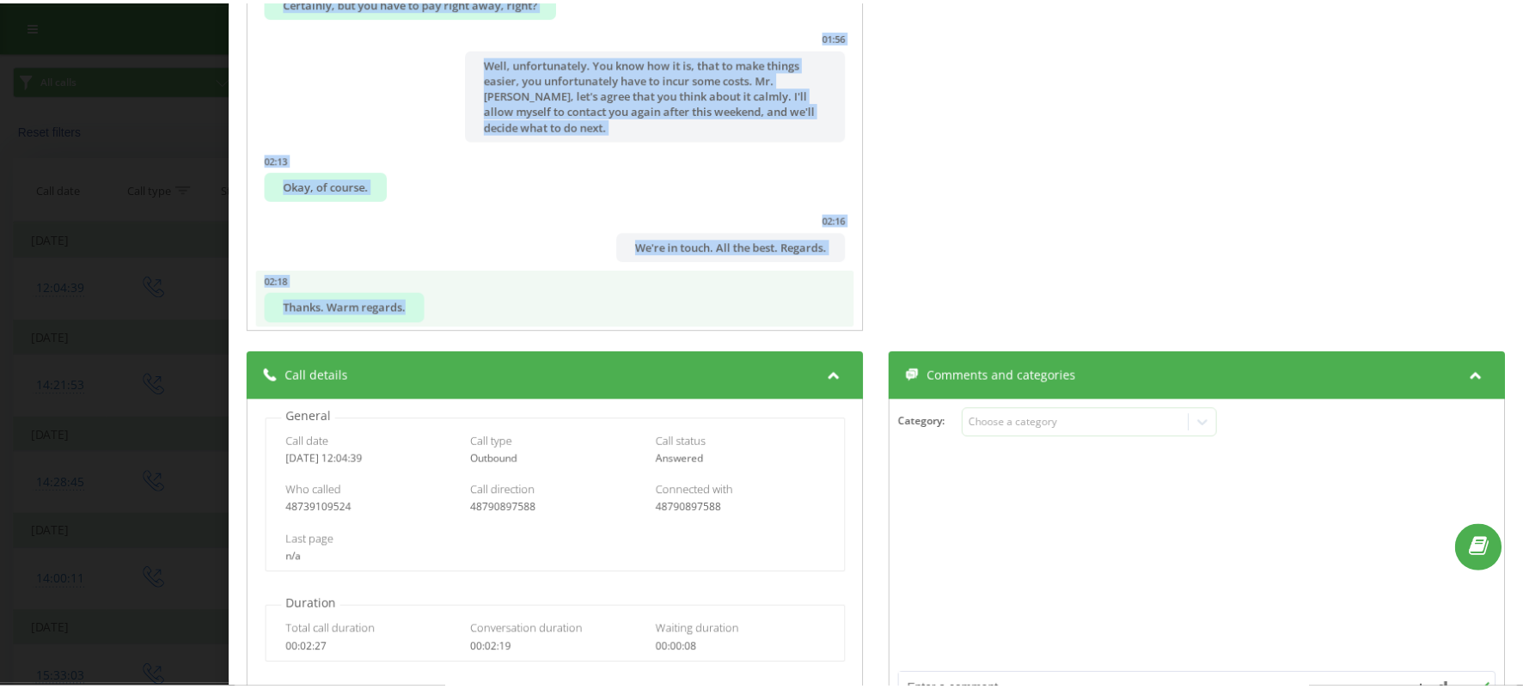
scroll to position [458, 0]
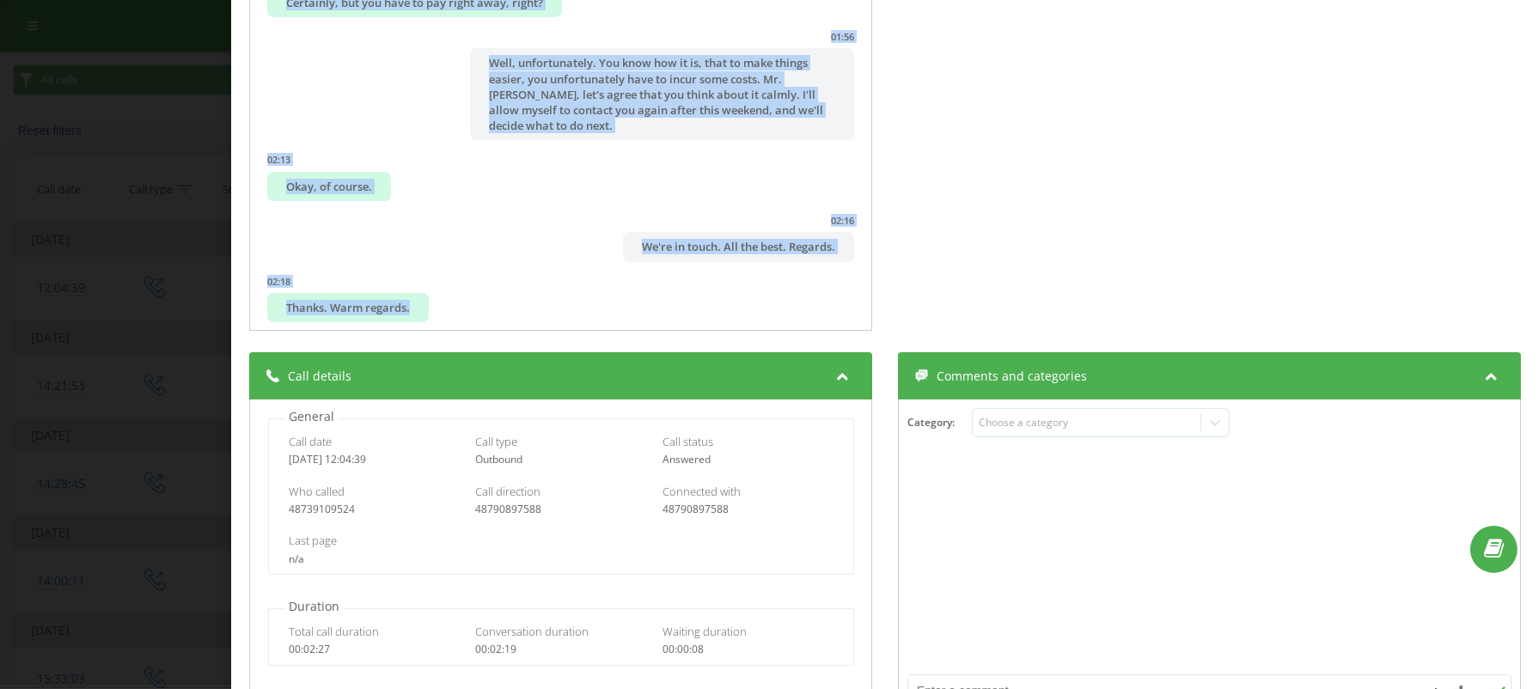
click at [70, 285] on div "Call : 1758099879.54452 1 x - 02:19 00:00 00:00 Transcription 00:01 Yes, I'm li…" at bounding box center [769, 344] width 1539 height 689
